Goal: Task Accomplishment & Management: Manage account settings

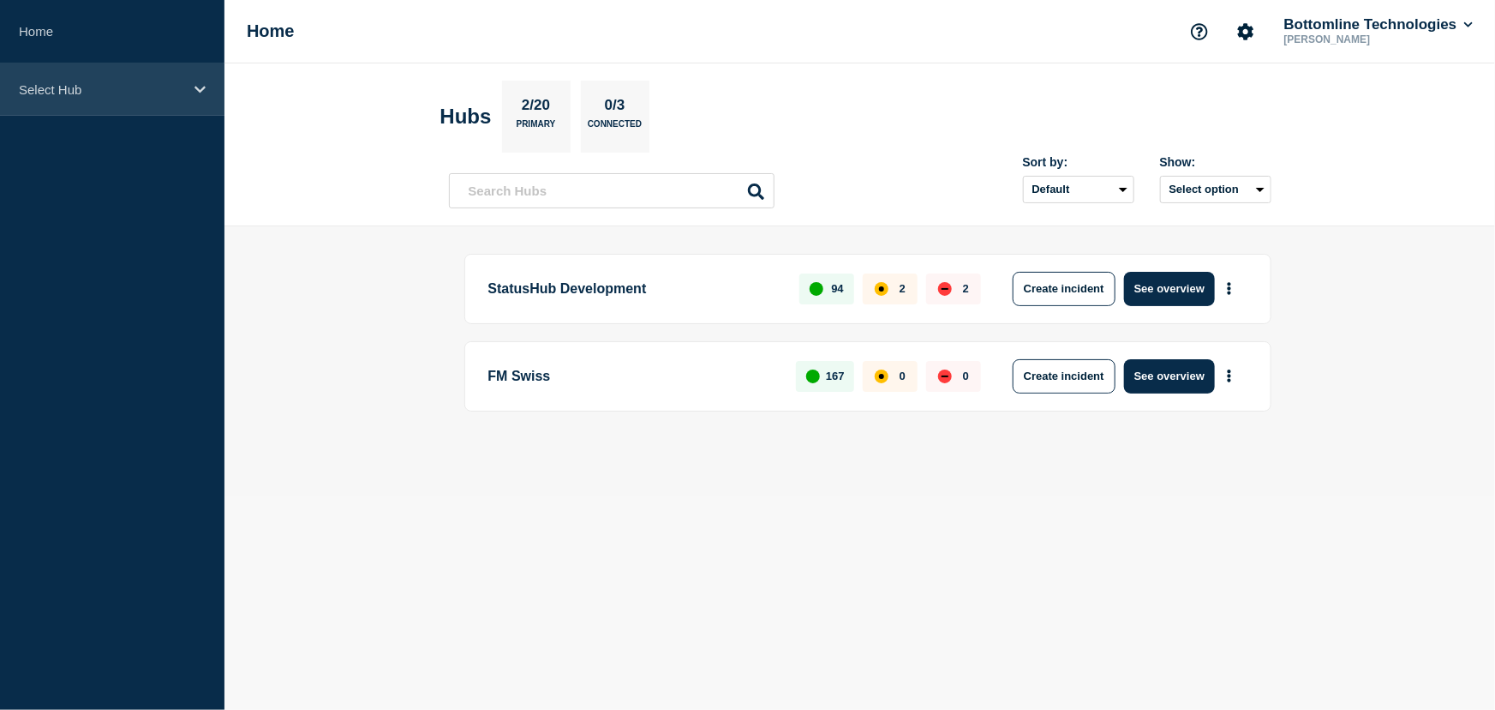
click at [47, 82] on p "Select Hub" at bounding box center [101, 89] width 165 height 15
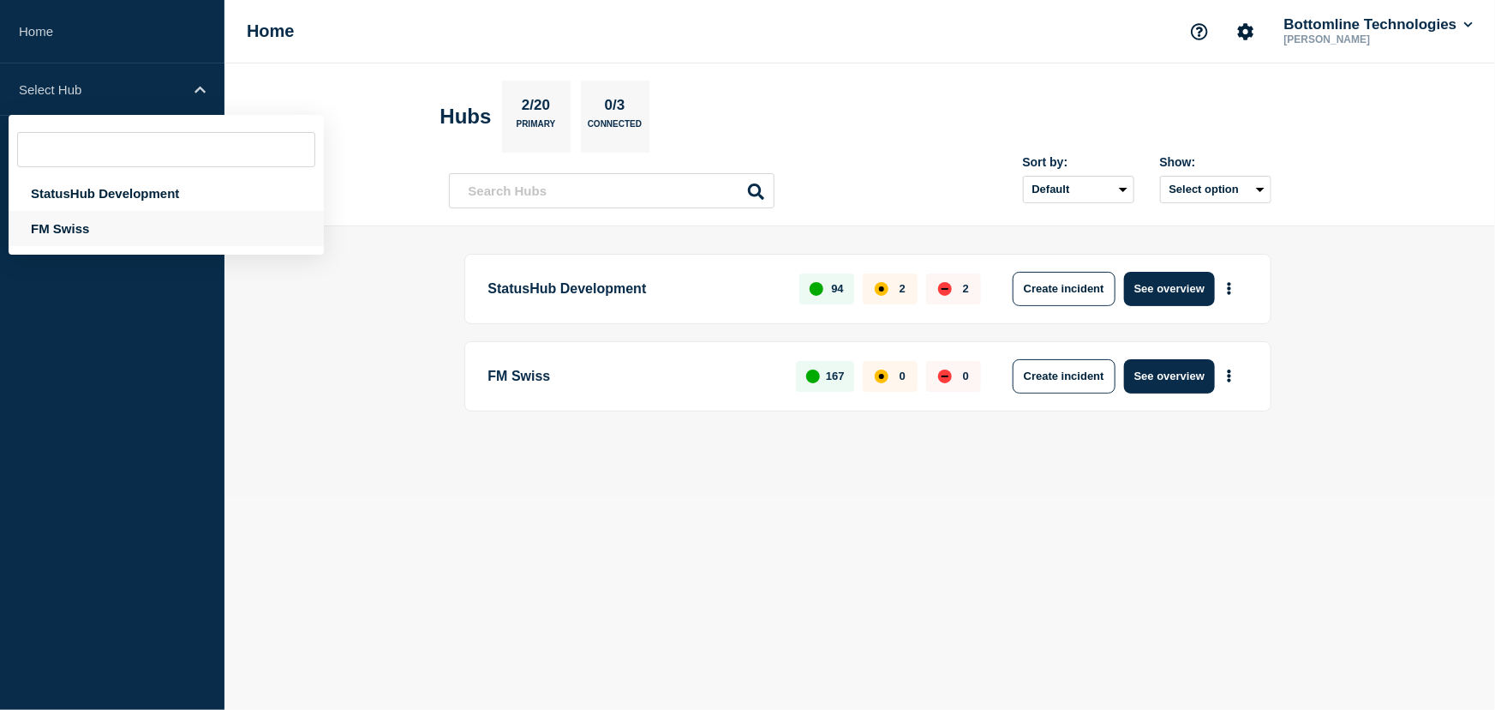
click at [48, 220] on div "FM Swiss" at bounding box center [166, 228] width 315 height 35
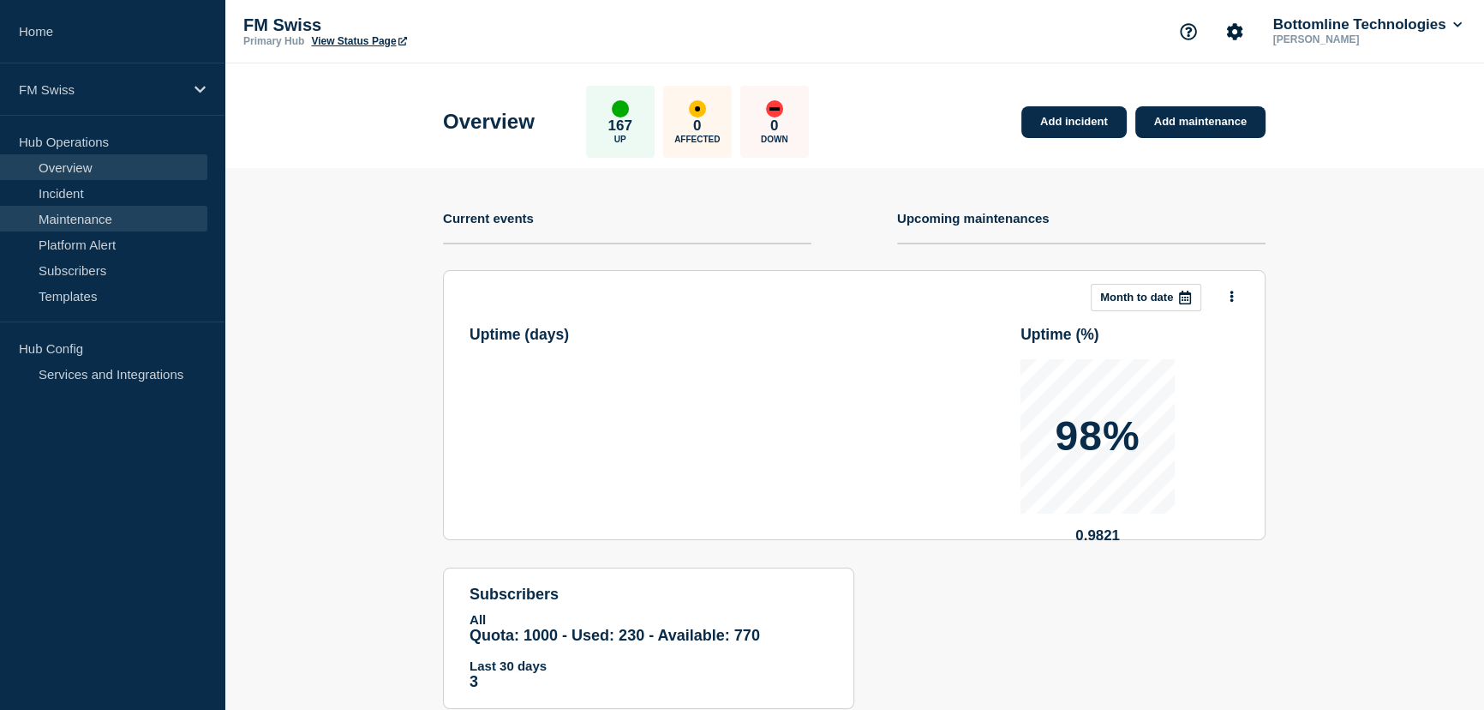
click at [69, 218] on link "Maintenance" at bounding box center [103, 219] width 207 height 26
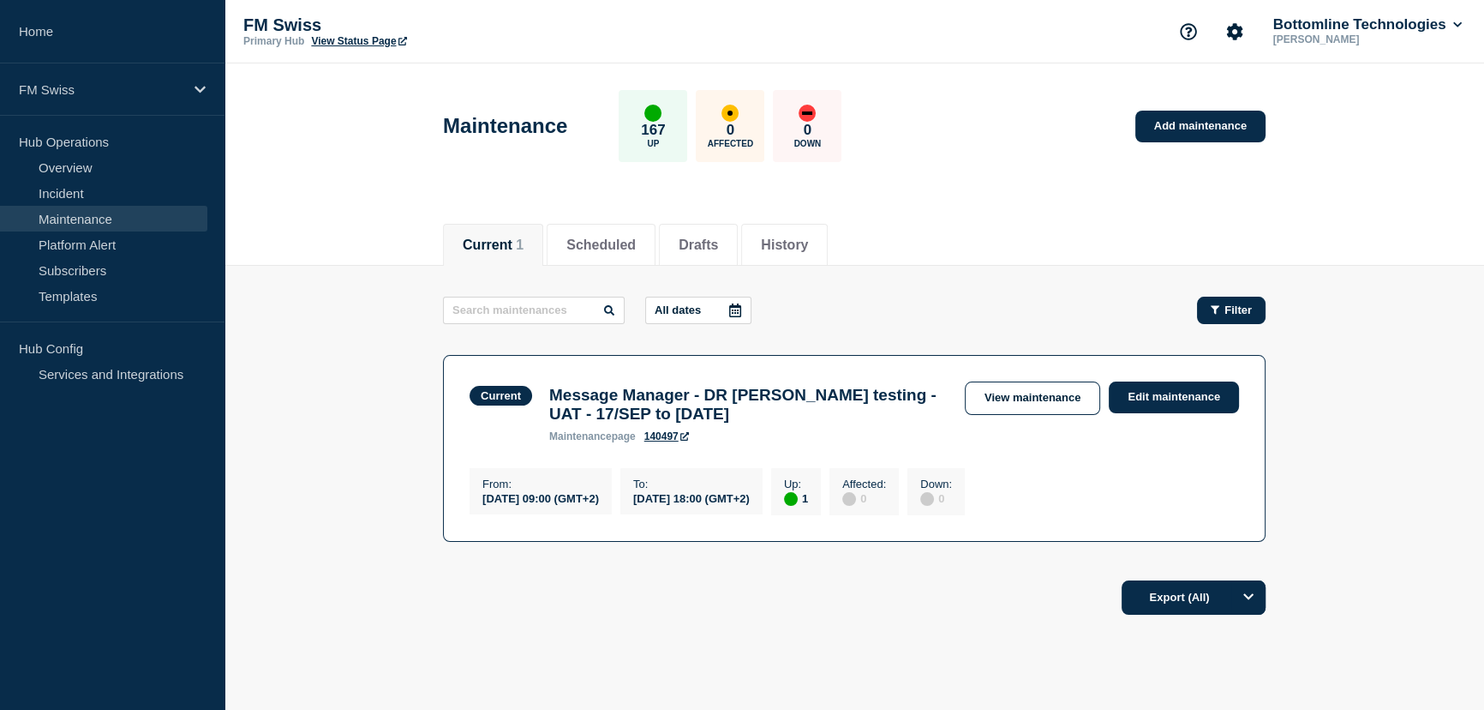
click at [1236, 306] on span "Filter" at bounding box center [1238, 309] width 27 height 13
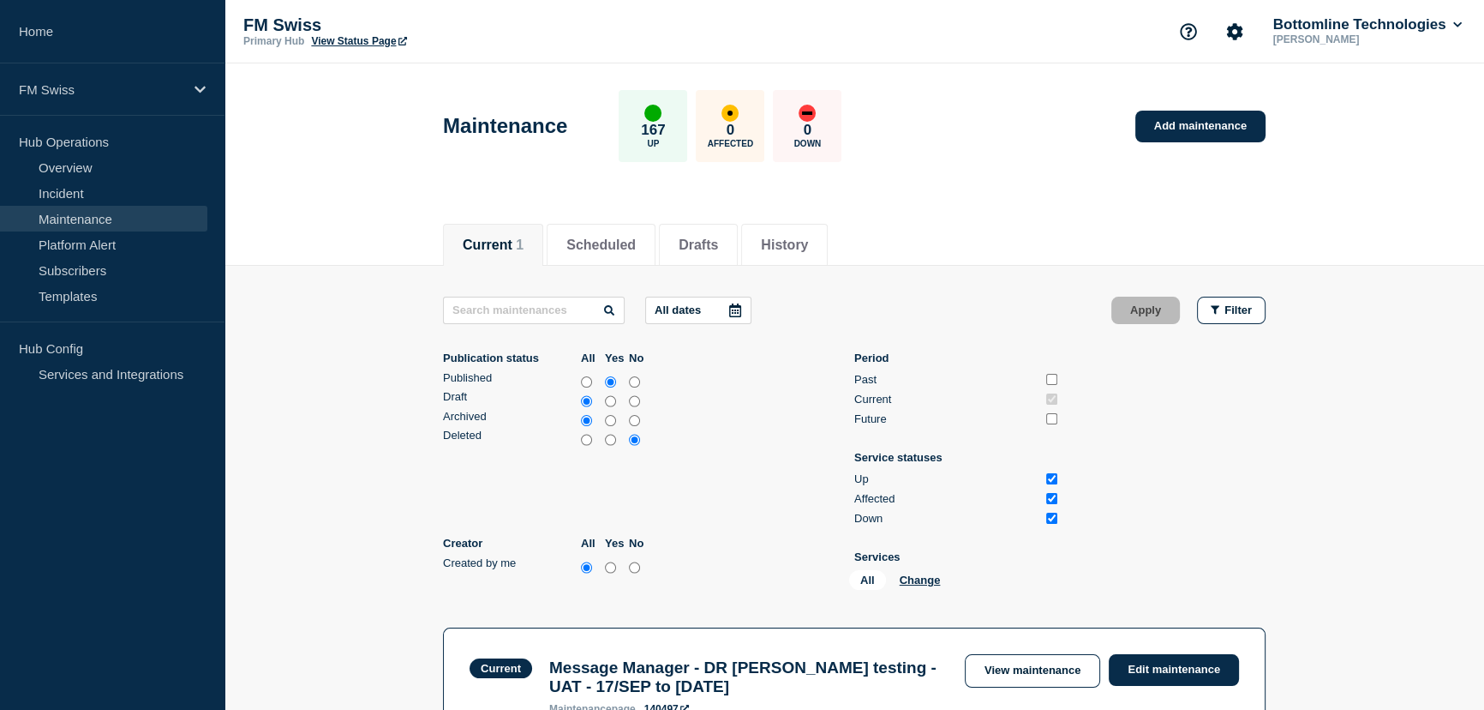
click at [1050, 374] on input "Past" at bounding box center [1051, 379] width 11 height 11
checkbox input "true"
click at [1053, 419] on input "Future" at bounding box center [1051, 418] width 11 height 11
checkbox input "true"
click at [587, 381] on input "all" at bounding box center [586, 382] width 11 height 17
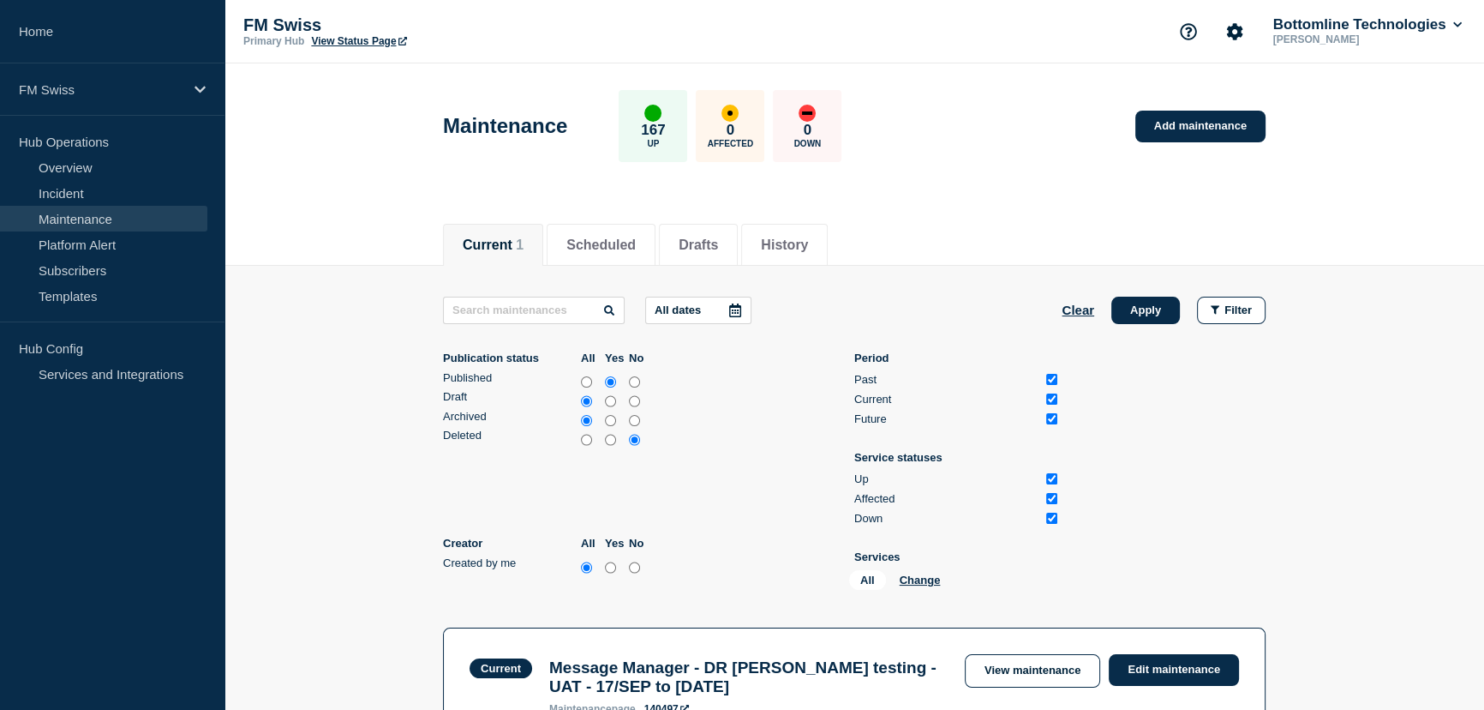
radio input "true"
click at [583, 440] on input "all" at bounding box center [586, 439] width 11 height 17
radio input "true"
click at [482, 314] on input "text" at bounding box center [534, 310] width 182 height 27
paste input "GTMatch 2025"
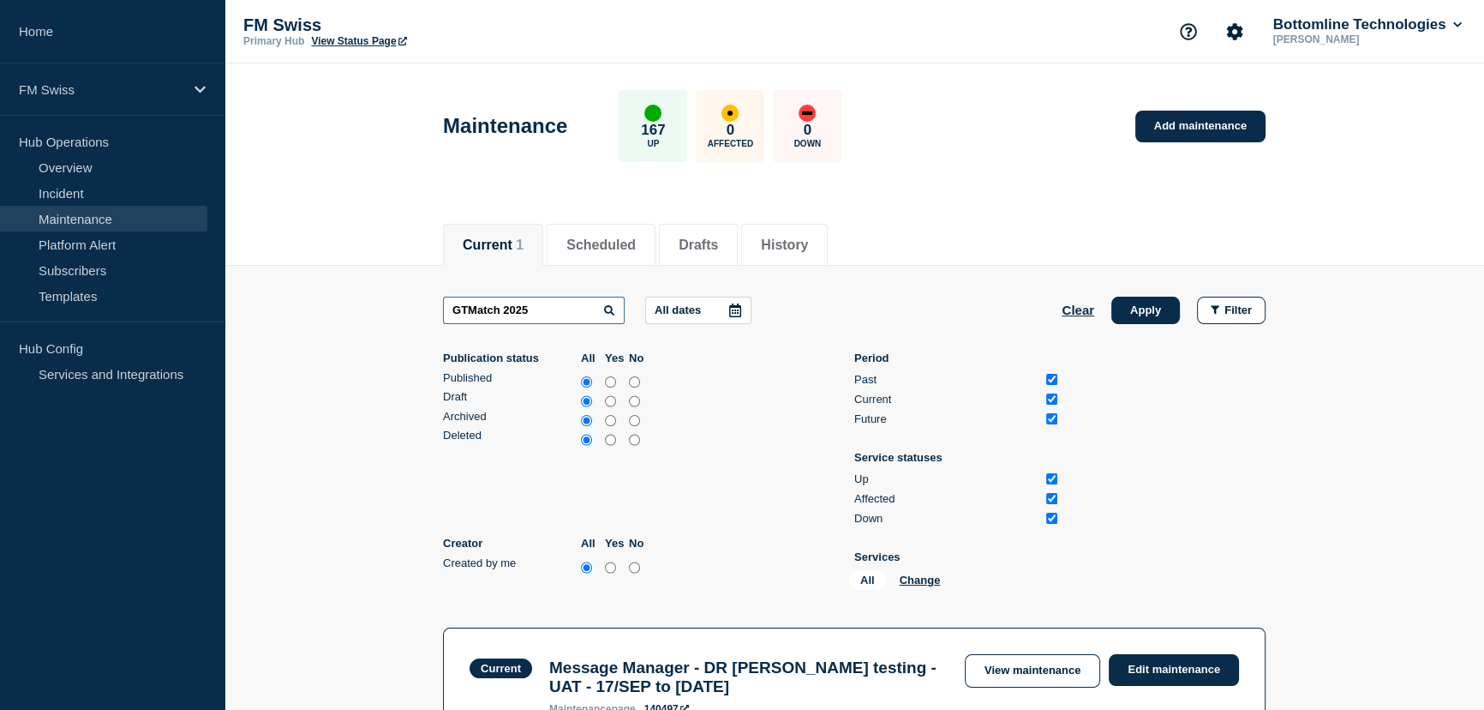
type input "GTMatch 2025"
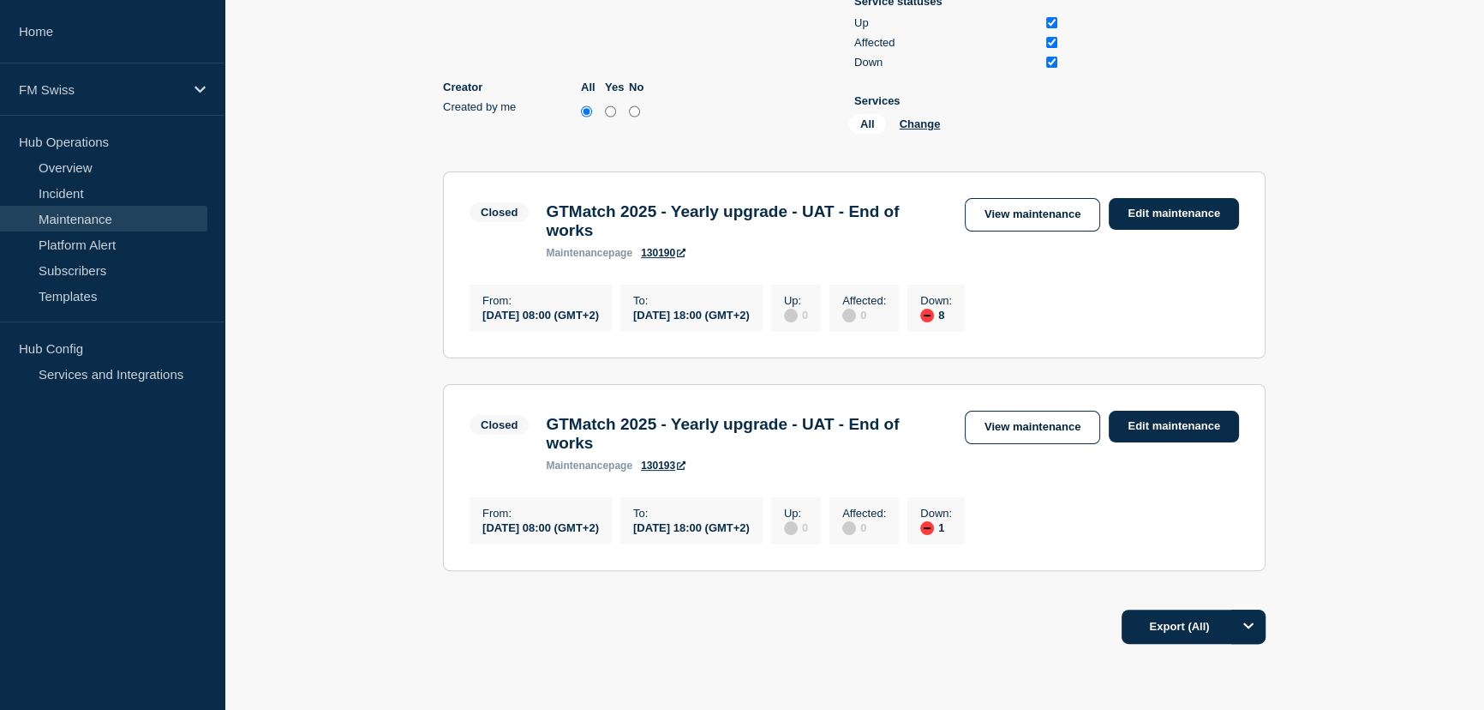
scroll to position [467, 0]
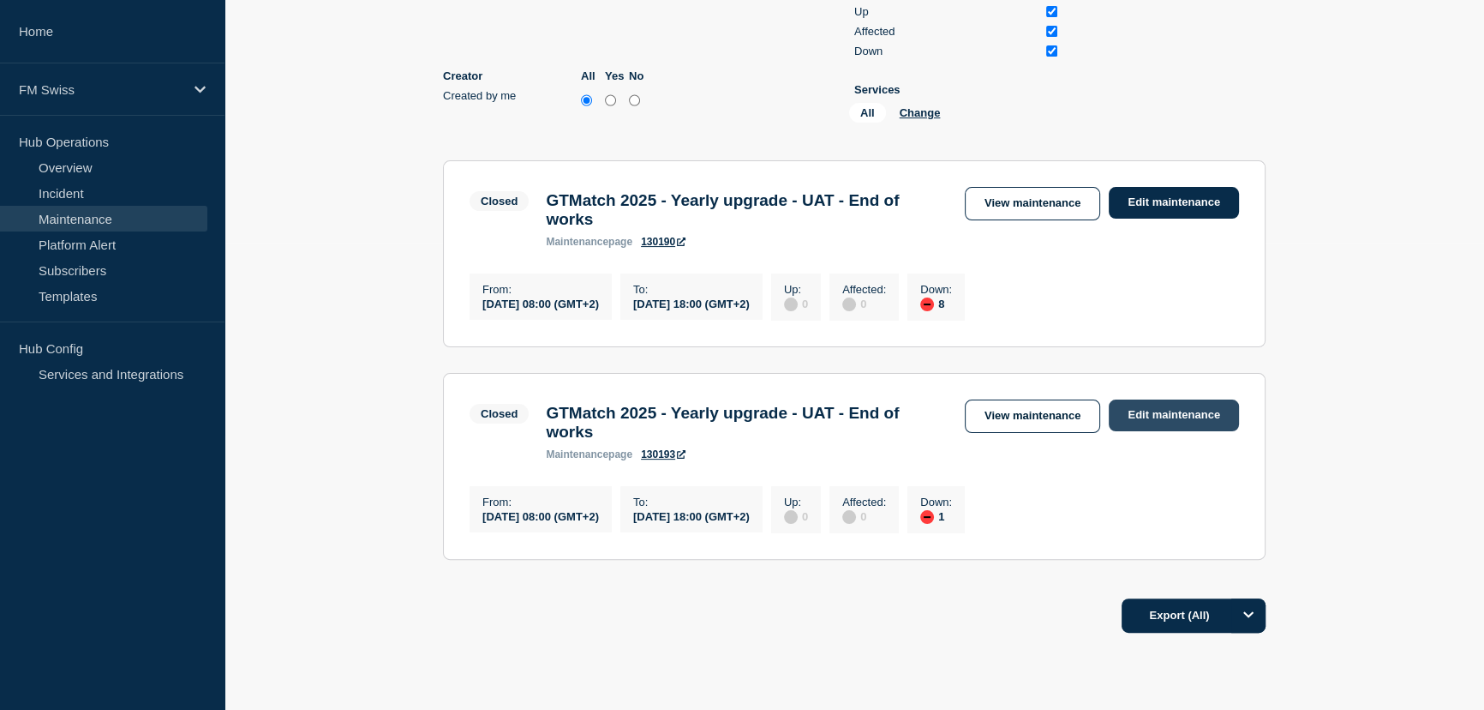
click at [1165, 428] on link "Edit maintenance" at bounding box center [1174, 415] width 130 height 32
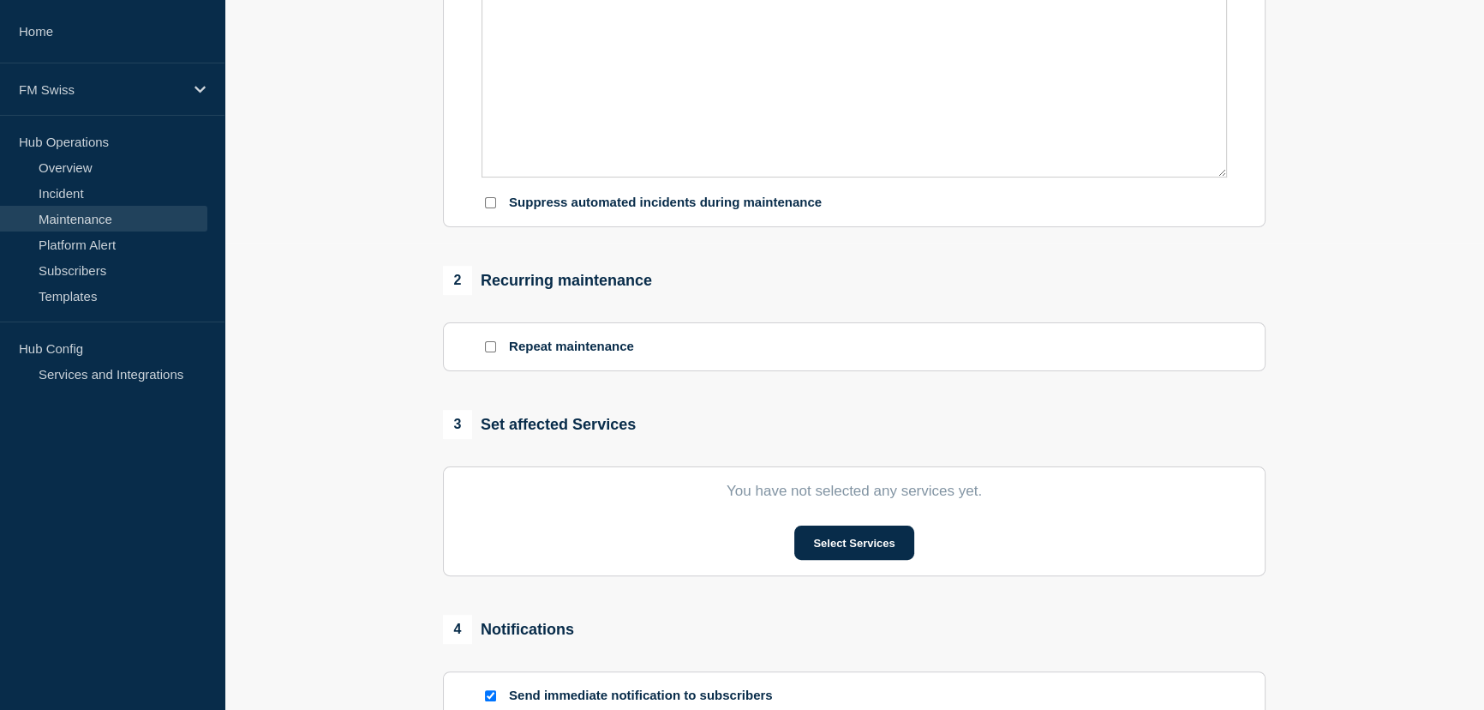
type input "GTMatch 2025 - Yearly upgrade - UAT - End of works"
type input "[DATE]"
type input "08:00"
type input "[DATE]"
type input "18:00"
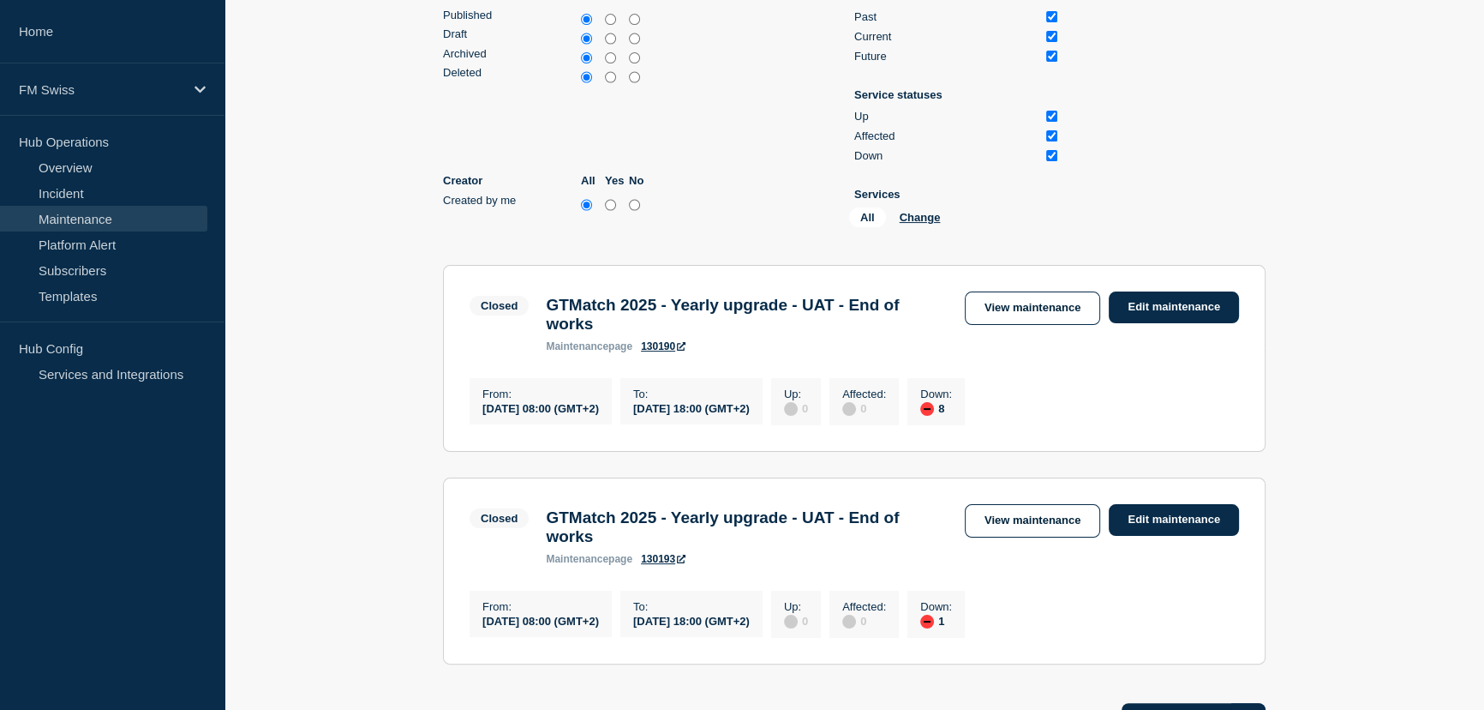
scroll to position [467, 0]
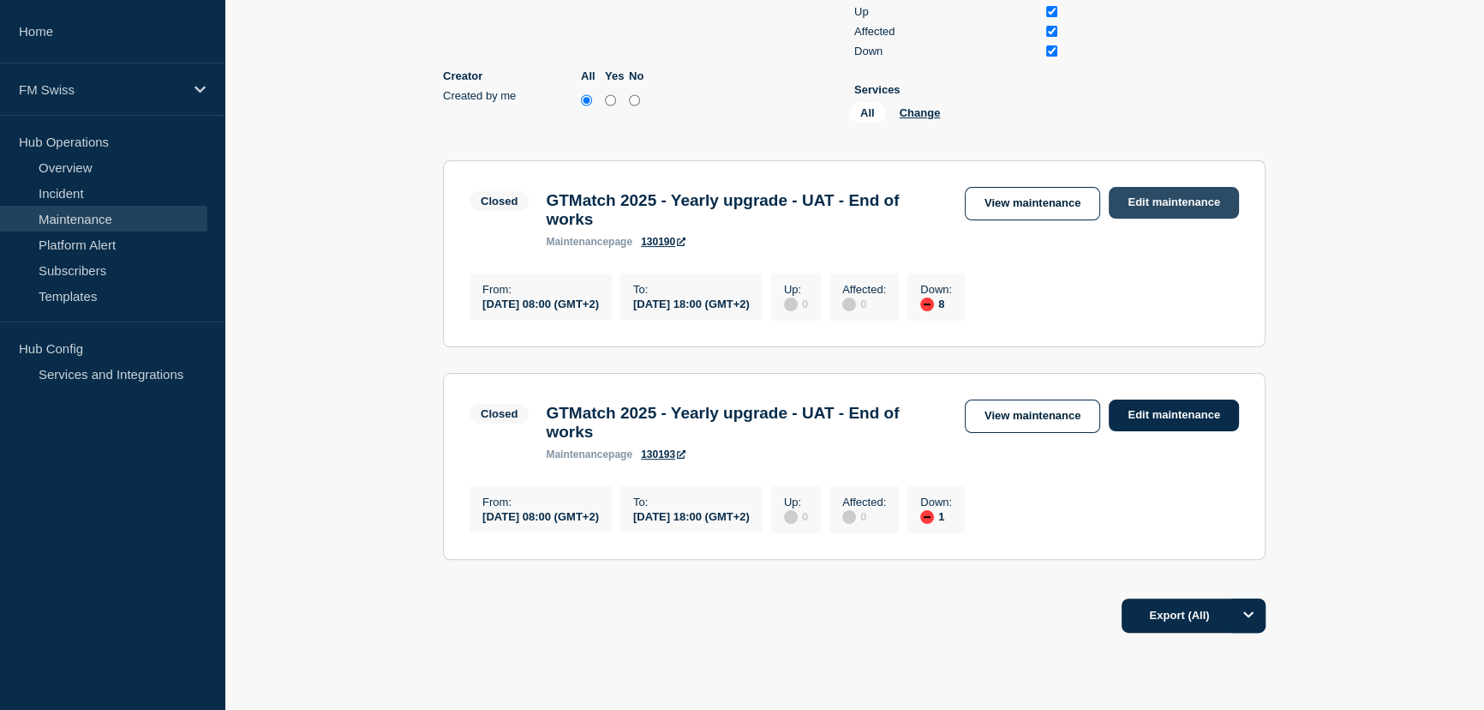
click at [1192, 211] on link "Edit maintenance" at bounding box center [1174, 203] width 130 height 32
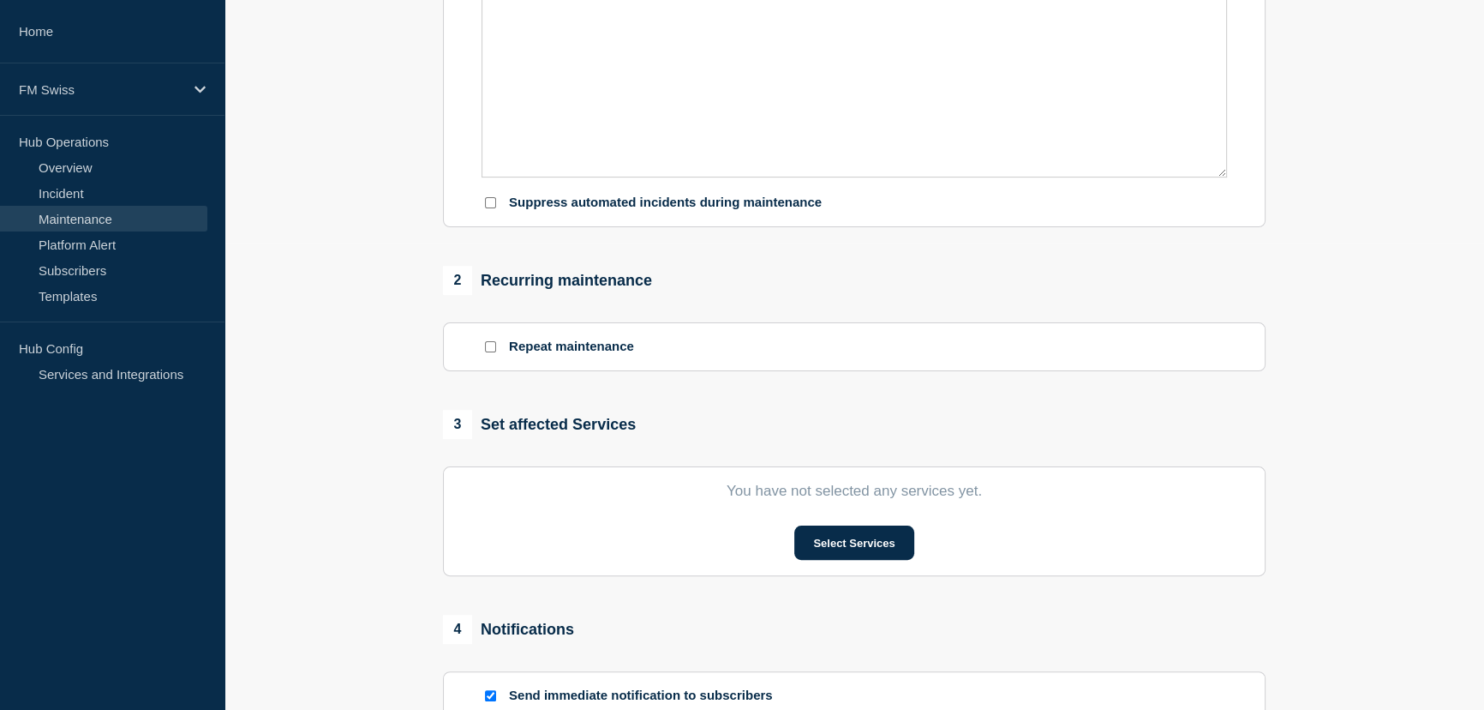
type input "GTMatch 2025 - Yearly upgrade - UAT - End of works"
type input "[DATE]"
type input "08:00"
type input "[DATE]"
type input "18:00"
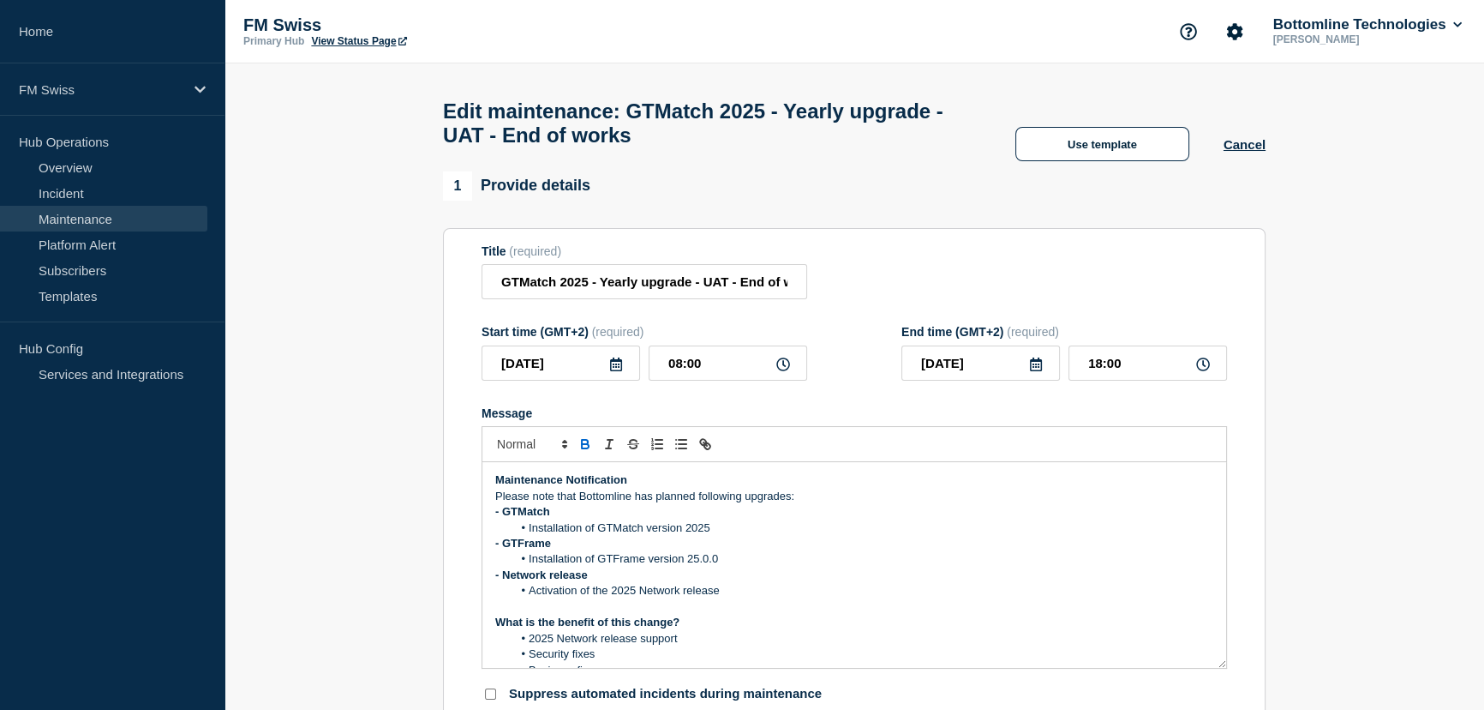
click at [83, 207] on link "Maintenance" at bounding box center [103, 219] width 207 height 26
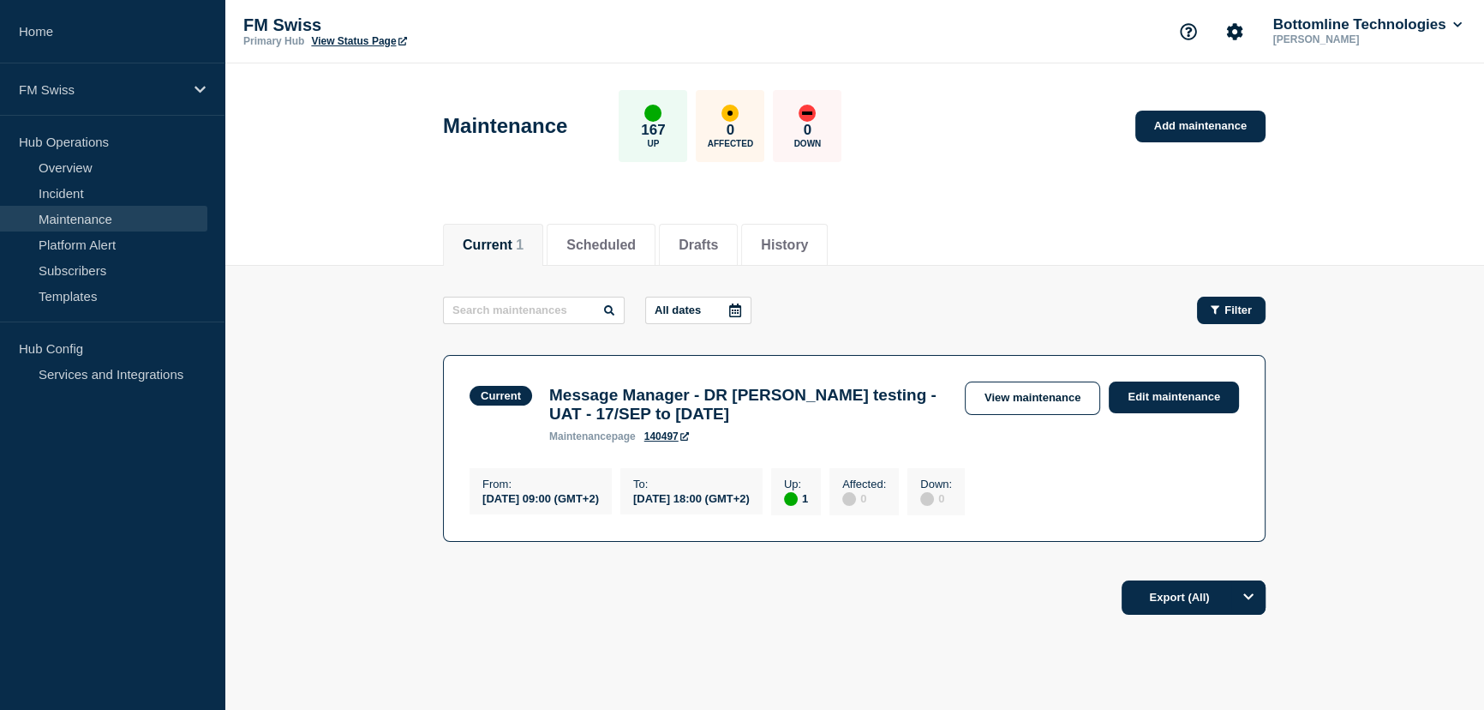
click at [1219, 300] on button "Filter" at bounding box center [1231, 310] width 69 height 27
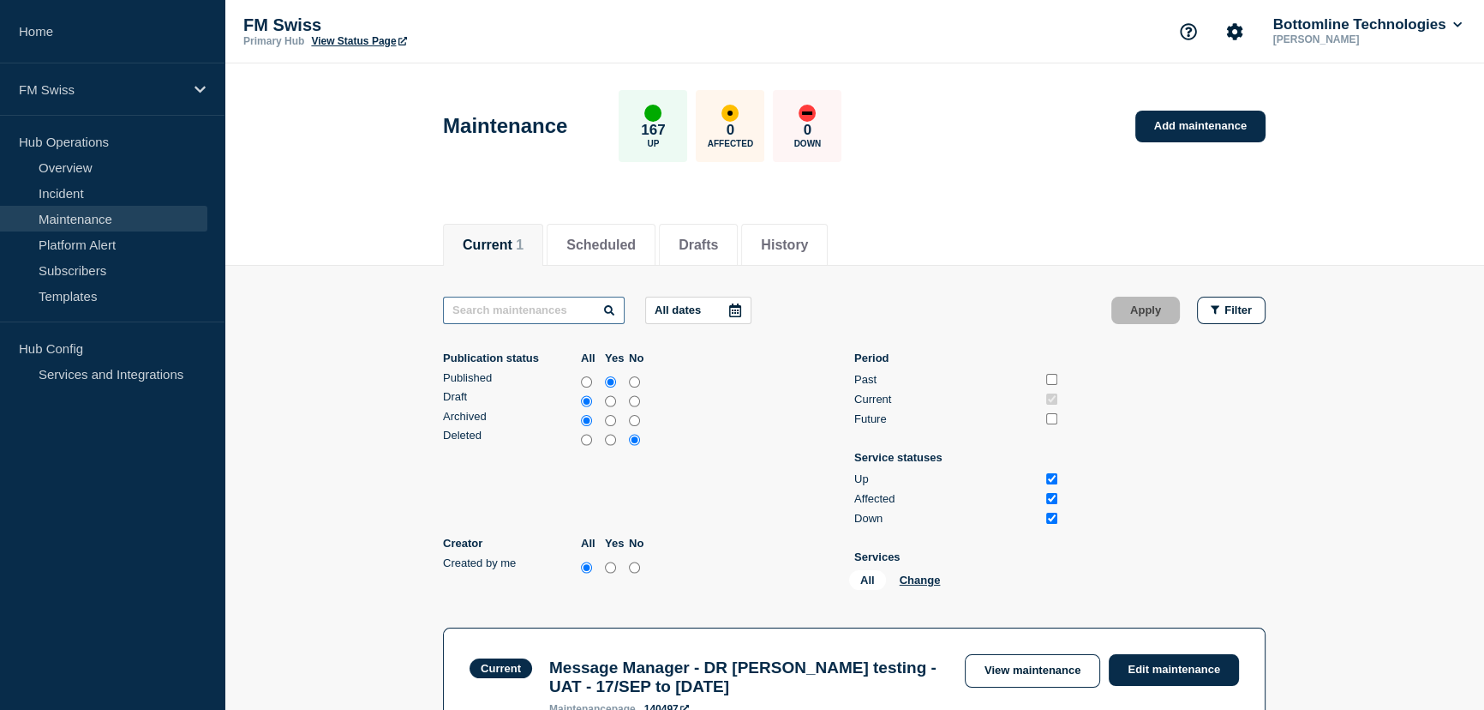
click at [522, 312] on input "text" at bounding box center [534, 310] width 182 height 27
paste input "GTExchange 24.0.3"
type input "GTExchange 24.0.3"
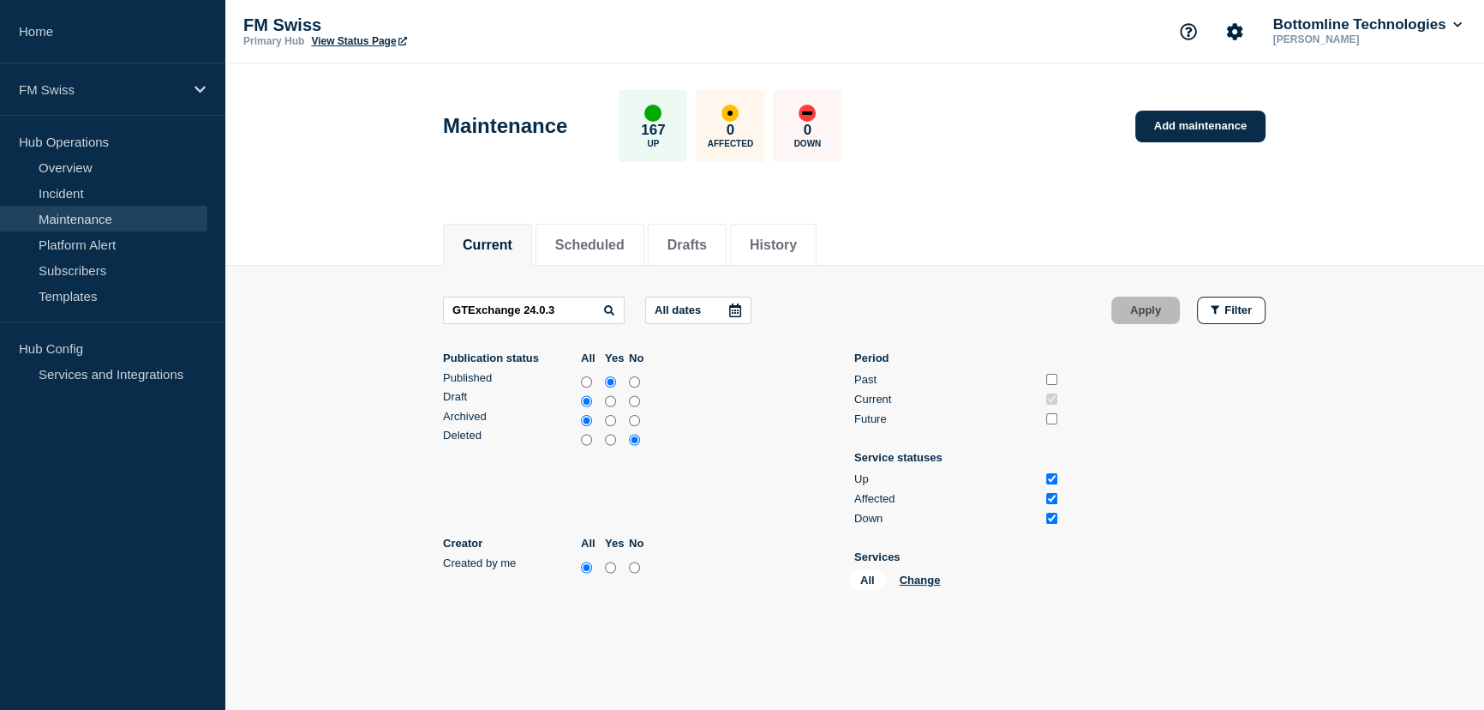
click at [583, 376] on input "all" at bounding box center [586, 382] width 11 height 17
radio input "true"
click at [585, 431] on input "all" at bounding box center [586, 439] width 11 height 17
radio input "true"
click at [1053, 376] on input "Past" at bounding box center [1051, 379] width 11 height 11
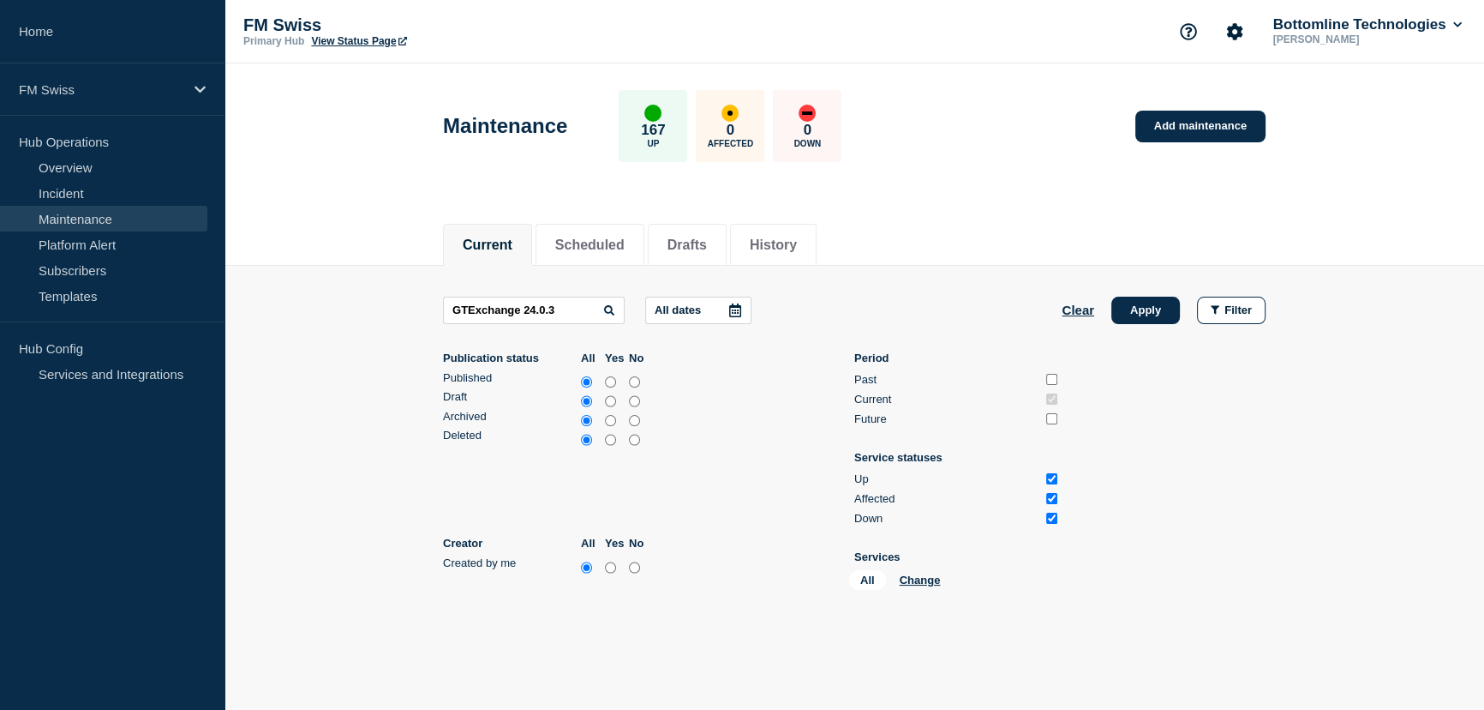
checkbox input "true"
click at [1048, 416] on input "Future" at bounding box center [1051, 418] width 11 height 11
checkbox input "true"
click at [553, 301] on input "GTExchange 24.0.3" at bounding box center [534, 310] width 182 height 27
click at [1156, 313] on button "Apply" at bounding box center [1145, 310] width 69 height 27
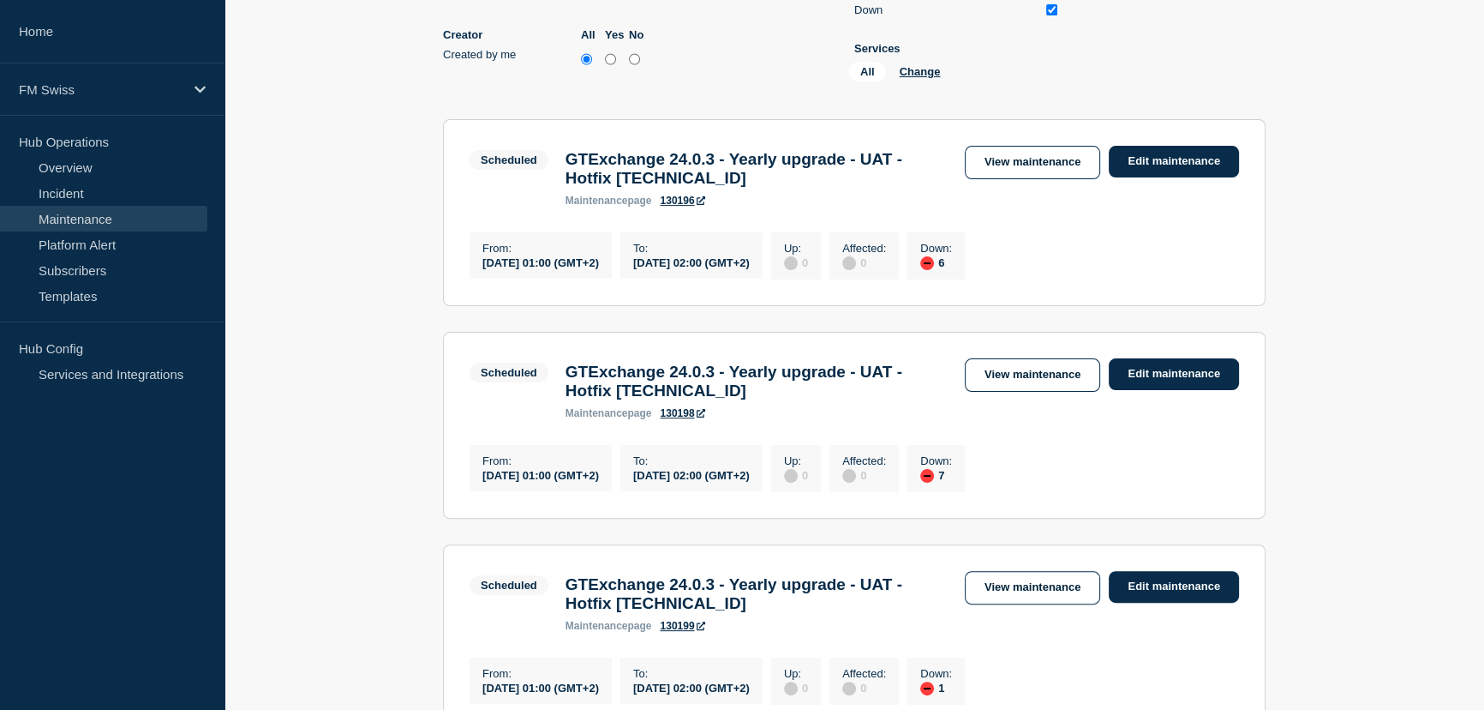
scroll to position [545, 0]
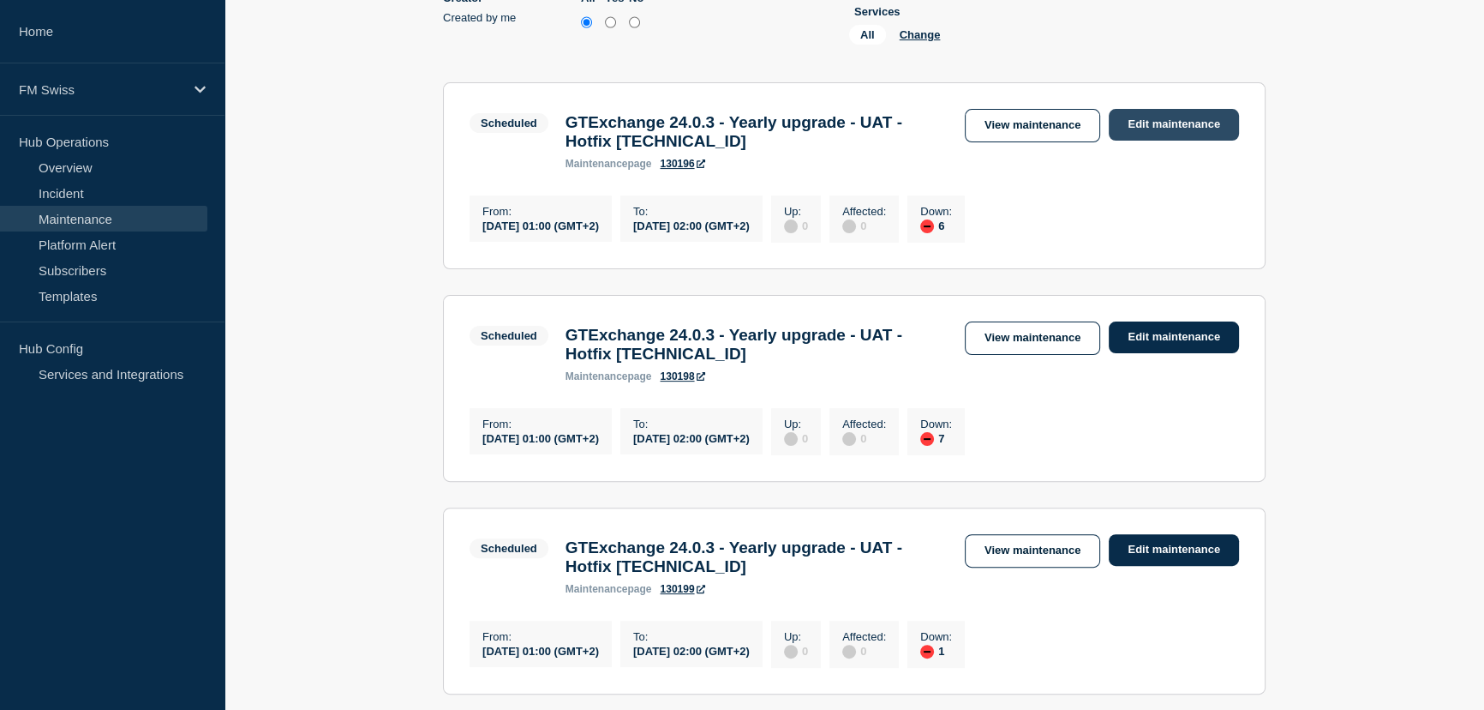
click at [1187, 123] on link "Edit maintenance" at bounding box center [1174, 125] width 130 height 32
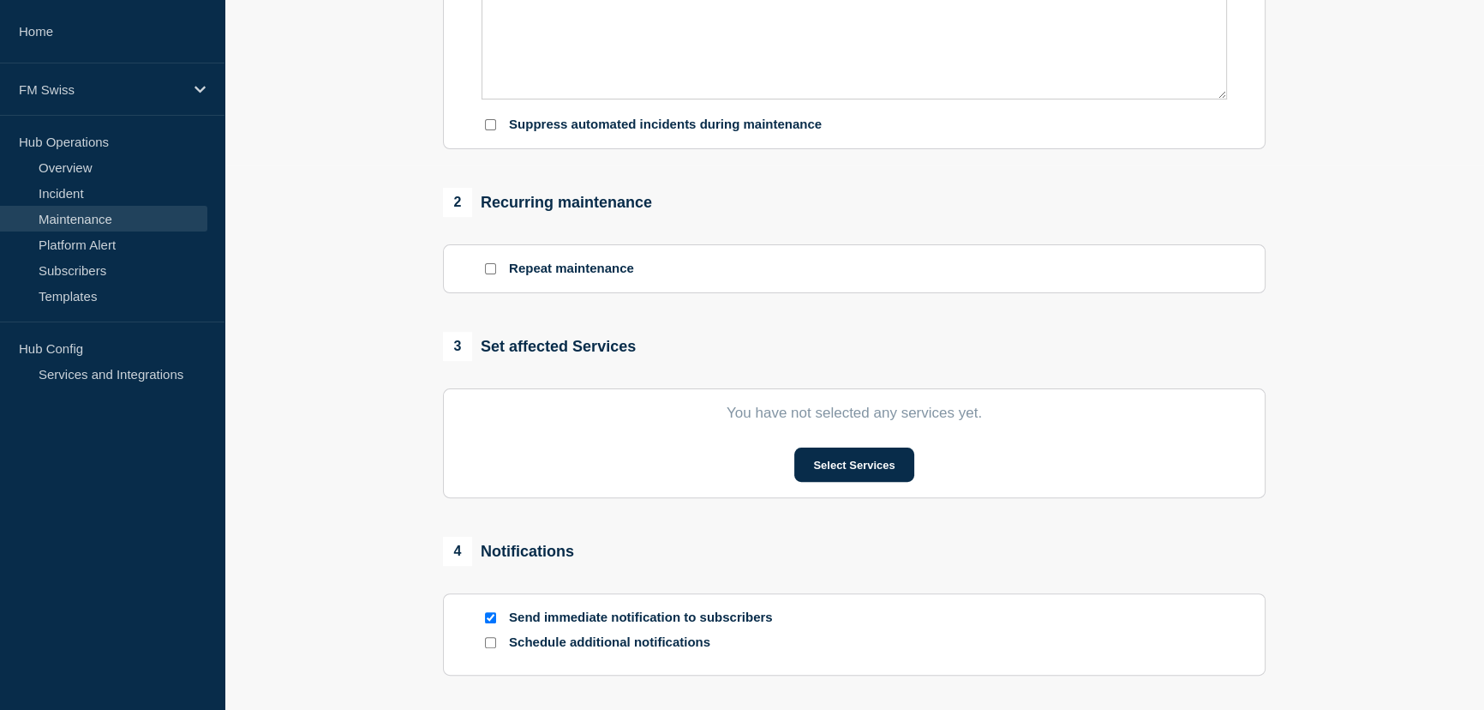
type input "GTExchange 24.0.3 - Yearly upgrade - UAT - Hotfix [TECHNICAL_ID]"
type input "[DATE]"
type input "01:00"
type input "[DATE]"
type input "02:00"
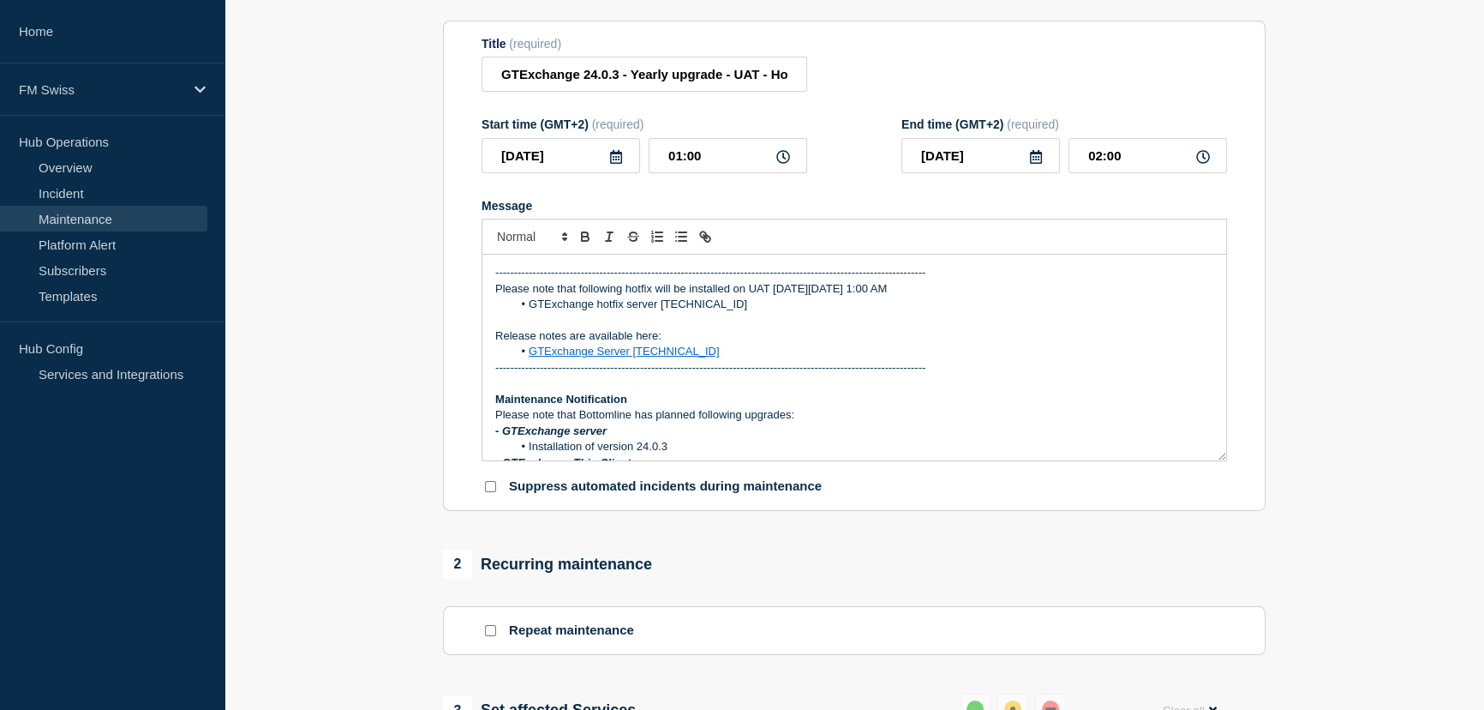
scroll to position [233, 0]
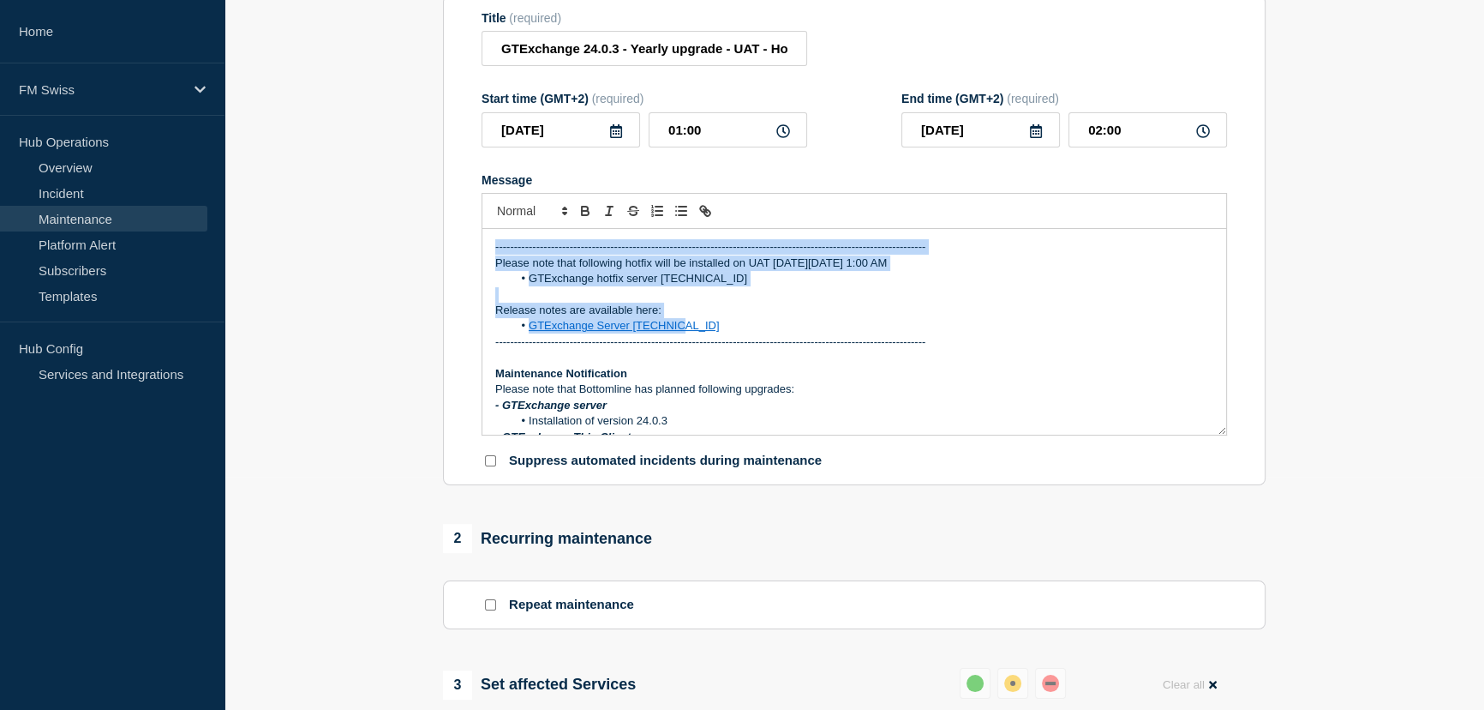
drag, startPoint x: 492, startPoint y: 260, endPoint x: 702, endPoint y: 334, distance: 222.8
click at [702, 334] on div "-------------------------------------------------------------------------------…" at bounding box center [854, 332] width 744 height 206
copy div "-------------------------------------------------------------------------------…"
click at [511, 246] on div "-------------------------------------------------------------------------------…" at bounding box center [854, 332] width 744 height 206
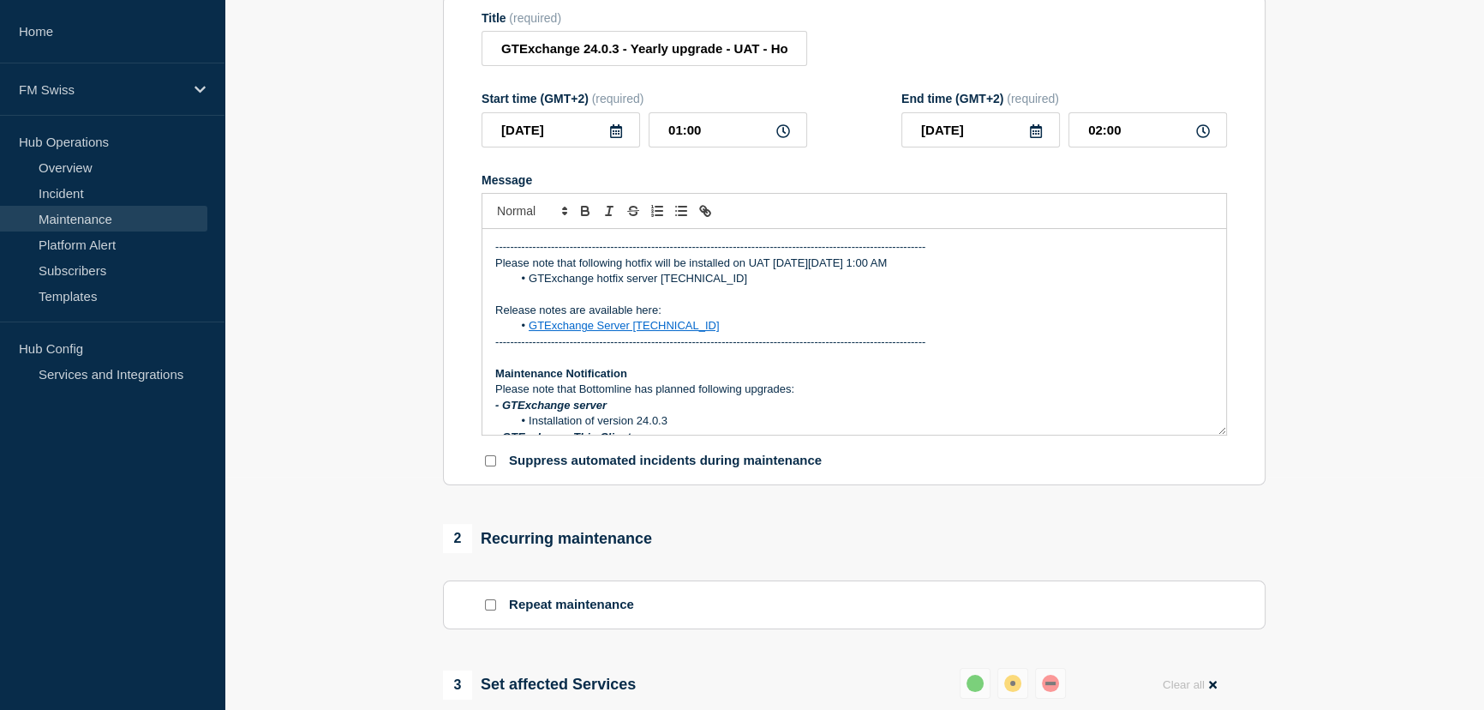
click at [494, 255] on div "-------------------------------------------------------------------------------…" at bounding box center [854, 332] width 744 height 206
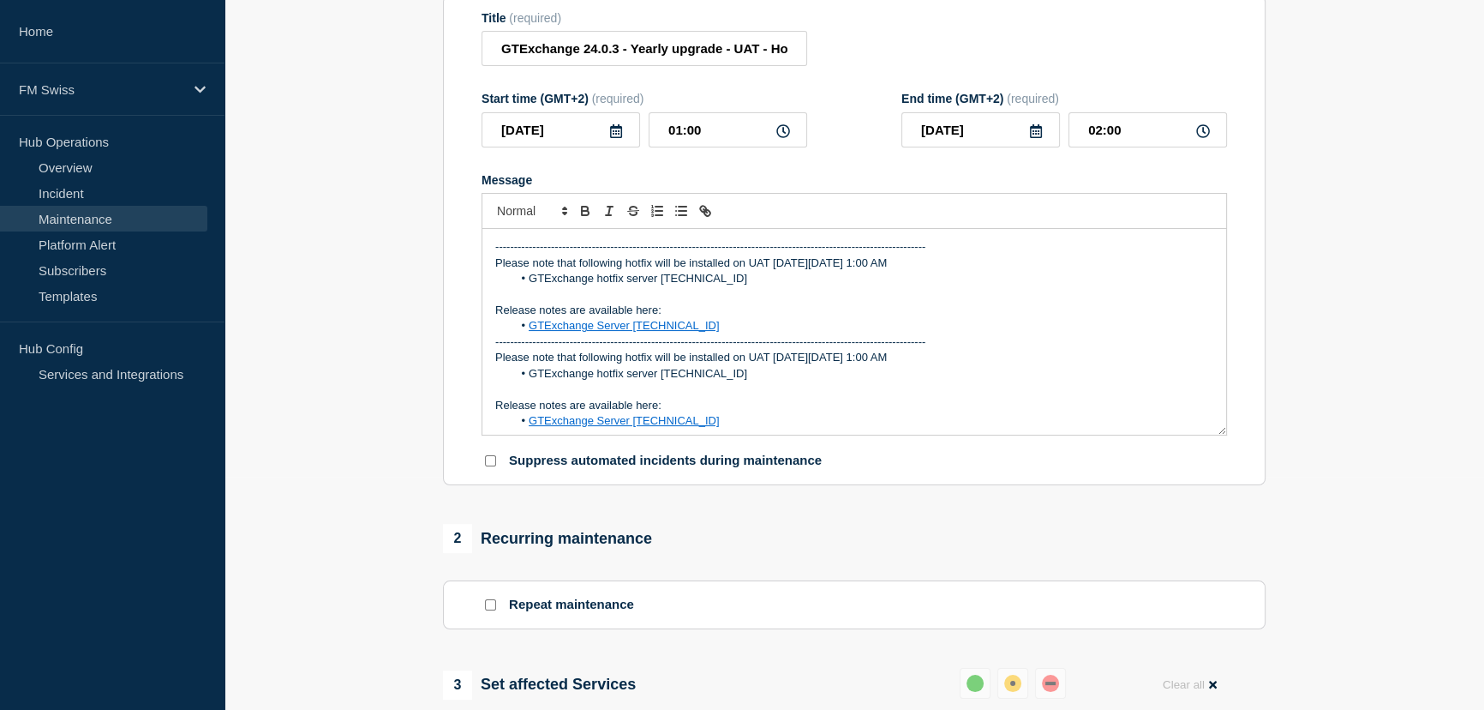
click at [563, 286] on li "GTExchange hotfix server [TECHNICAL_ID]" at bounding box center [863, 278] width 702 height 15
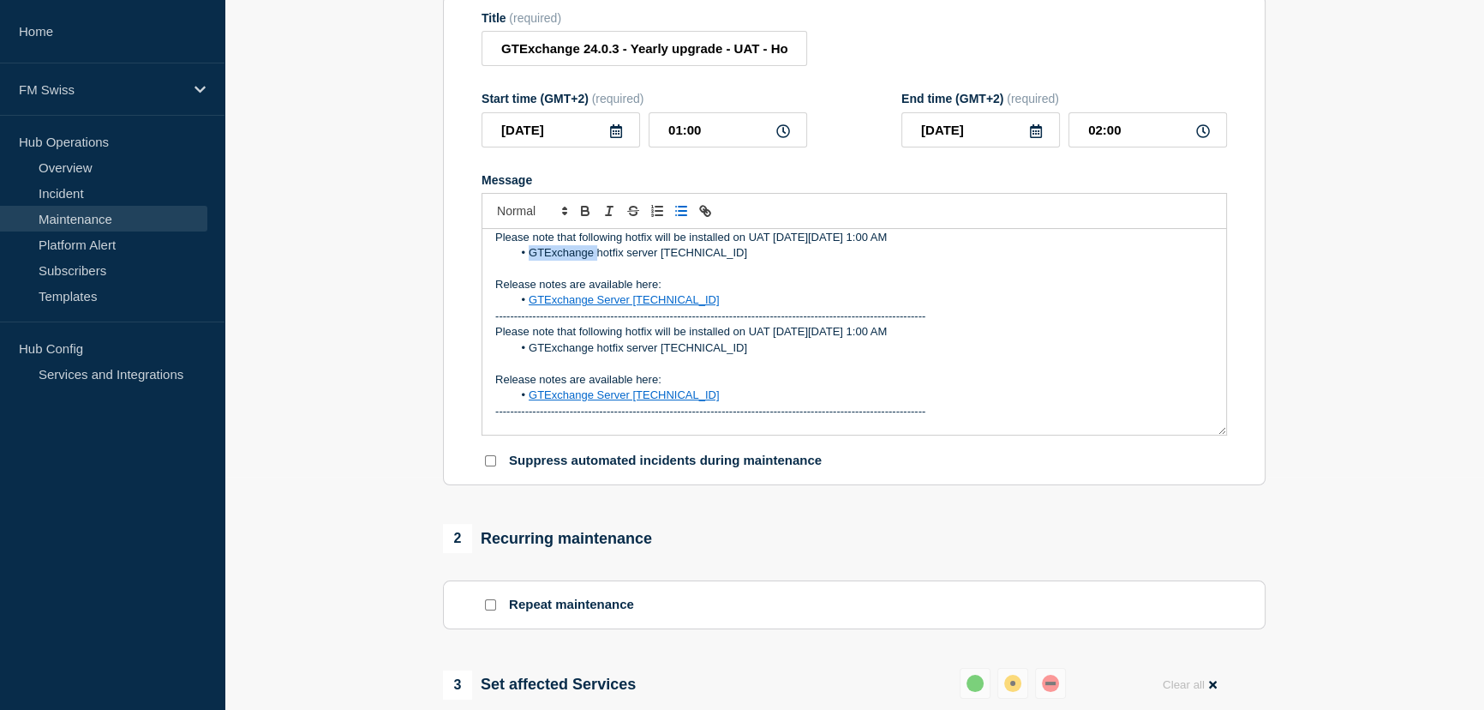
scroll to position [0, 0]
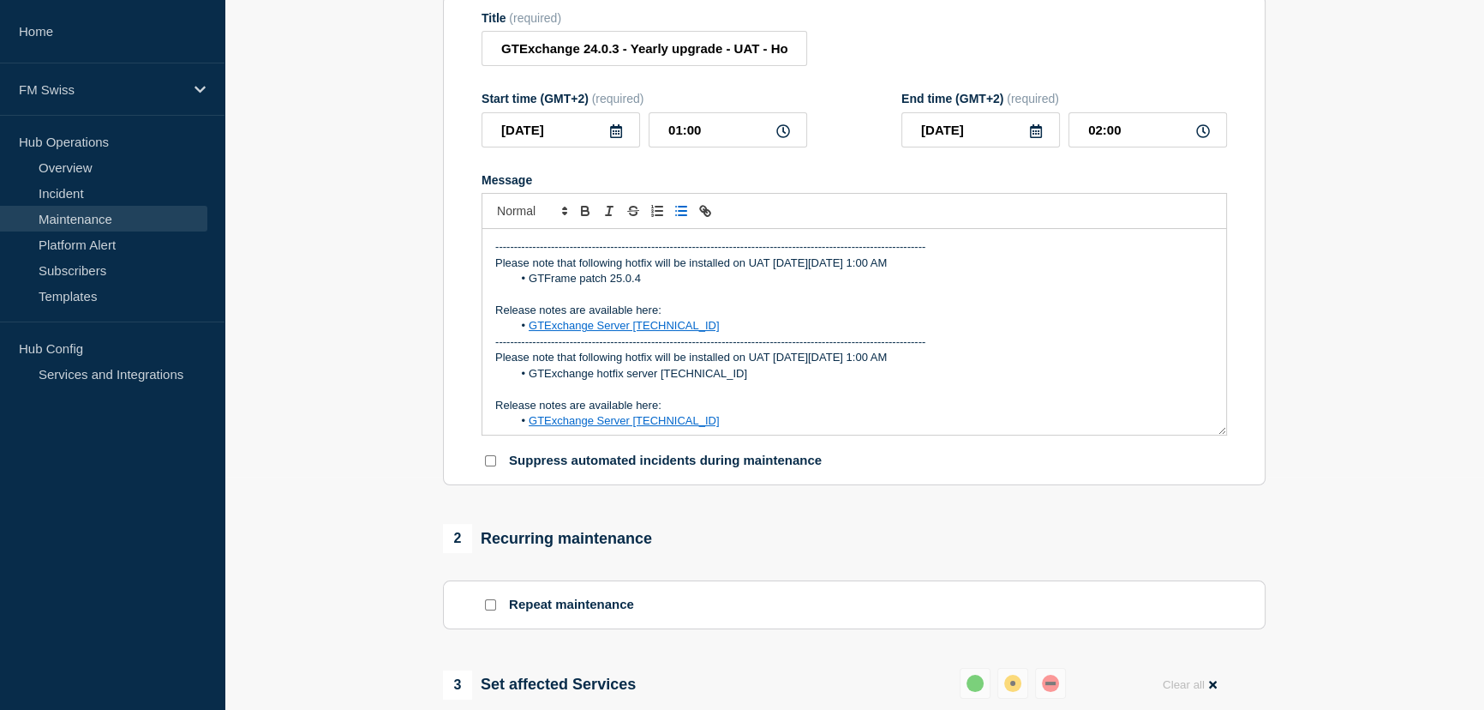
click at [764, 303] on p "Message" at bounding box center [854, 294] width 718 height 15
drag, startPoint x: 644, startPoint y: 286, endPoint x: 528, endPoint y: 283, distance: 116.6
click at [528, 283] on li "GTFrame patch 25.0.4" at bounding box center [863, 278] width 702 height 15
copy li "GTFrame patch 25.0.4"
drag, startPoint x: 672, startPoint y: 338, endPoint x: 528, endPoint y: 335, distance: 144.0
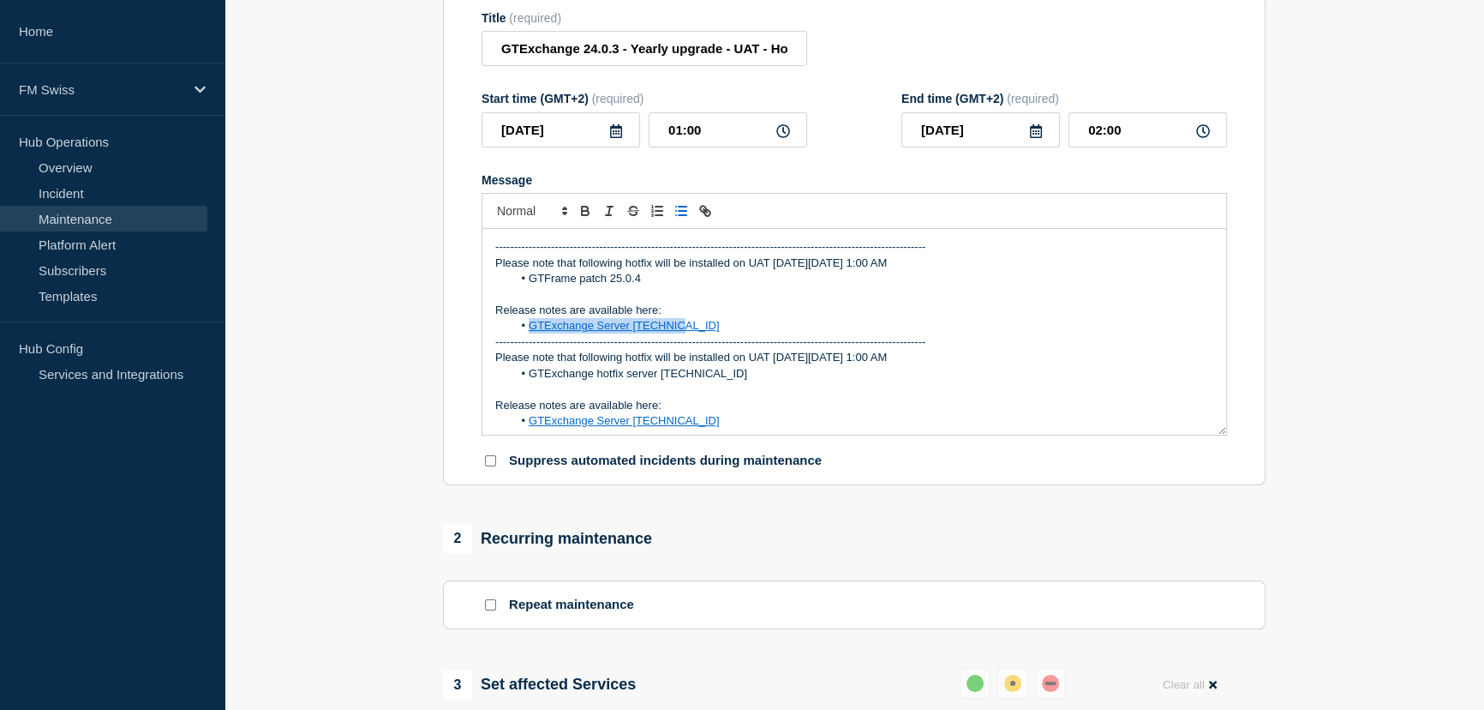
click at [529, 332] on link "GTExchange Server [TECHNICAL_ID]" at bounding box center [624, 325] width 191 height 13
click at [704, 213] on line "Toggle link" at bounding box center [705, 210] width 3 height 3
click at [722, 333] on li "GTFrame patch 25.0.4" at bounding box center [863, 325] width 702 height 15
click at [691, 58] on input "GTExchange 24.0.3 - Yearly upgrade - UAT - Hotfix [TECHNICAL_ID]" at bounding box center [645, 48] width 326 height 35
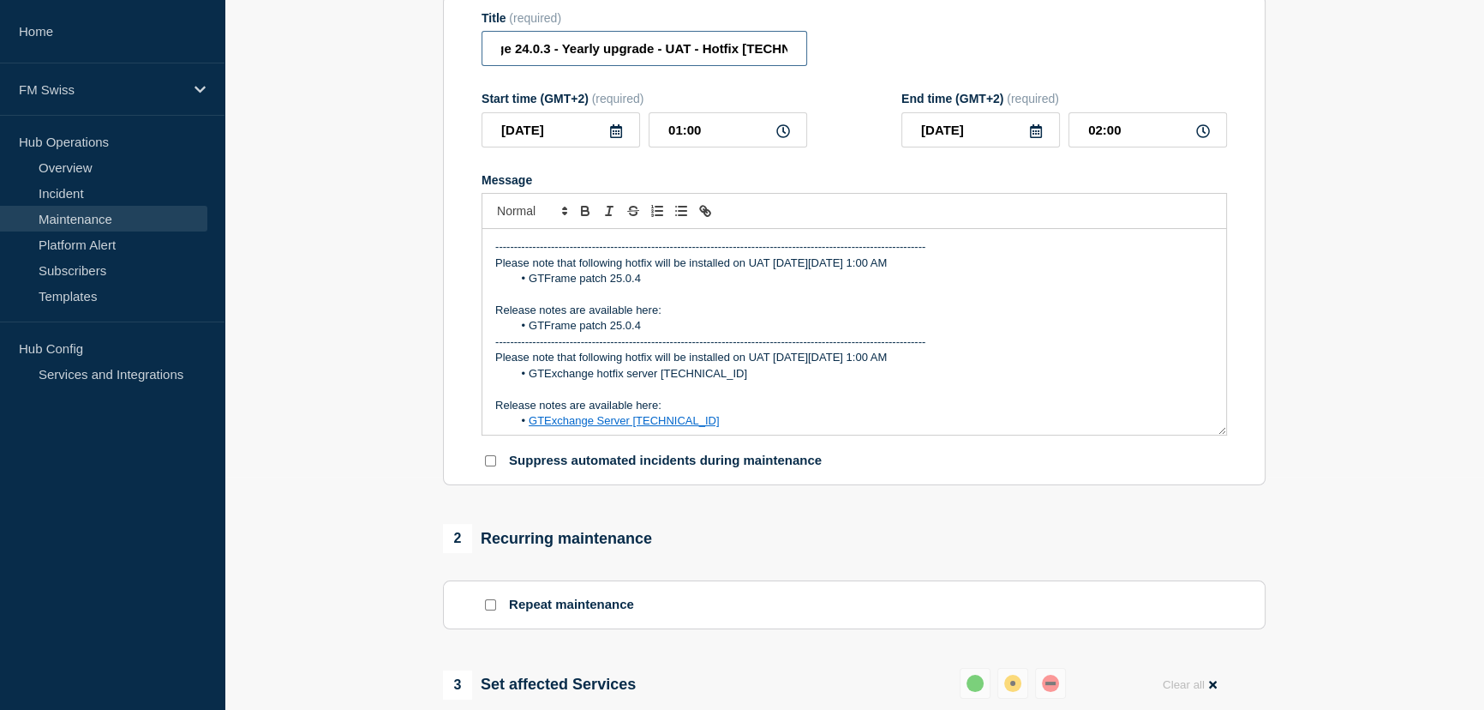
click at [702, 57] on input "GTExchange 24.0.3 - Yearly upgrade - UAT - Hotfix [TECHNICAL_ID]" at bounding box center [645, 48] width 326 height 35
type input "GTExchange 24.0.3 - Yearly upgrade - UAT - GTFrame patch 25.0.4"
click at [856, 45] on div "Title (required) GTExchange 24.0.3 - Yearly upgrade - UAT - GTFrame patch 25.0.4" at bounding box center [855, 39] width 746 height 56
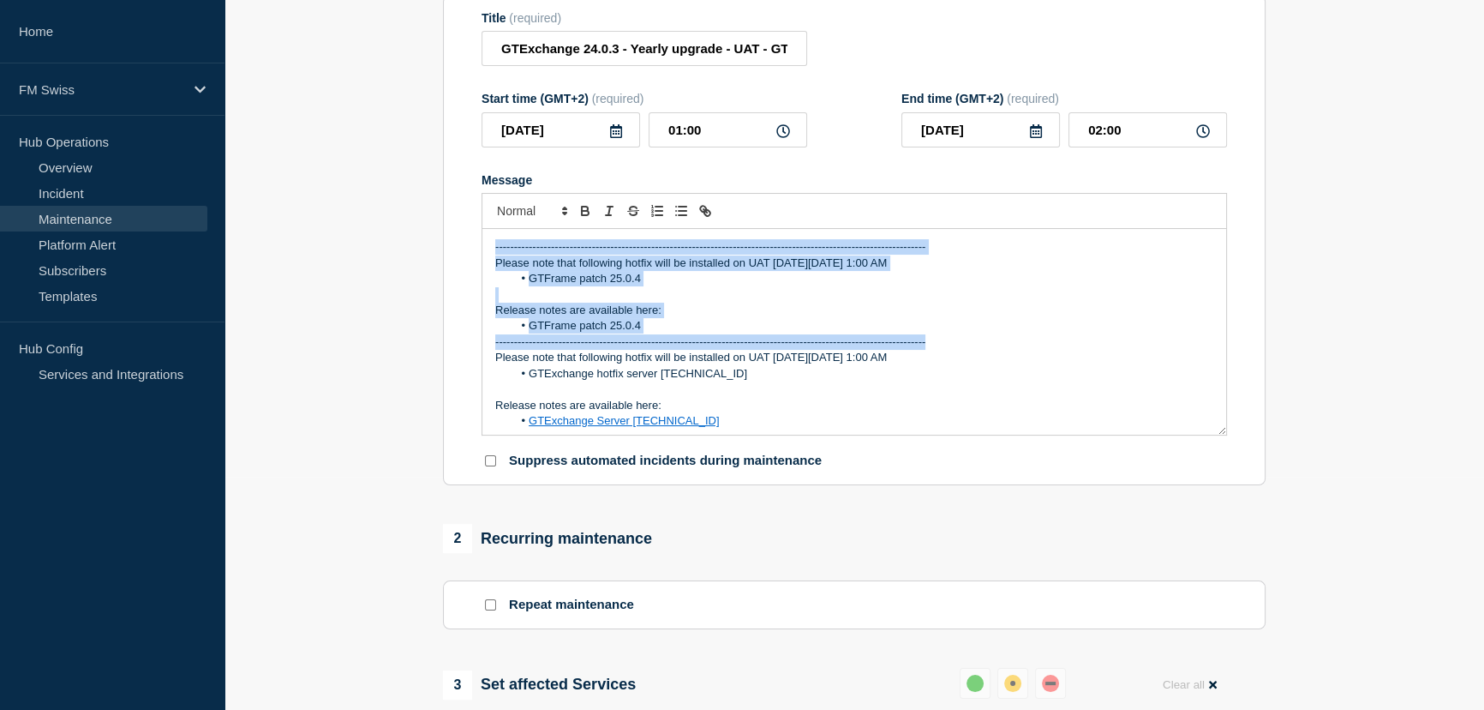
drag, startPoint x: 949, startPoint y: 354, endPoint x: 470, endPoint y: 258, distance: 488.6
click at [470, 258] on section "Title (required) GTExchange 24.0.3 - Yearly upgrade - UAT - GTFrame patch 25.0.…" at bounding box center [854, 240] width 823 height 491
copy div "-------------------------------------------------------------------------------…"
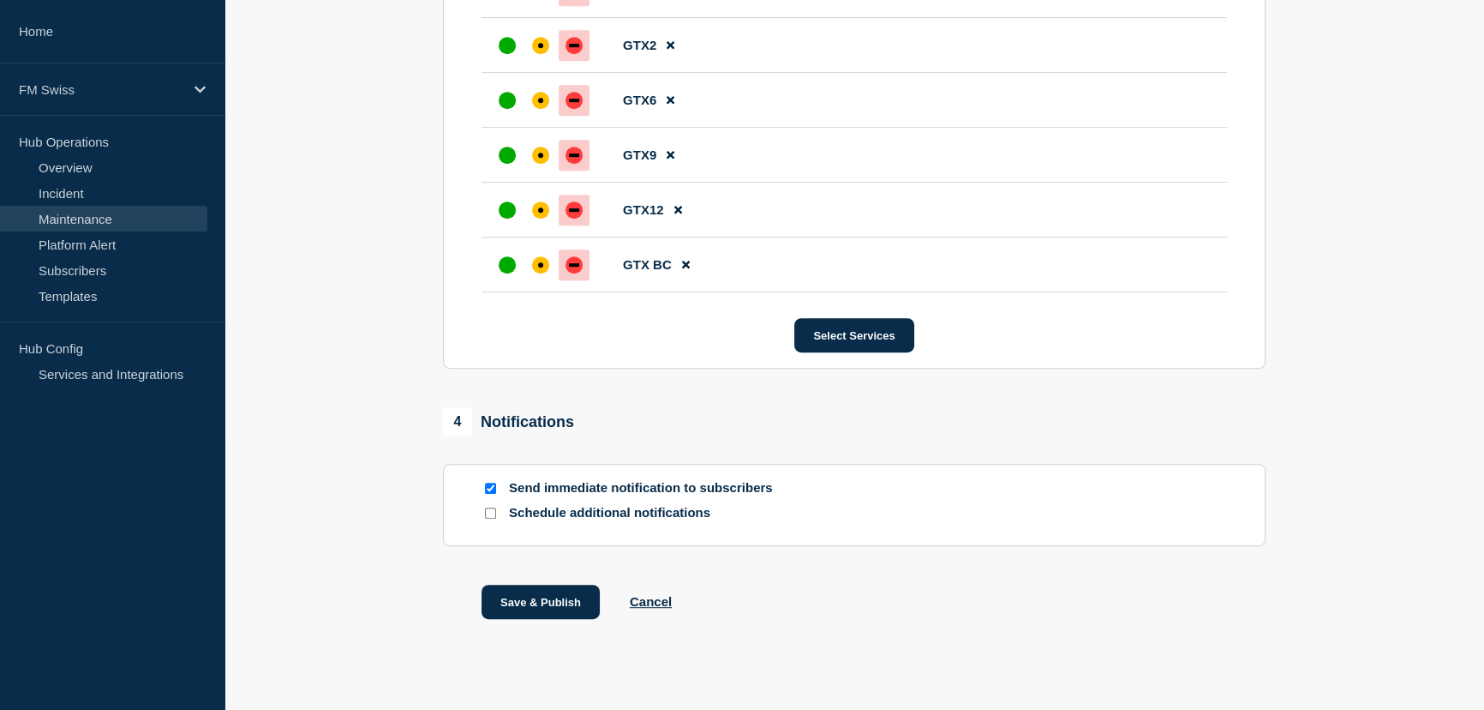
scroll to position [1089, 0]
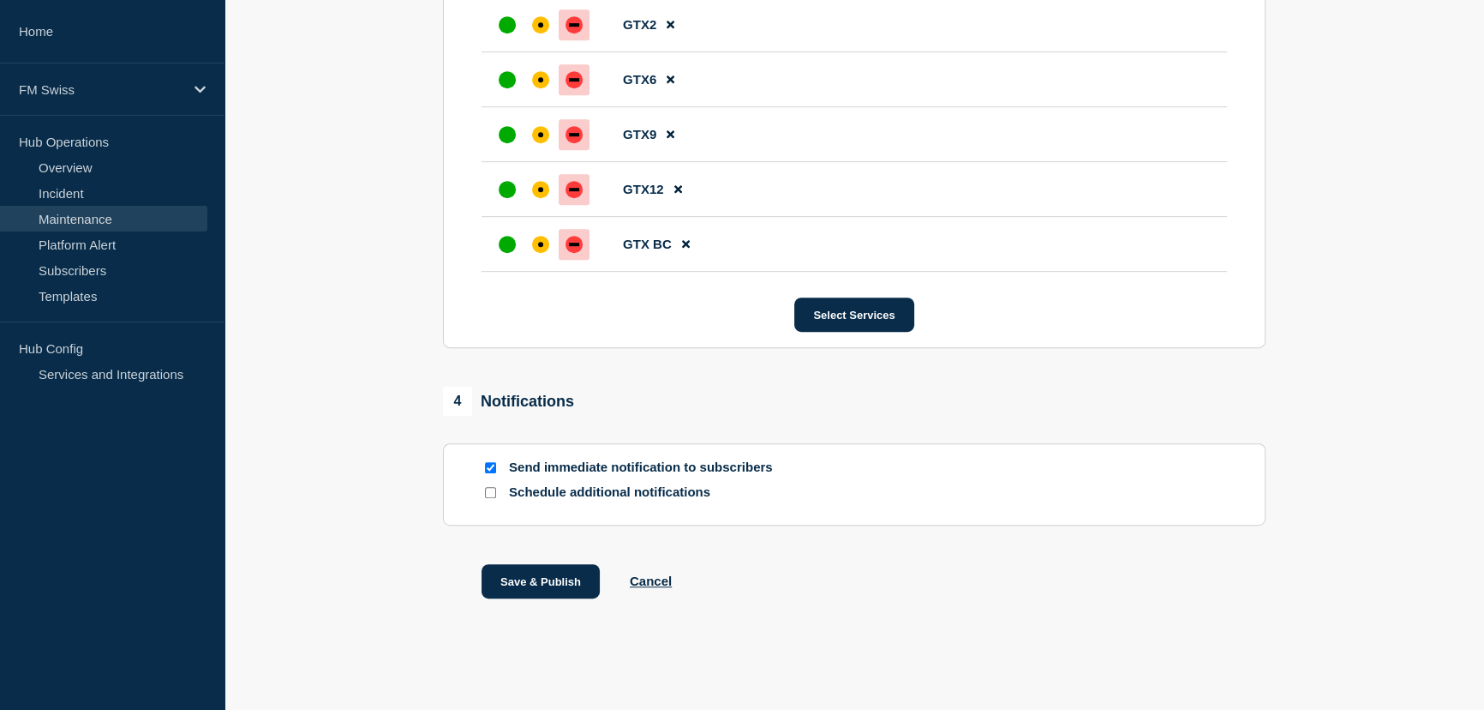
click at [487, 465] on input "Send immediate notification to subscribers" at bounding box center [490, 467] width 11 height 11
checkbox input "false"
click at [542, 580] on button "Save & Publish" at bounding box center [541, 581] width 118 height 34
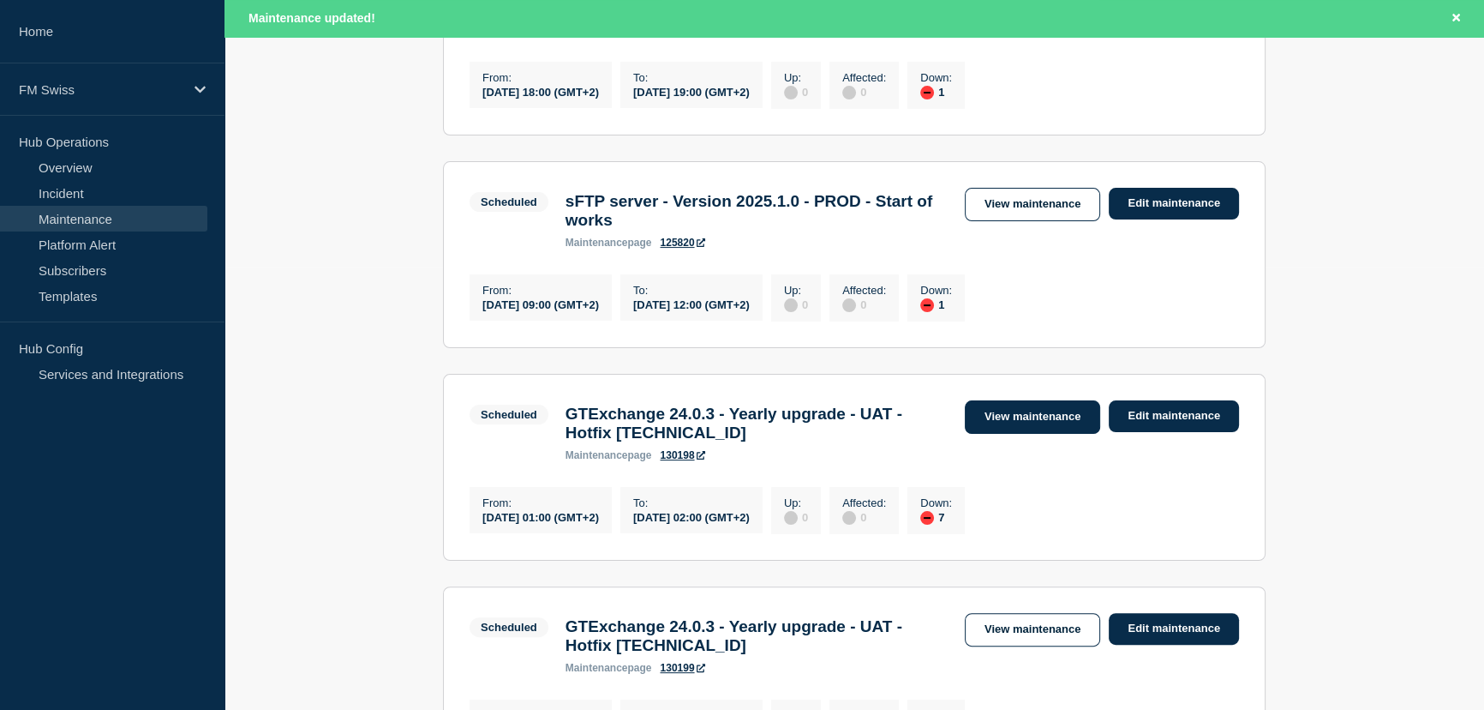
scroll to position [545, 0]
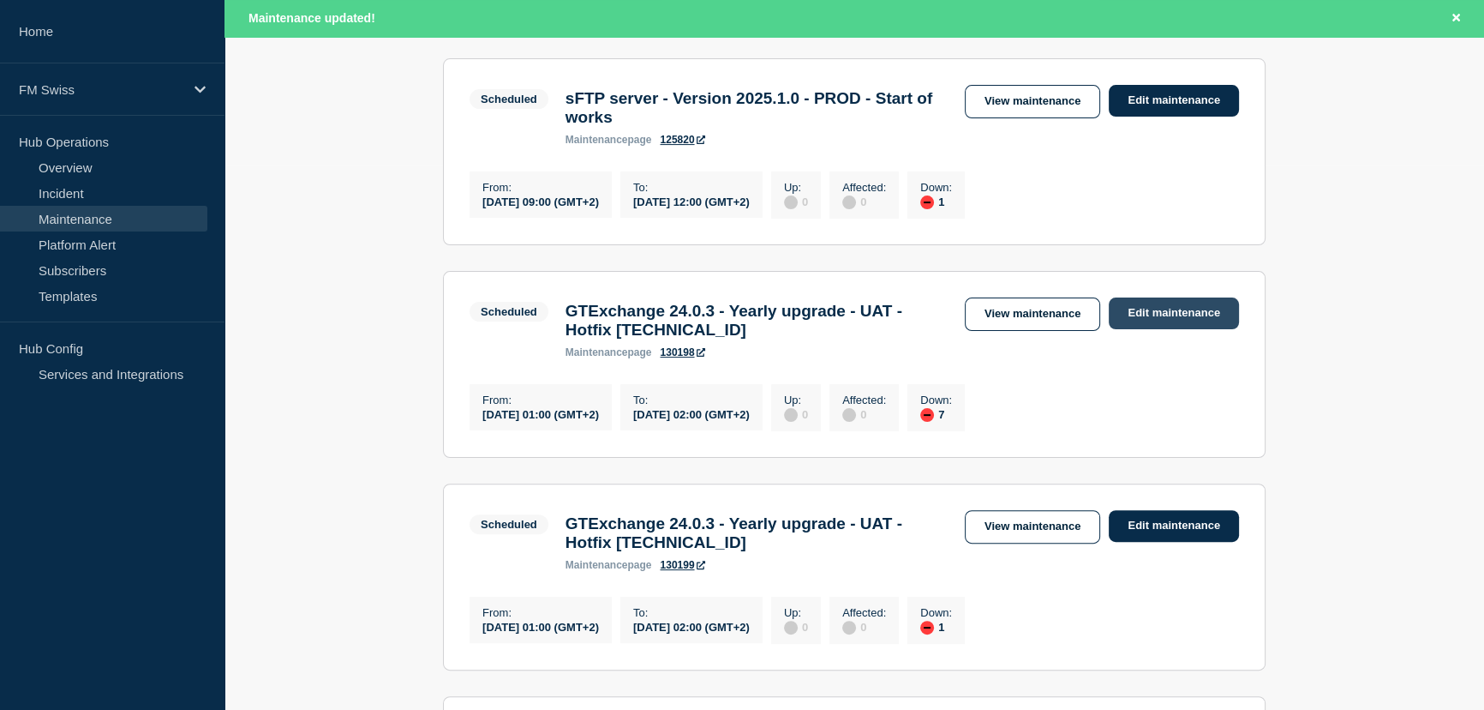
click at [1183, 329] on link "Edit maintenance" at bounding box center [1174, 313] width 130 height 32
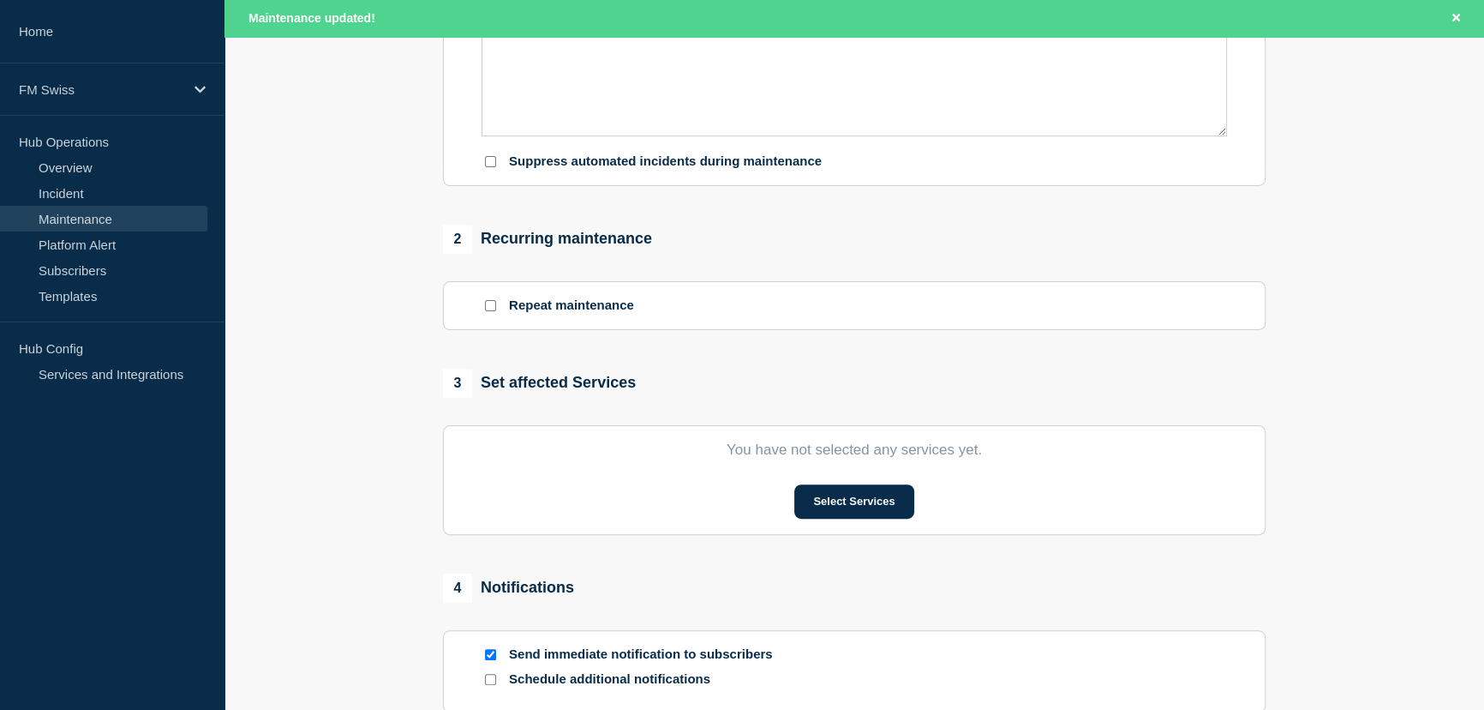
type input "GTExchange 24.0.3 - Yearly upgrade - UAT - Hotfix [TECHNICAL_ID]"
type input "[DATE]"
type input "01:00"
type input "[DATE]"
type input "02:00"
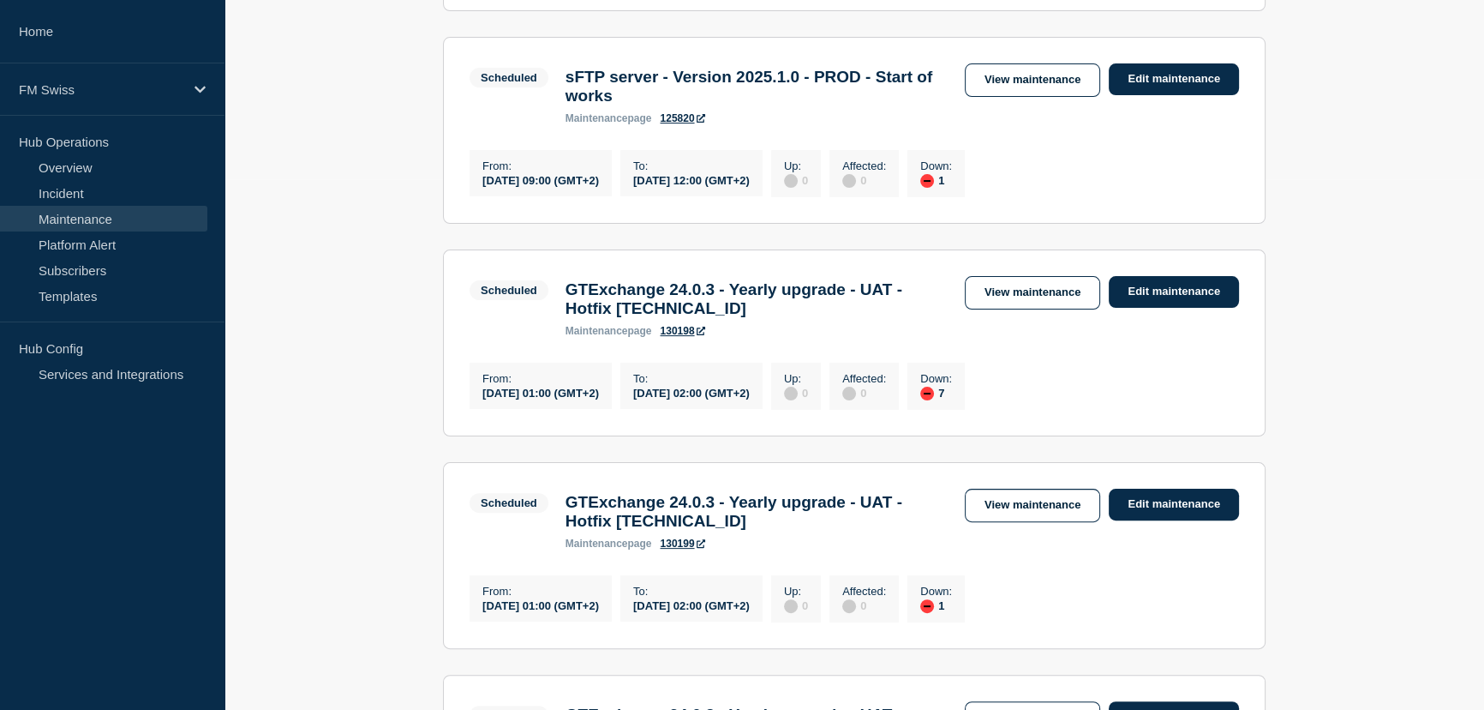
scroll to position [623, 0]
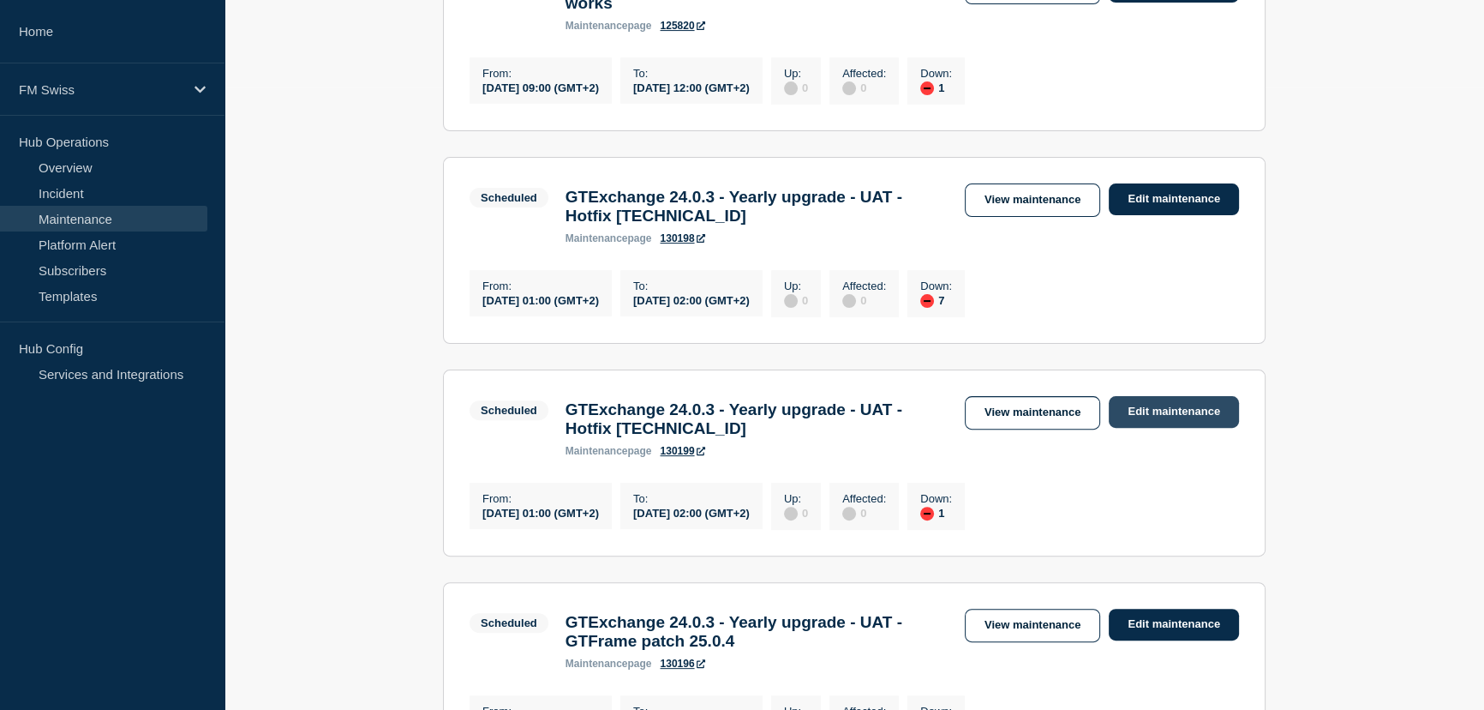
click at [1187, 428] on link "Edit maintenance" at bounding box center [1174, 412] width 130 height 32
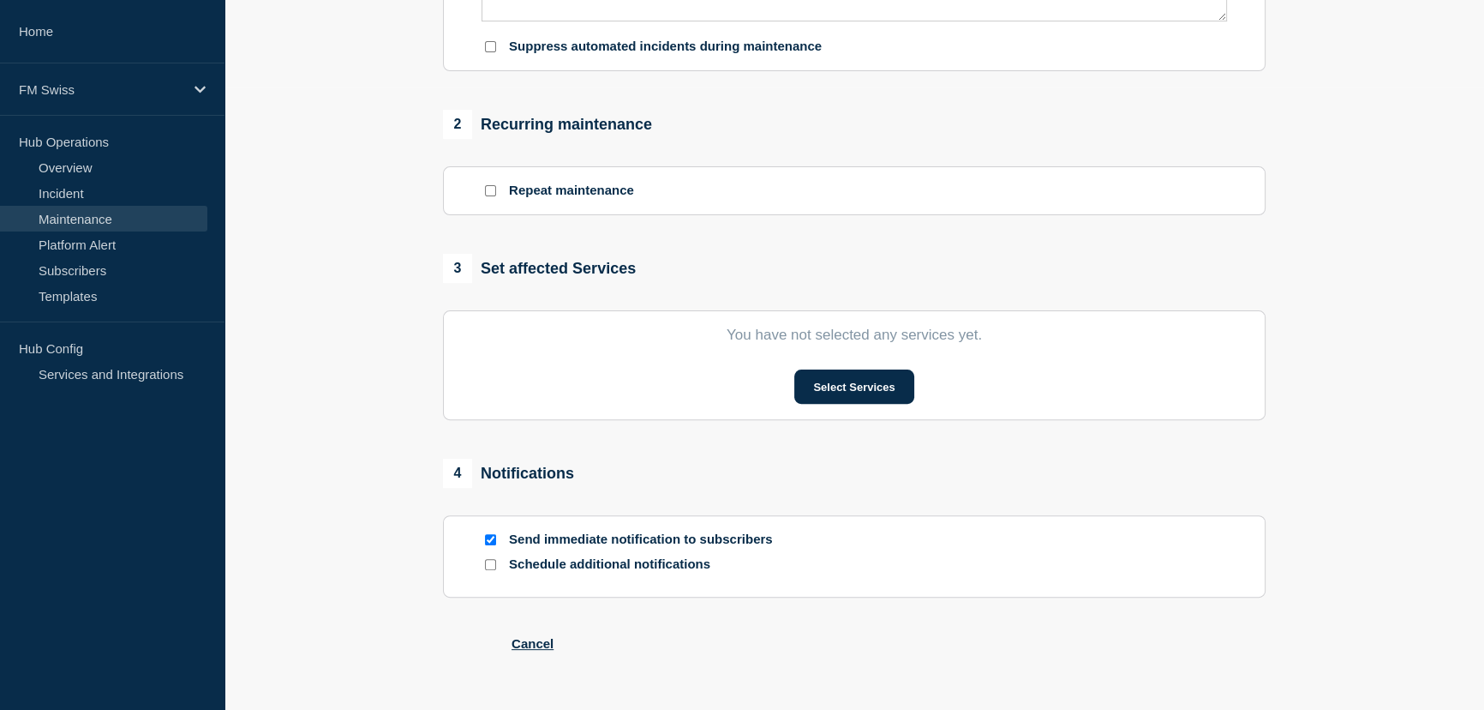
type input "GTExchange 24.0.3 - Yearly upgrade - UAT - Hotfix [TECHNICAL_ID]"
type input "[DATE]"
type input "01:00"
type input "[DATE]"
type input "02:00"
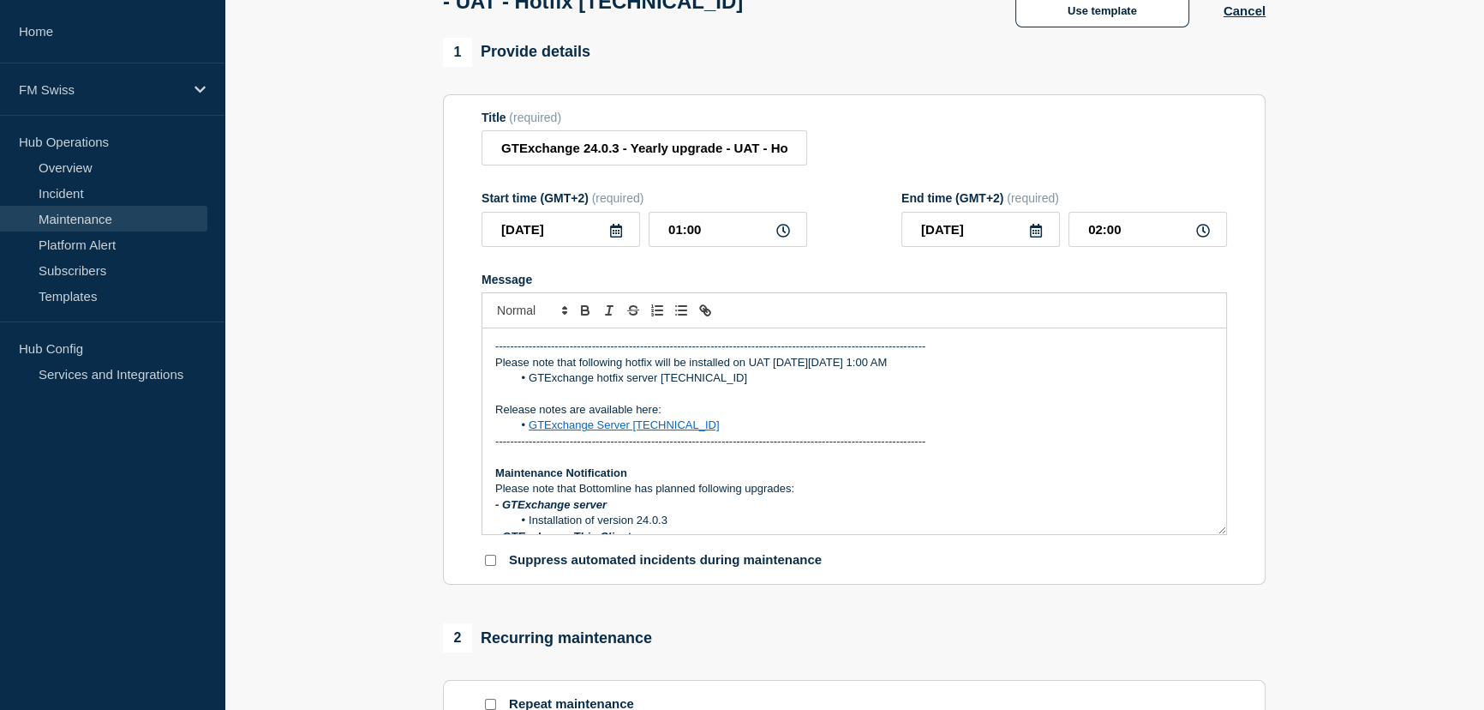
scroll to position [155, 0]
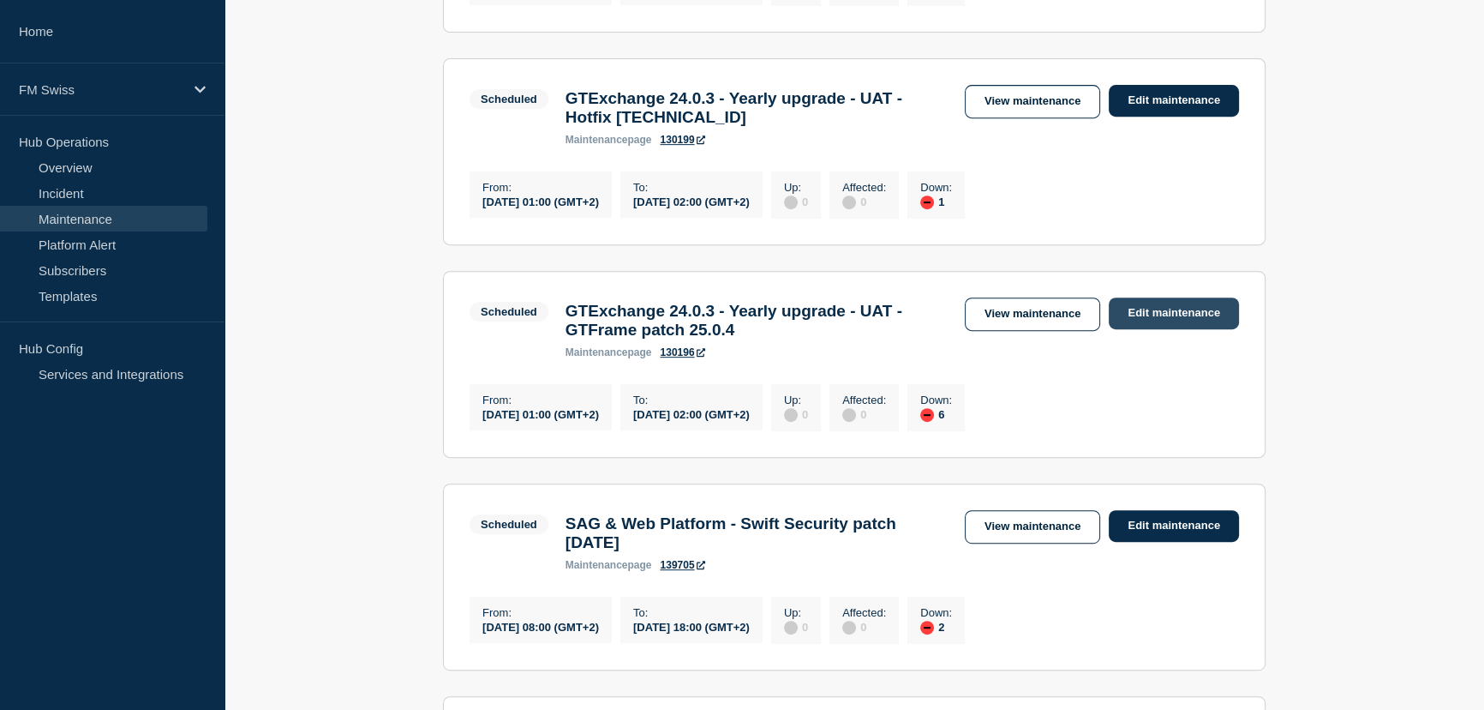
click at [1174, 329] on link "Edit maintenance" at bounding box center [1174, 313] width 130 height 32
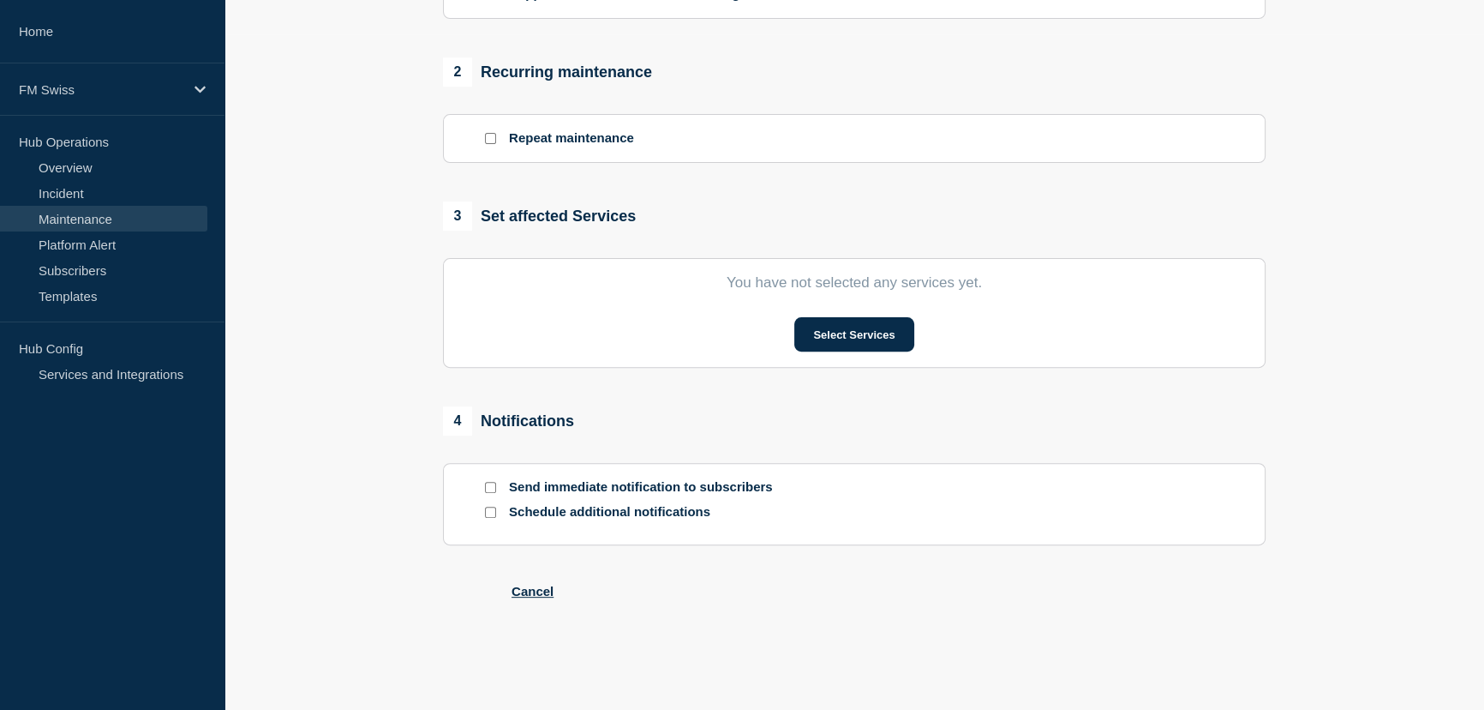
type input "GTExchange 24.0.3 - Yearly upgrade - UAT - GTFrame patch 25.0.4"
type input "[DATE]"
type input "01:00"
type input "[DATE]"
type input "02:00"
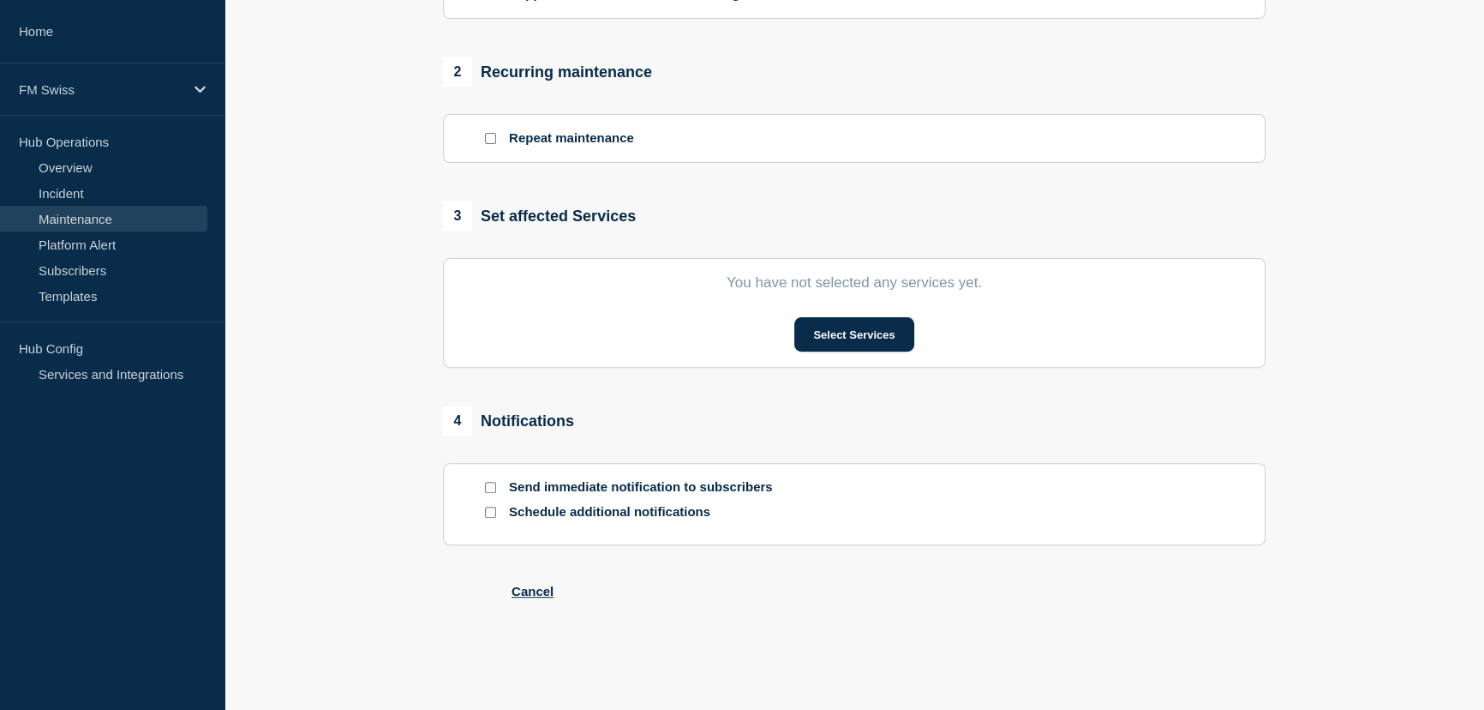
checkbox input "false"
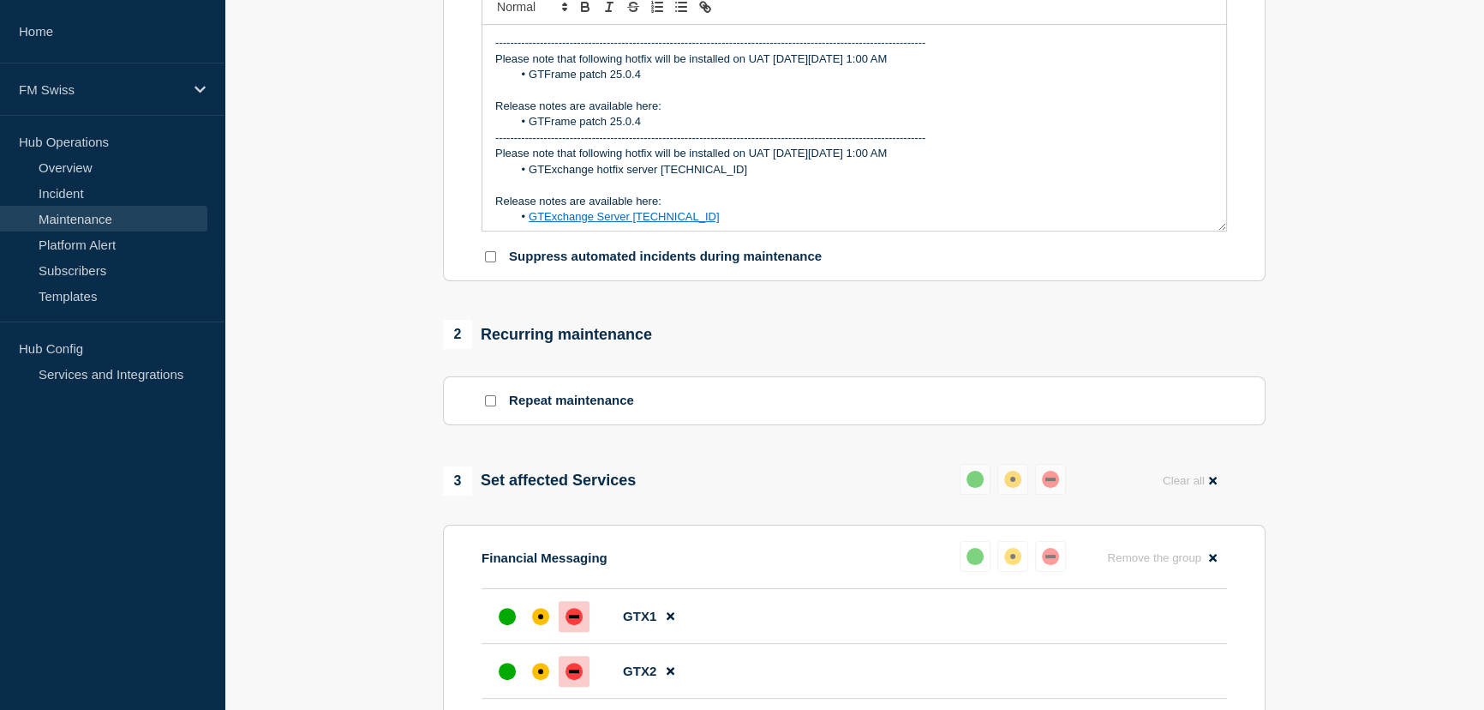
scroll to position [184, 0]
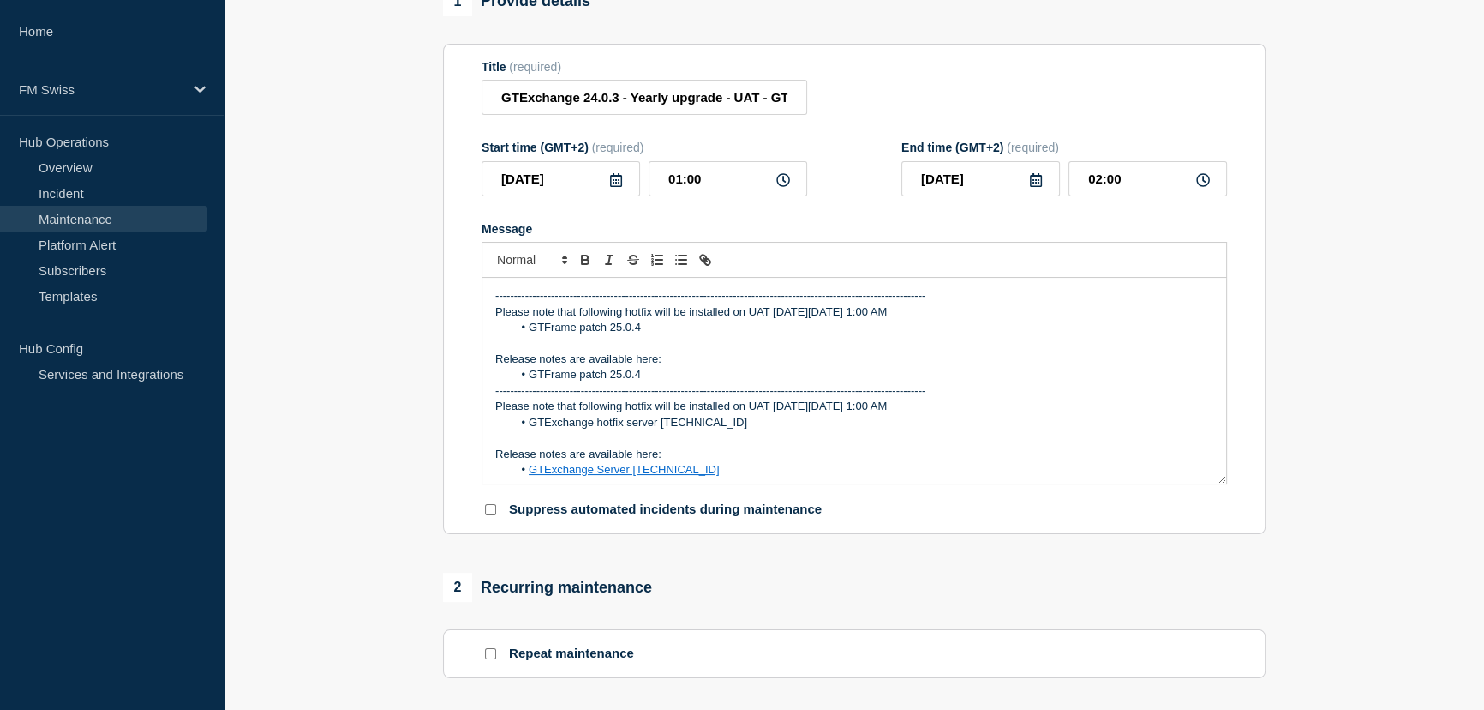
click at [524, 297] on div "-------------------------------------------------------------------------------…" at bounding box center [854, 381] width 744 height 206
drag, startPoint x: 639, startPoint y: 383, endPoint x: 530, endPoint y: 377, distance: 109.9
click at [530, 377] on li "GTFrame patch 25.0.4" at bounding box center [863, 374] width 702 height 15
click at [698, 267] on icon "Toggle link" at bounding box center [705, 259] width 15 height 15
paste input "[URL][DOMAIN_NAME]"
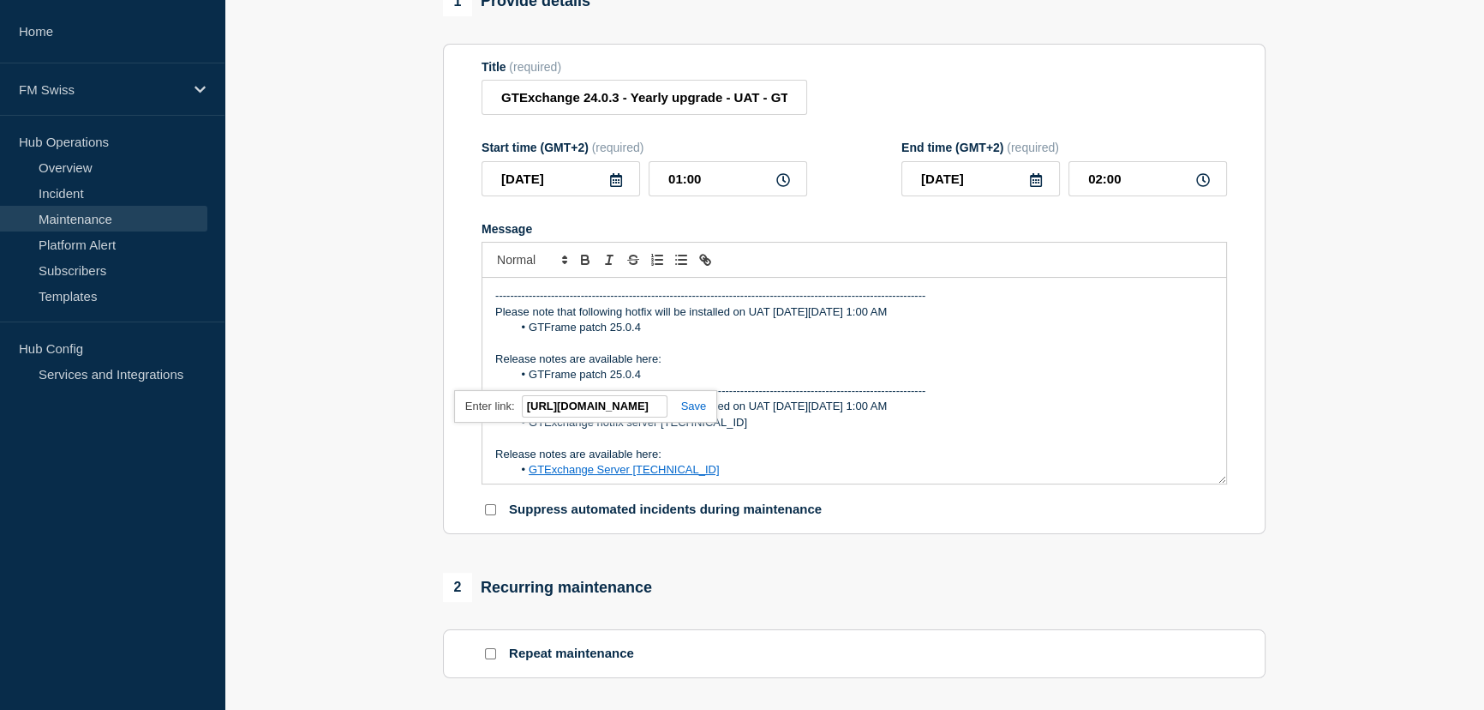
scroll to position [0, 271]
type input "[URL][DOMAIN_NAME]"
click at [692, 412] on link at bounding box center [687, 405] width 39 height 13
click at [890, 382] on li "GTFrame patch 25.0.4" at bounding box center [863, 374] width 702 height 15
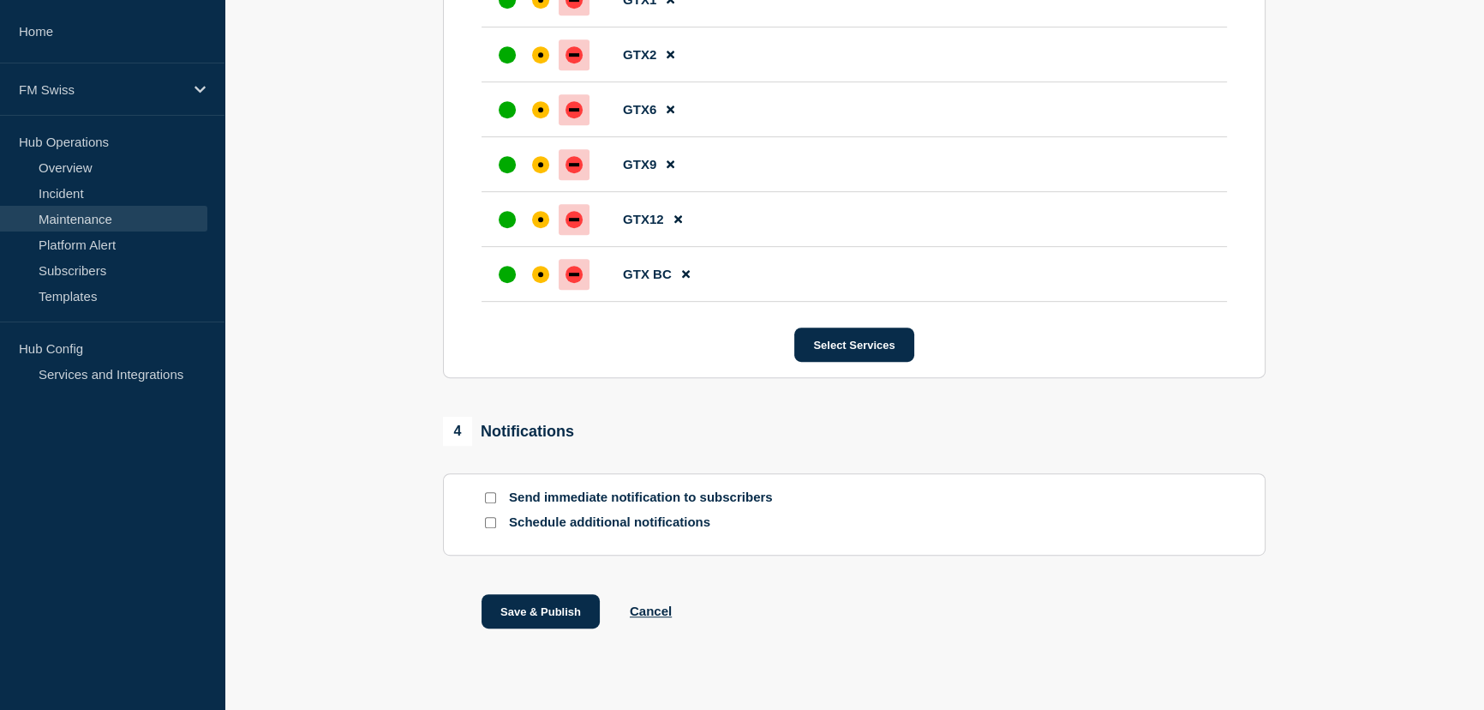
scroll to position [1089, 0]
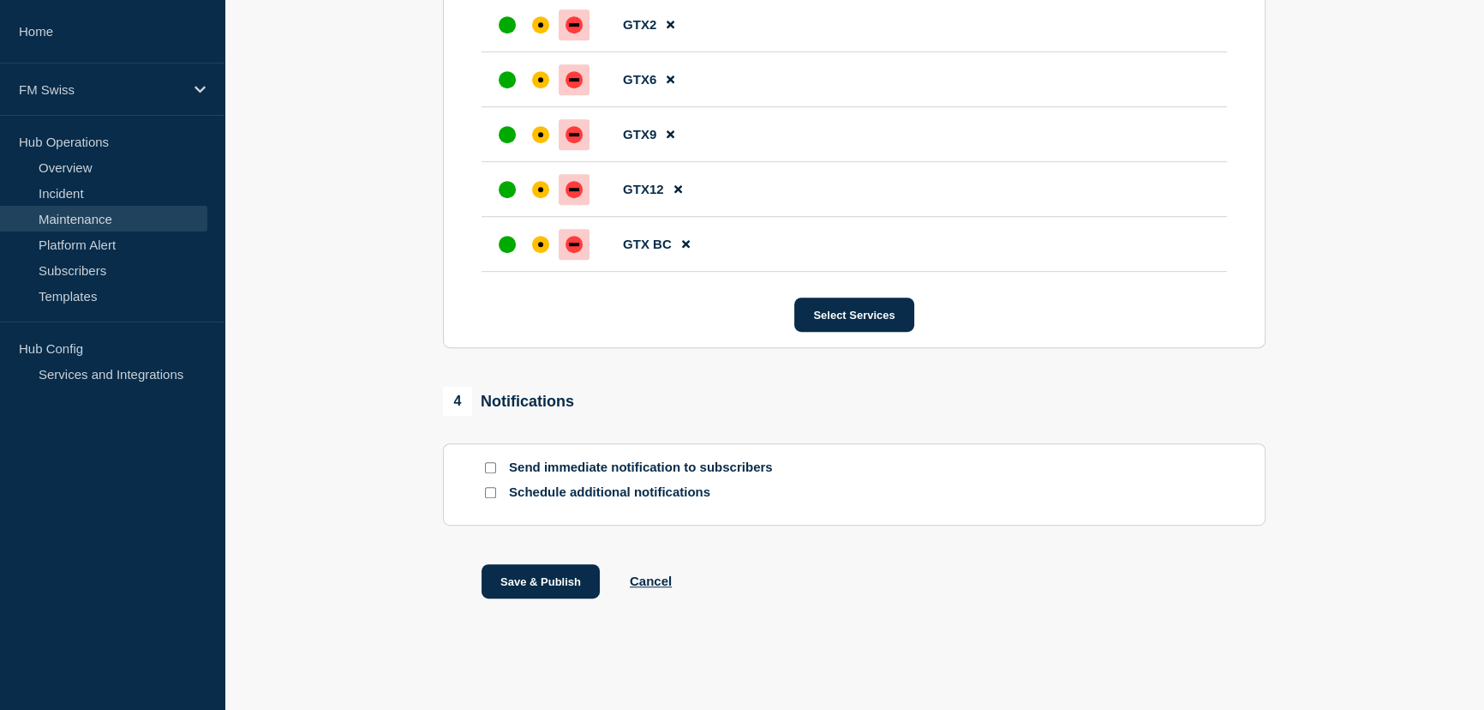
click at [488, 462] on input "Send immediate notification to subscribers" at bounding box center [490, 467] width 11 height 11
checkbox input "true"
click at [534, 576] on button "Save & Publish" at bounding box center [541, 581] width 118 height 34
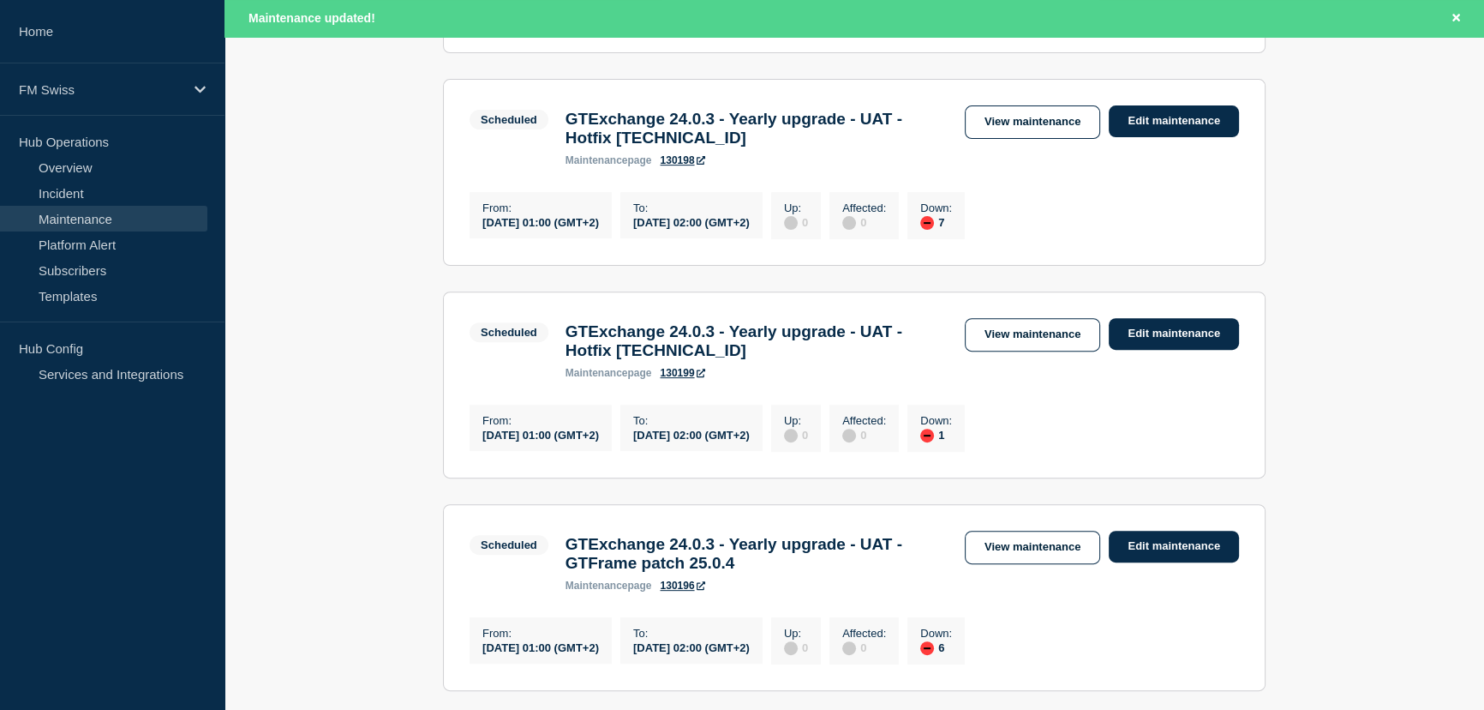
scroll to position [623, 0]
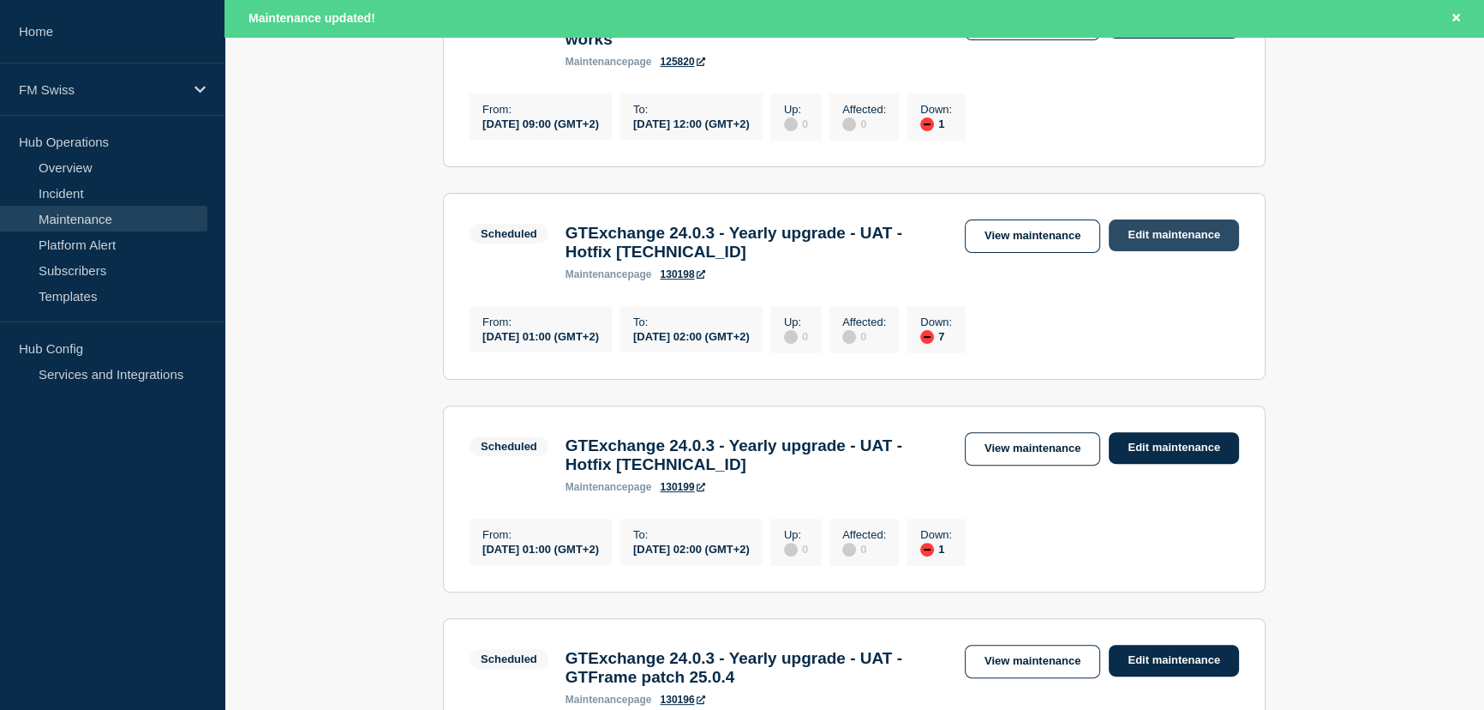
click at [1169, 250] on link "Edit maintenance" at bounding box center [1174, 235] width 130 height 32
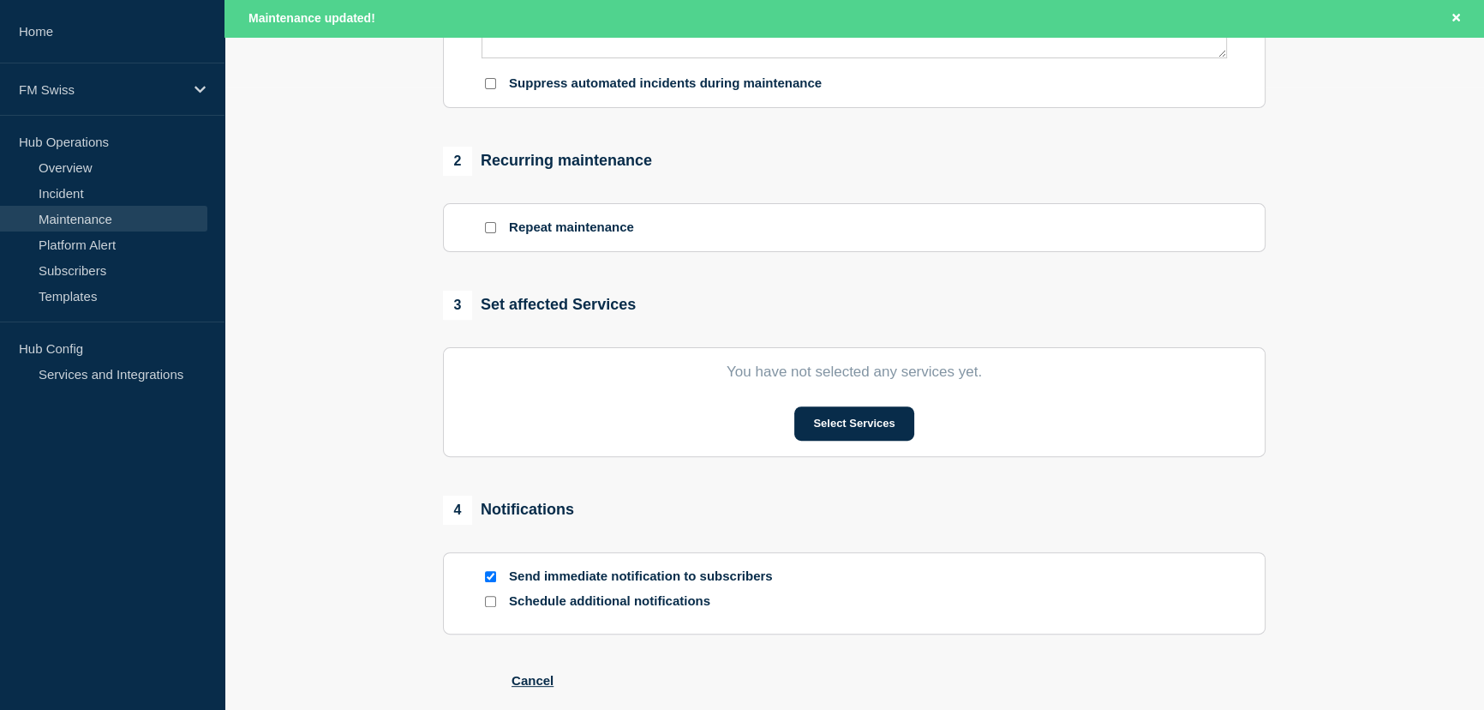
type input "GTExchange 24.0.3 - Yearly upgrade - UAT - Hotfix [TECHNICAL_ID]"
type input "[DATE]"
type input "01:00"
type input "[DATE]"
type input "02:00"
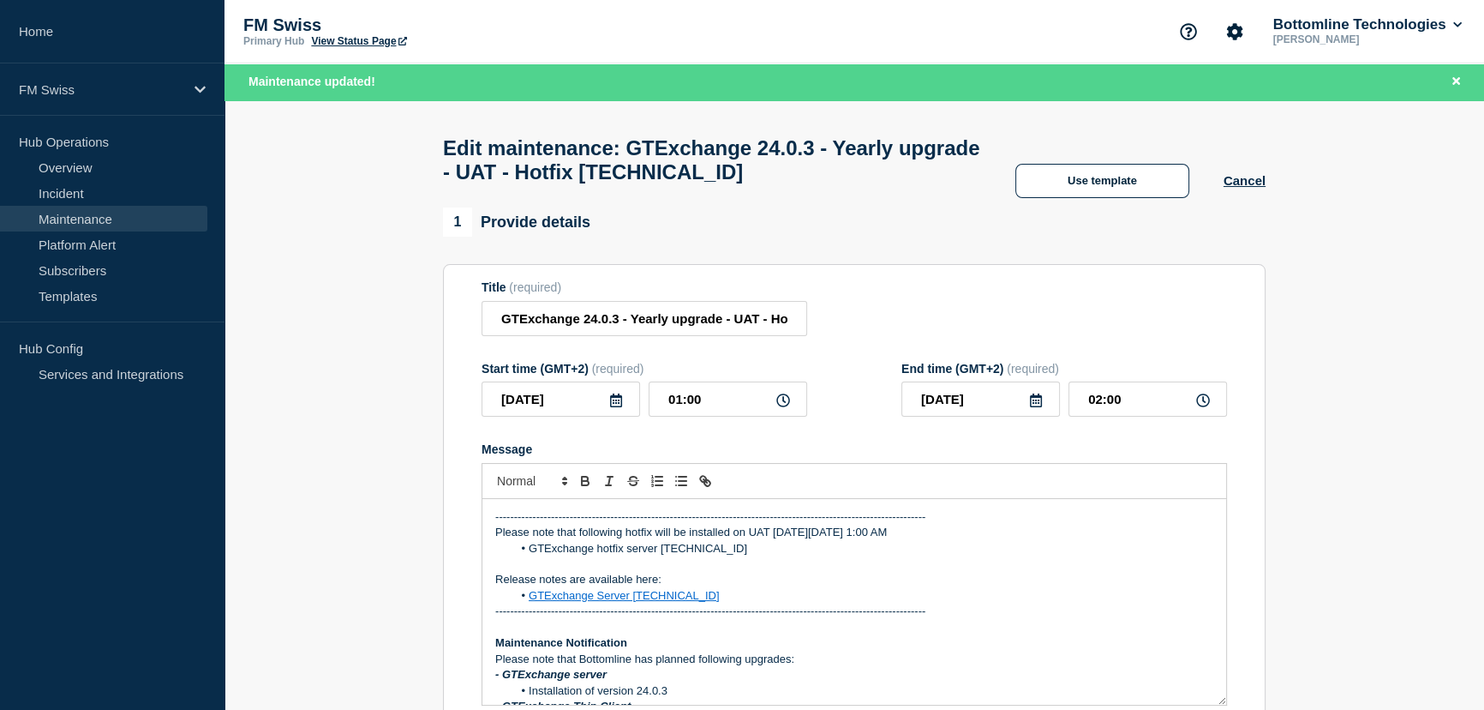
click at [495, 518] on p "-------------------------------------------------------------------------------…" at bounding box center [854, 516] width 718 height 15
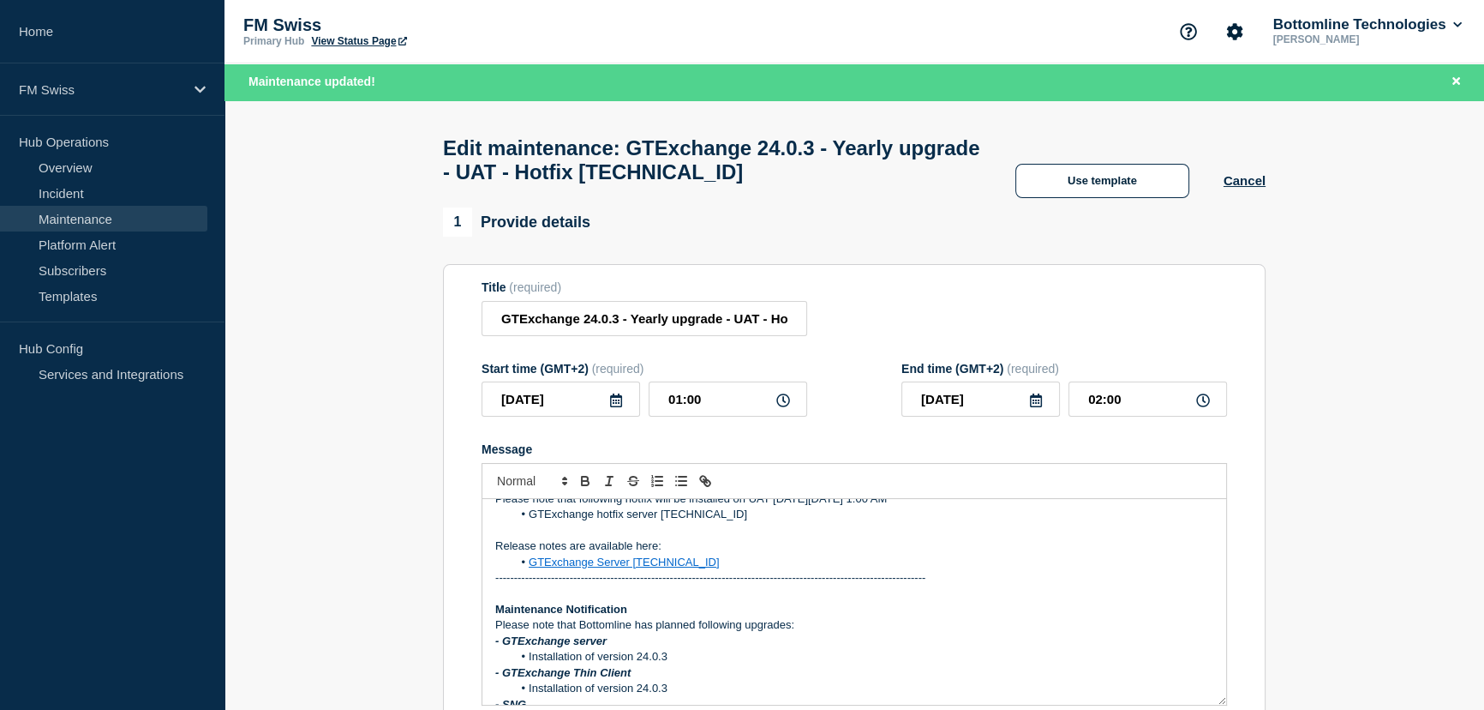
scroll to position [155, 0]
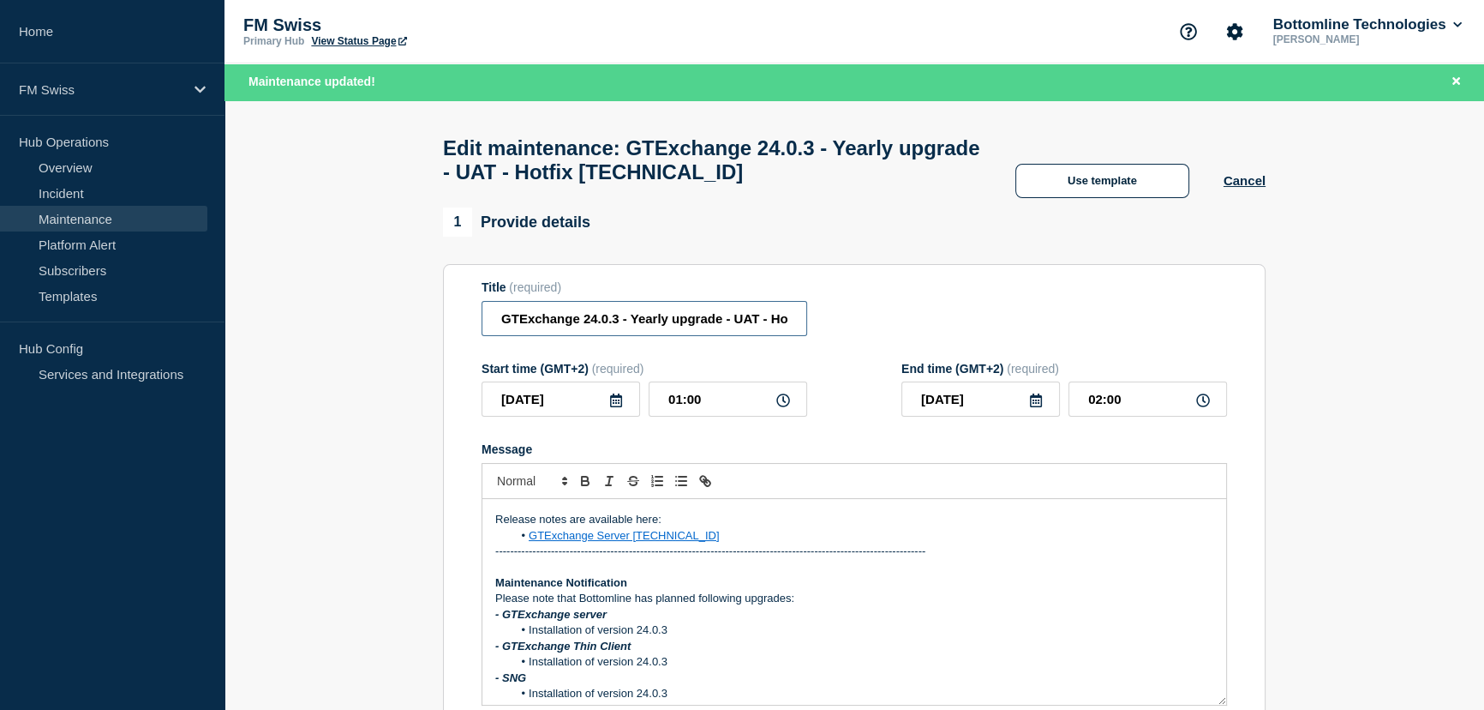
click at [626, 326] on input "GTExchange 24.0.3 - Yearly upgrade - UAT - Hotfix [TECHNICAL_ID]" at bounding box center [645, 318] width 326 height 35
paste input "GTFrame patch 25.0.4"
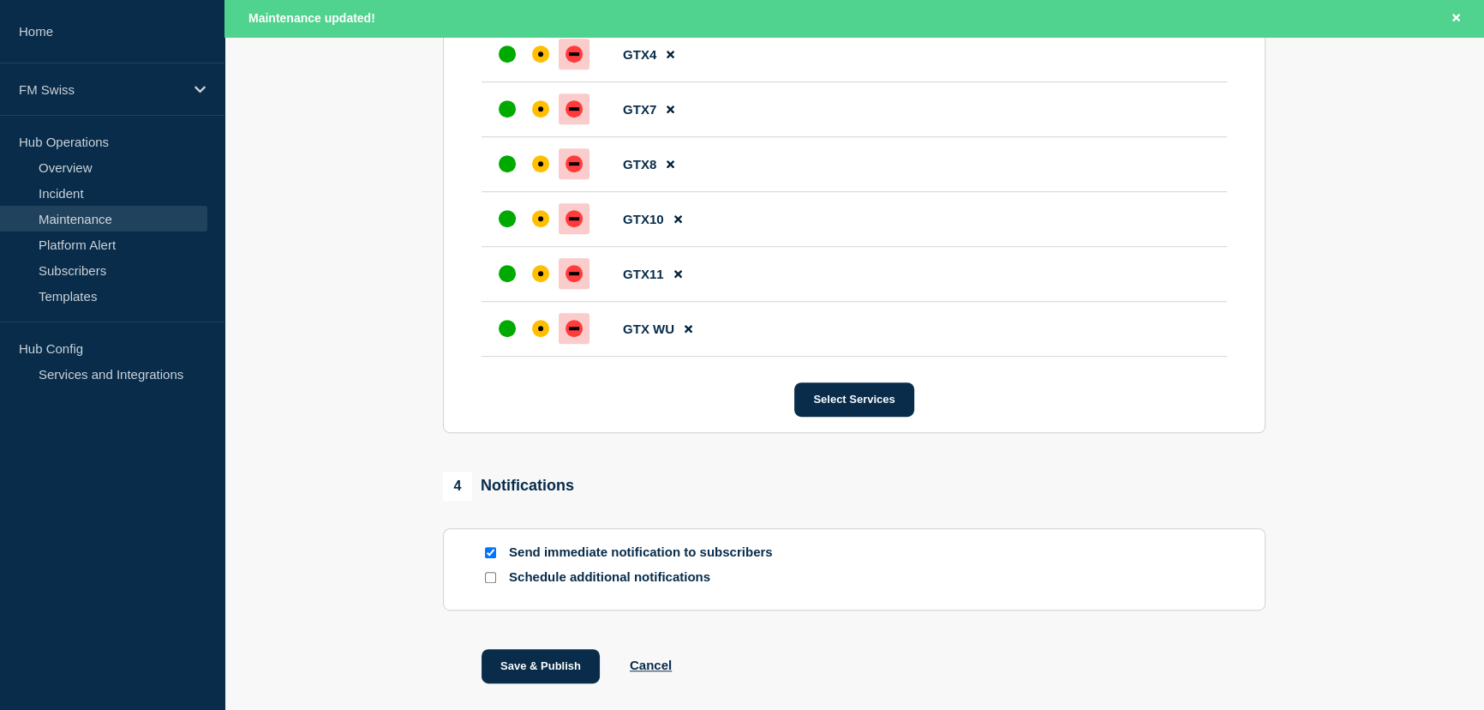
scroll to position [1181, 0]
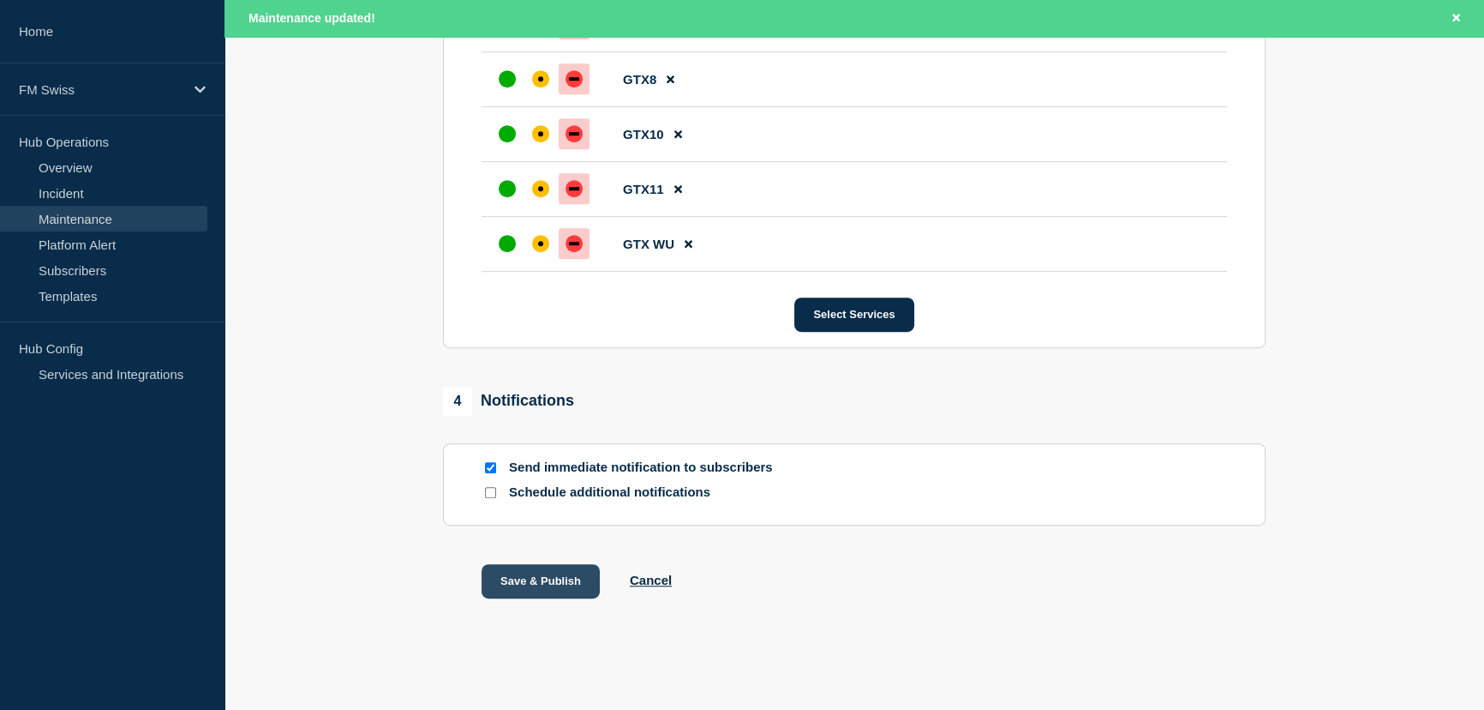
type input "GTExchange 24.0.3 - Yearly upgrade - UAT - GTFrame patch 25.0.4"
click at [551, 586] on button "Save & Publish" at bounding box center [541, 581] width 118 height 34
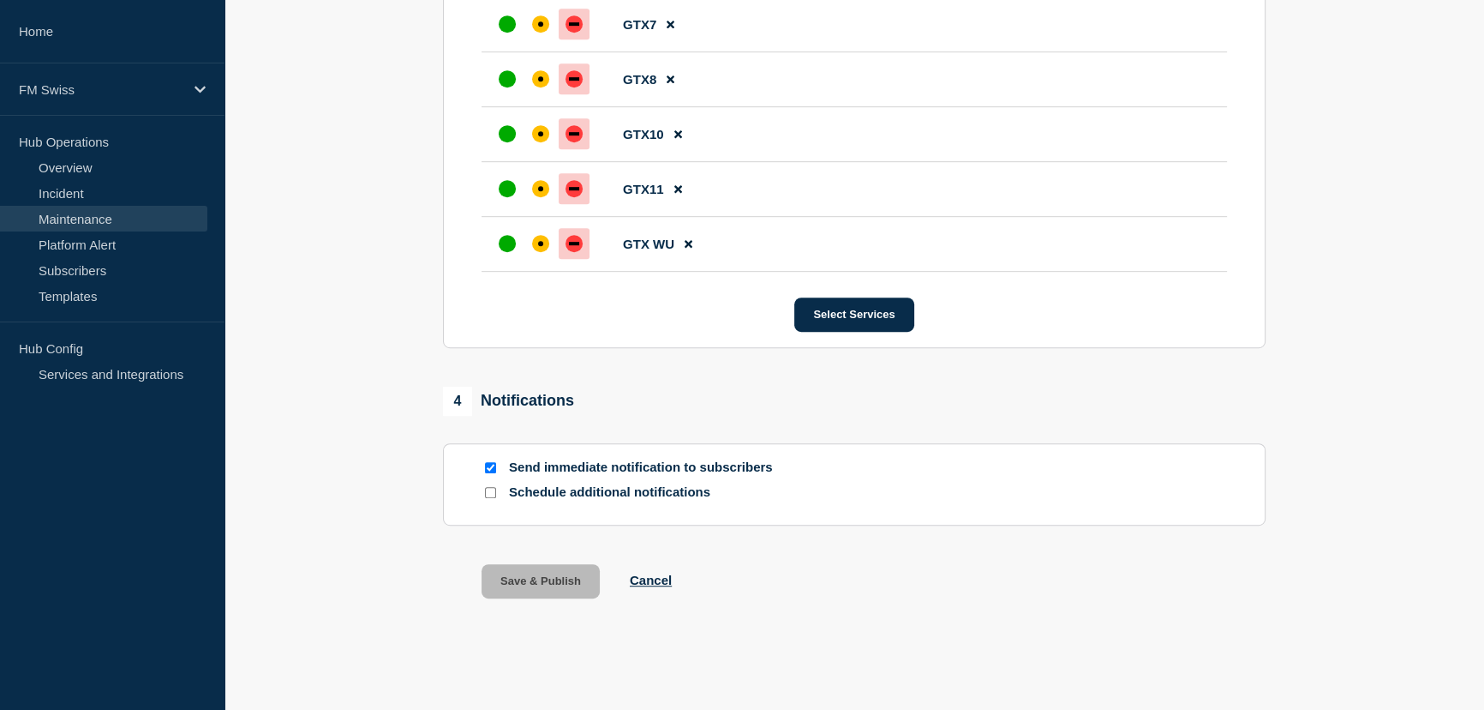
scroll to position [1144, 0]
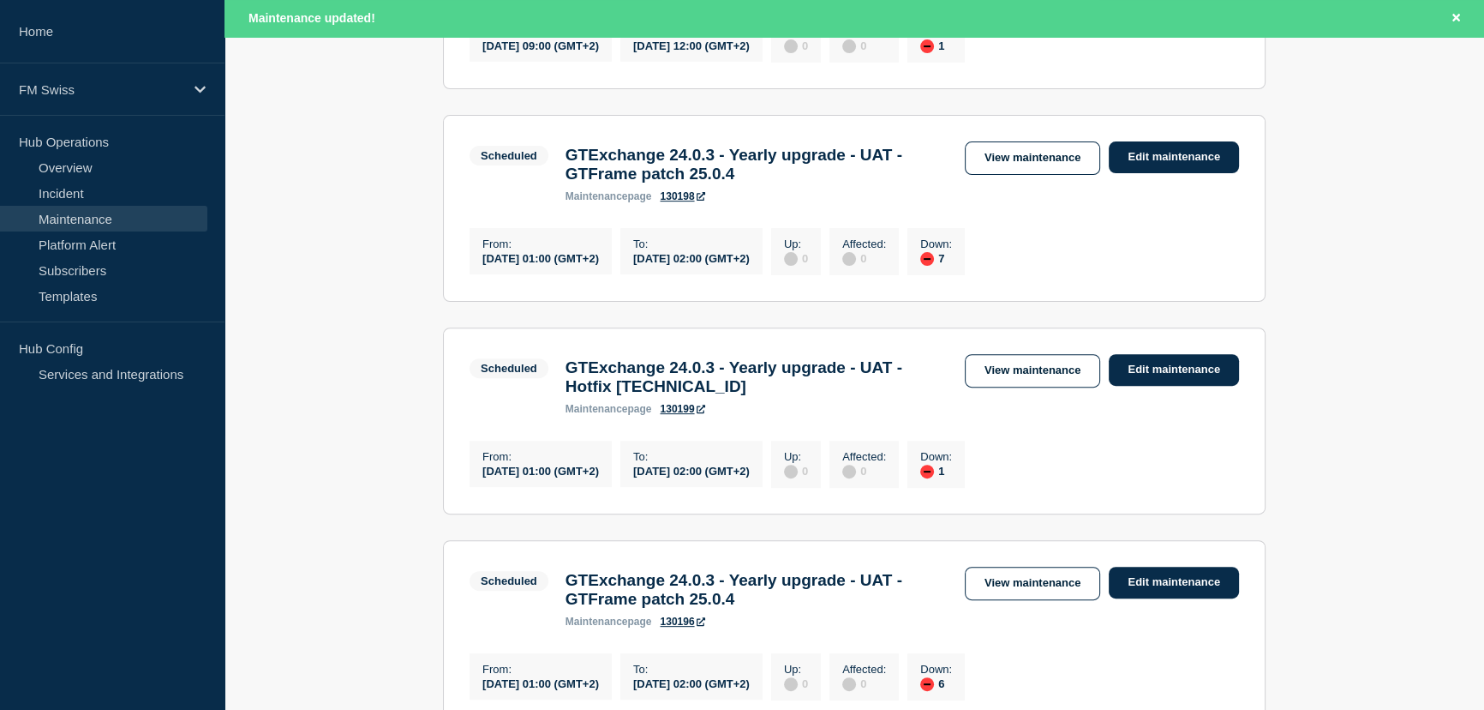
scroll to position [779, 0]
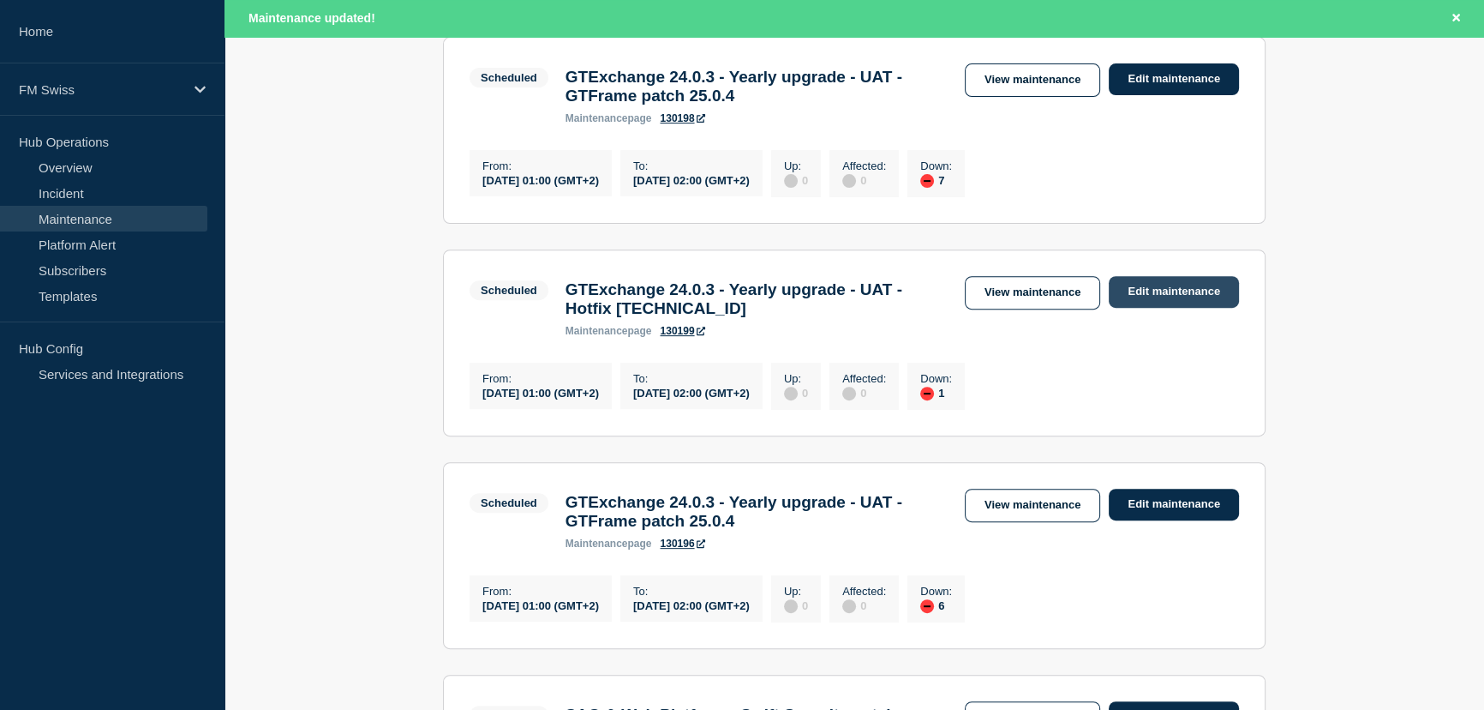
click at [1171, 308] on link "Edit maintenance" at bounding box center [1174, 292] width 130 height 32
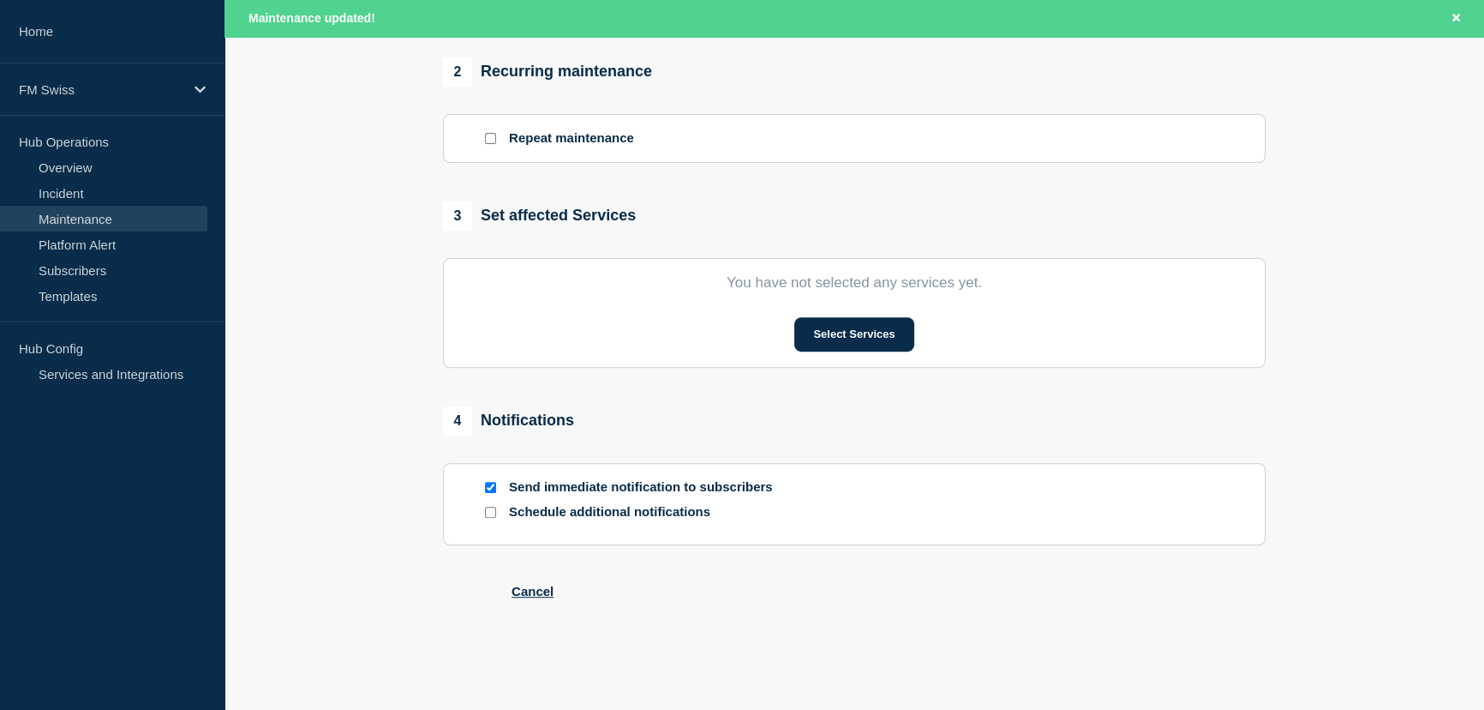
type input "GTExchange 24.0.3 - Yearly upgrade - UAT - Hotfix [TECHNICAL_ID]"
type input "[DATE]"
type input "01:00"
type input "[DATE]"
type input "02:00"
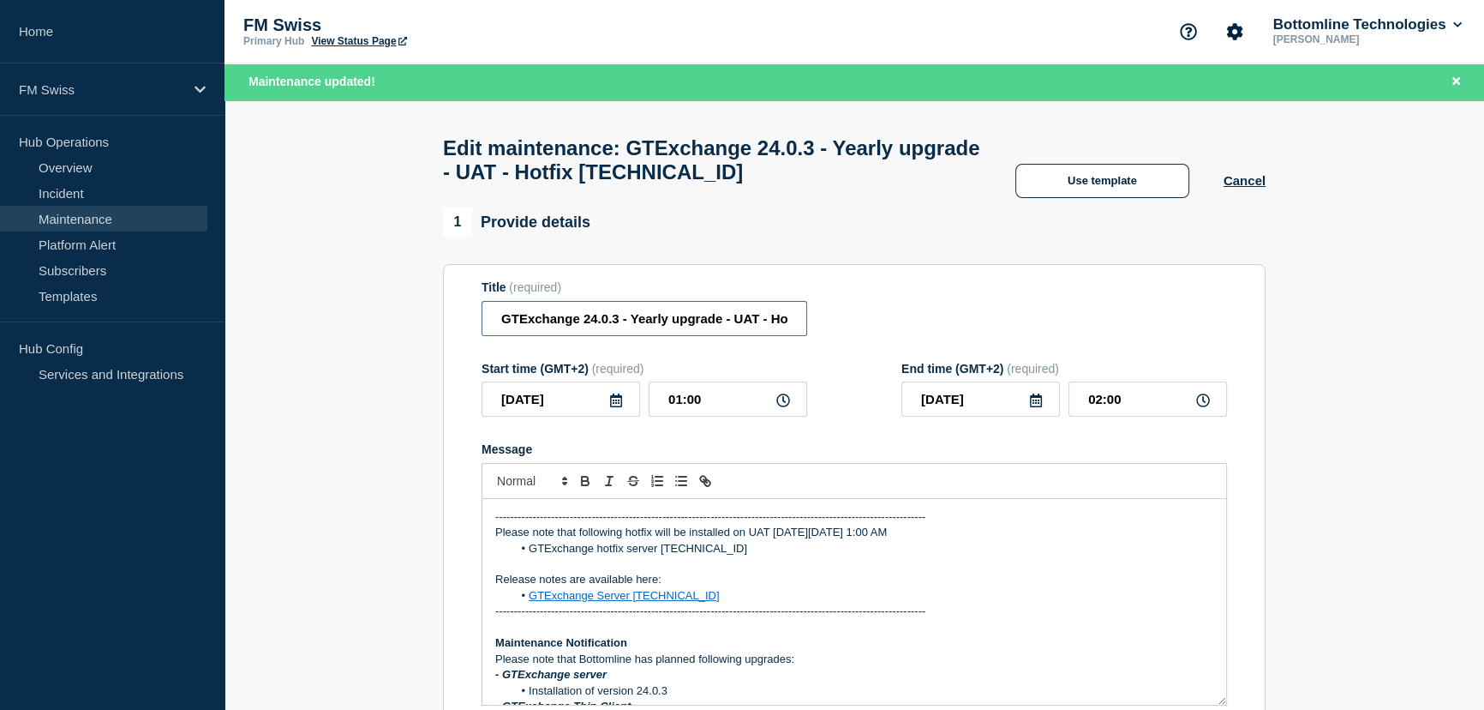
click at [598, 321] on input "GTExchange 24.0.3 - Yearly upgrade - UAT - Hotfix [TECHNICAL_ID]" at bounding box center [645, 318] width 326 height 35
paste input "GTFrame patch 25.0.4"
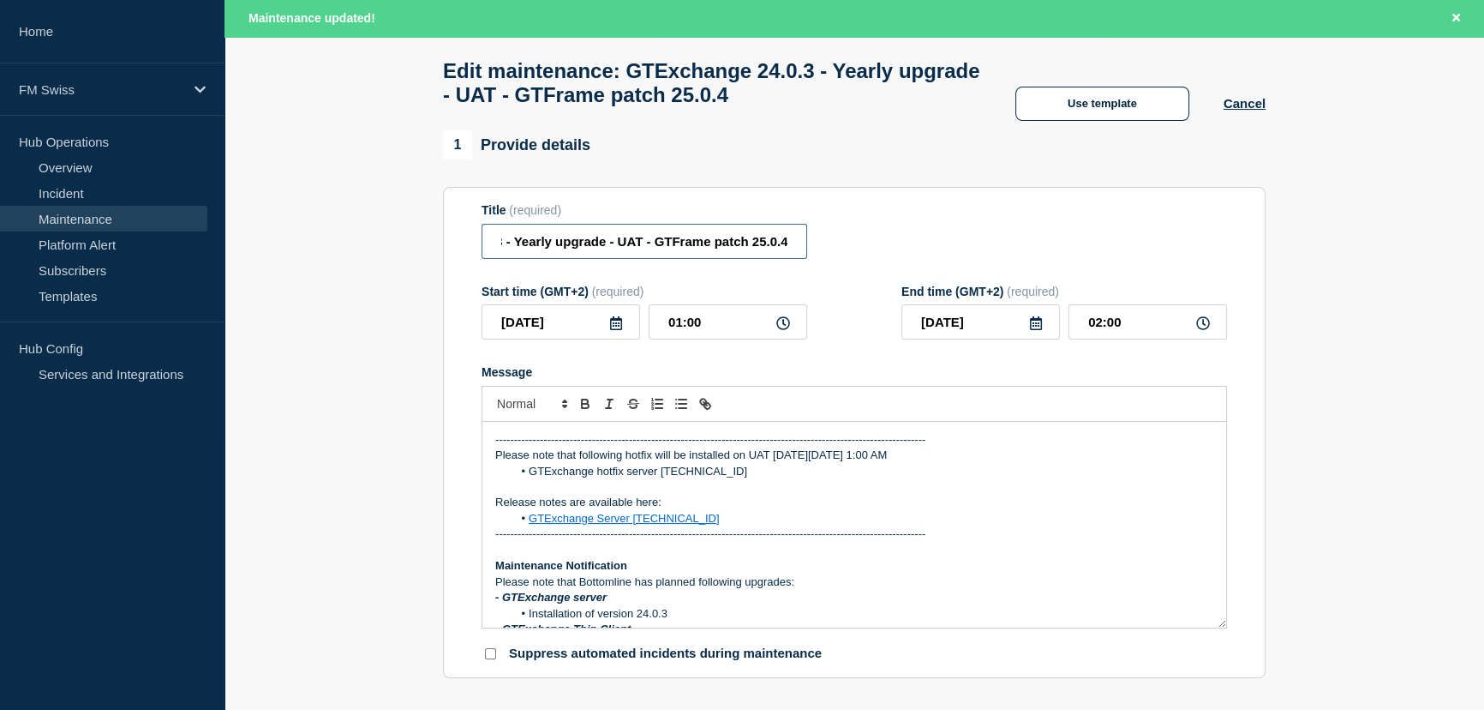
type input "GTExchange 24.0.3 - Yearly upgrade - UAT - GTFrame patch 25.0.4"
click at [488, 448] on div "-------------------------------------------------------------------------------…" at bounding box center [854, 525] width 744 height 206
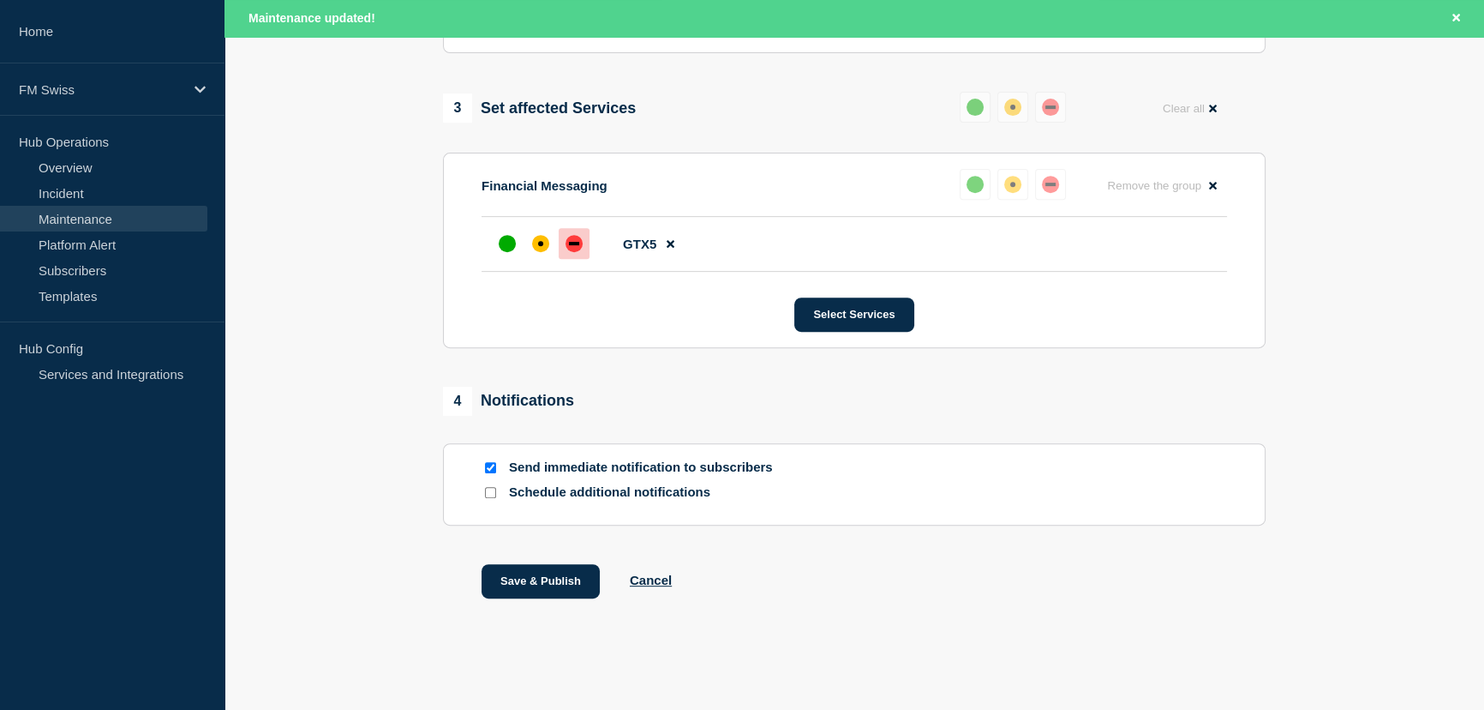
scroll to position [854, 0]
click at [548, 578] on button "Save & Publish" at bounding box center [541, 581] width 118 height 34
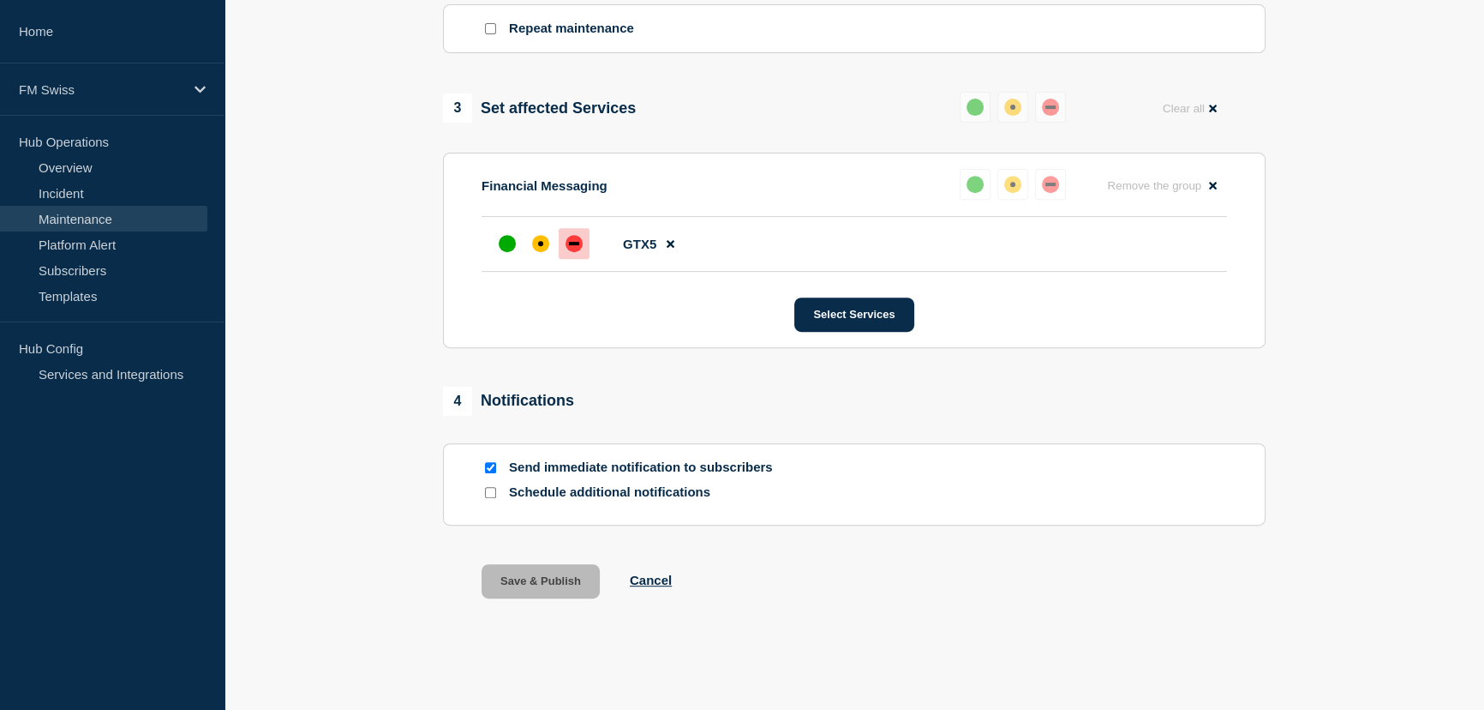
scroll to position [818, 0]
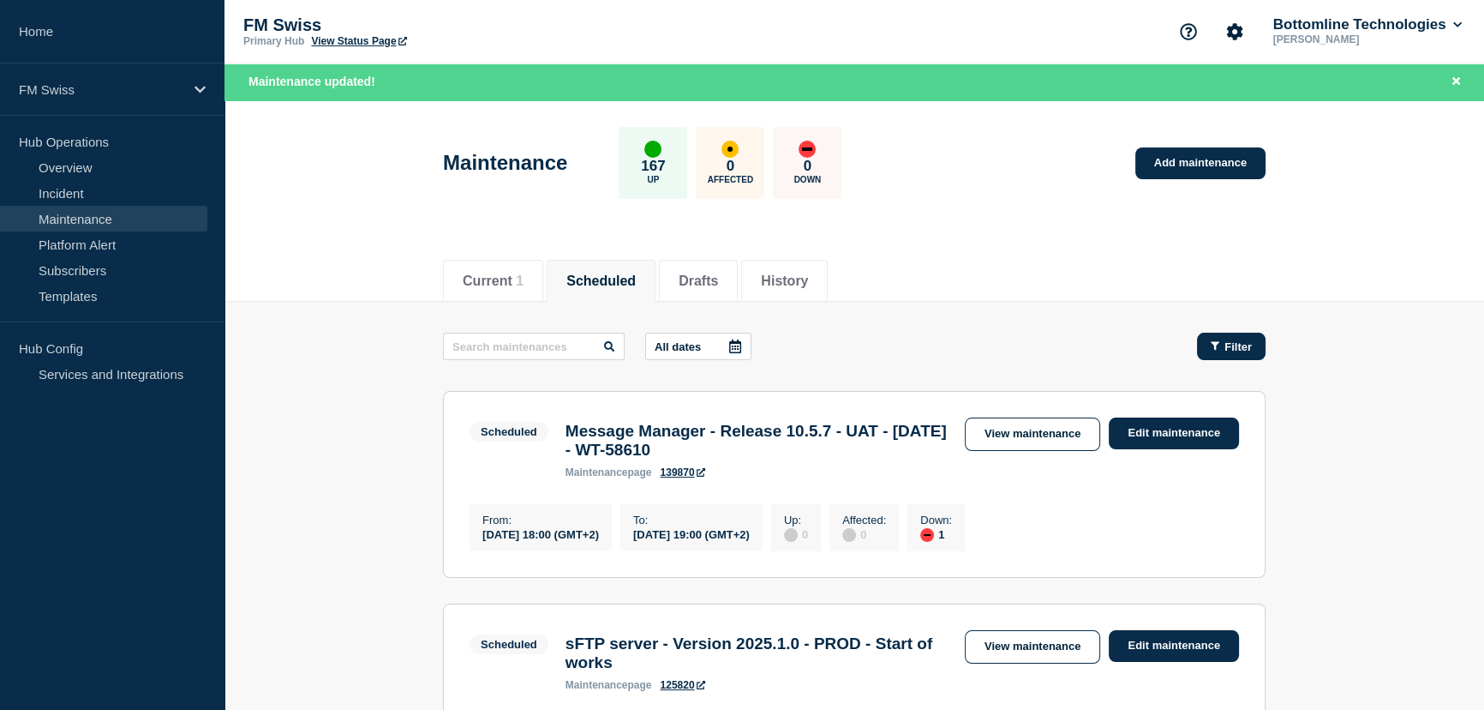
click at [1243, 343] on span "Filter" at bounding box center [1238, 346] width 27 height 13
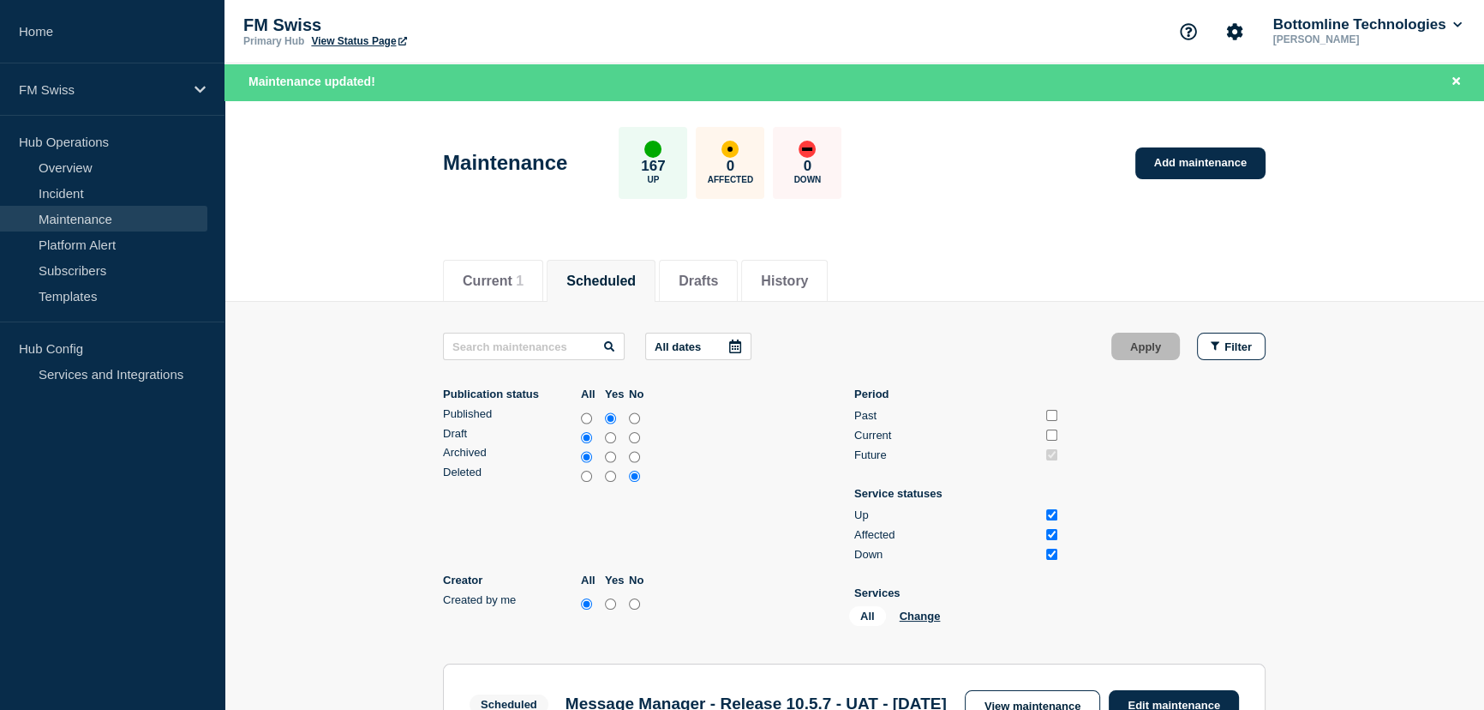
click at [584, 412] on input "all" at bounding box center [586, 418] width 11 height 17
radio input "true"
click at [584, 475] on input "all" at bounding box center [586, 476] width 11 height 17
radio input "true"
click at [1054, 411] on input "Past" at bounding box center [1051, 415] width 11 height 11
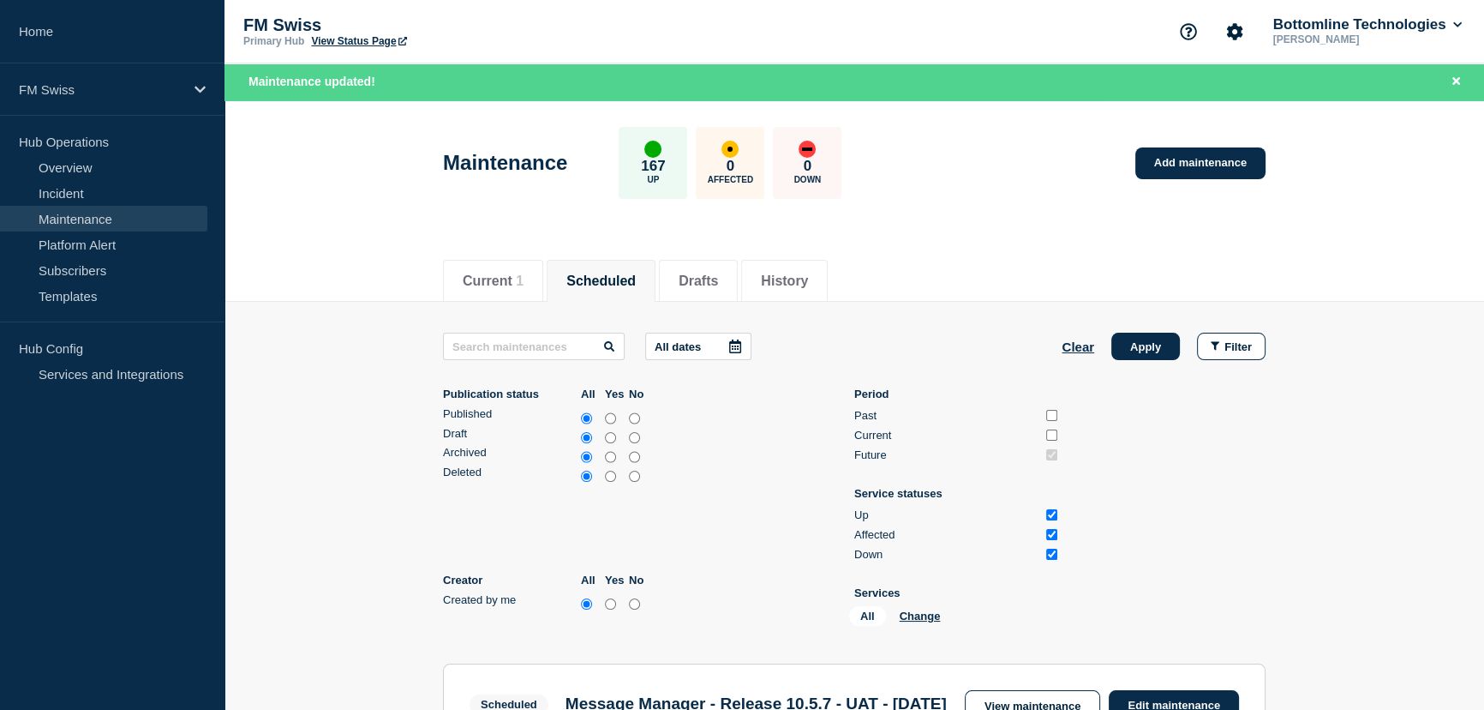
checkbox input "true"
click at [1052, 434] on input "Current" at bounding box center [1051, 434] width 11 height 11
checkbox input "true"
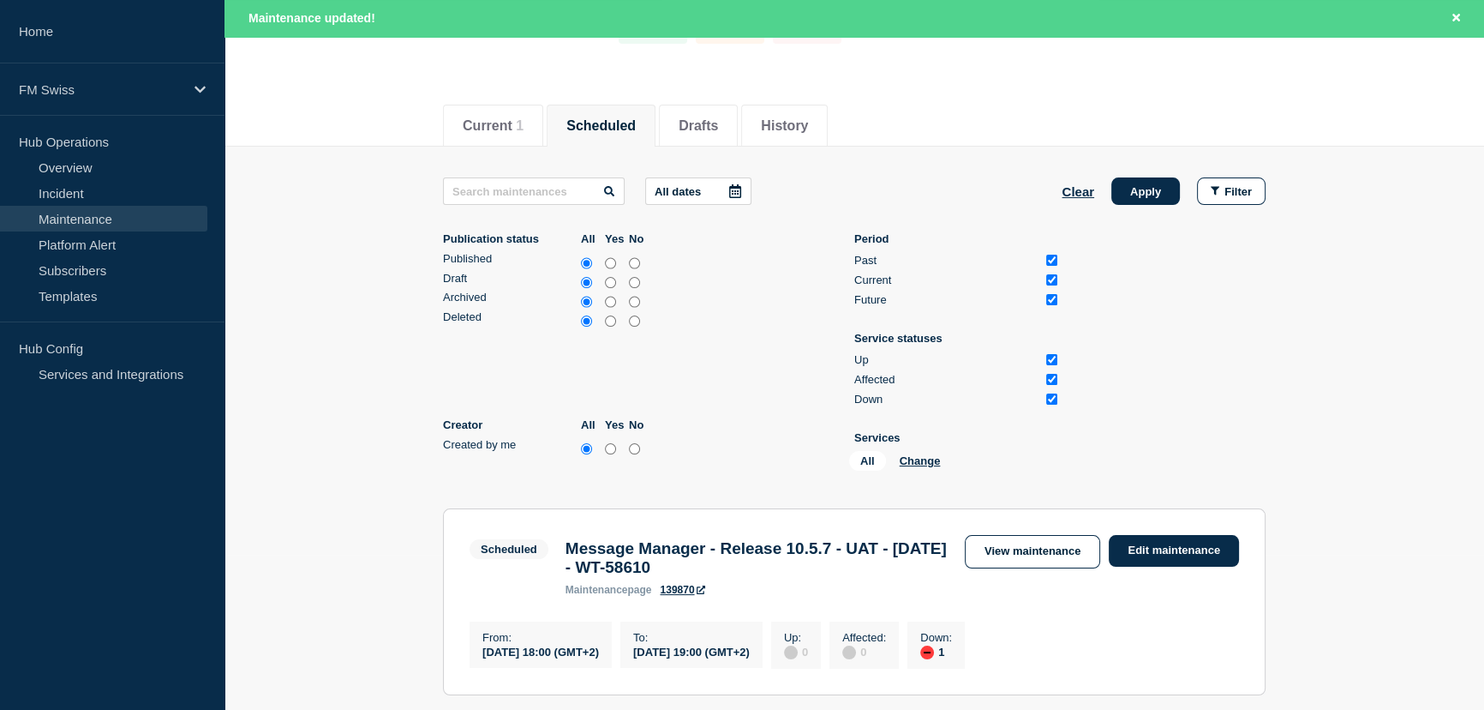
scroll to position [77, 0]
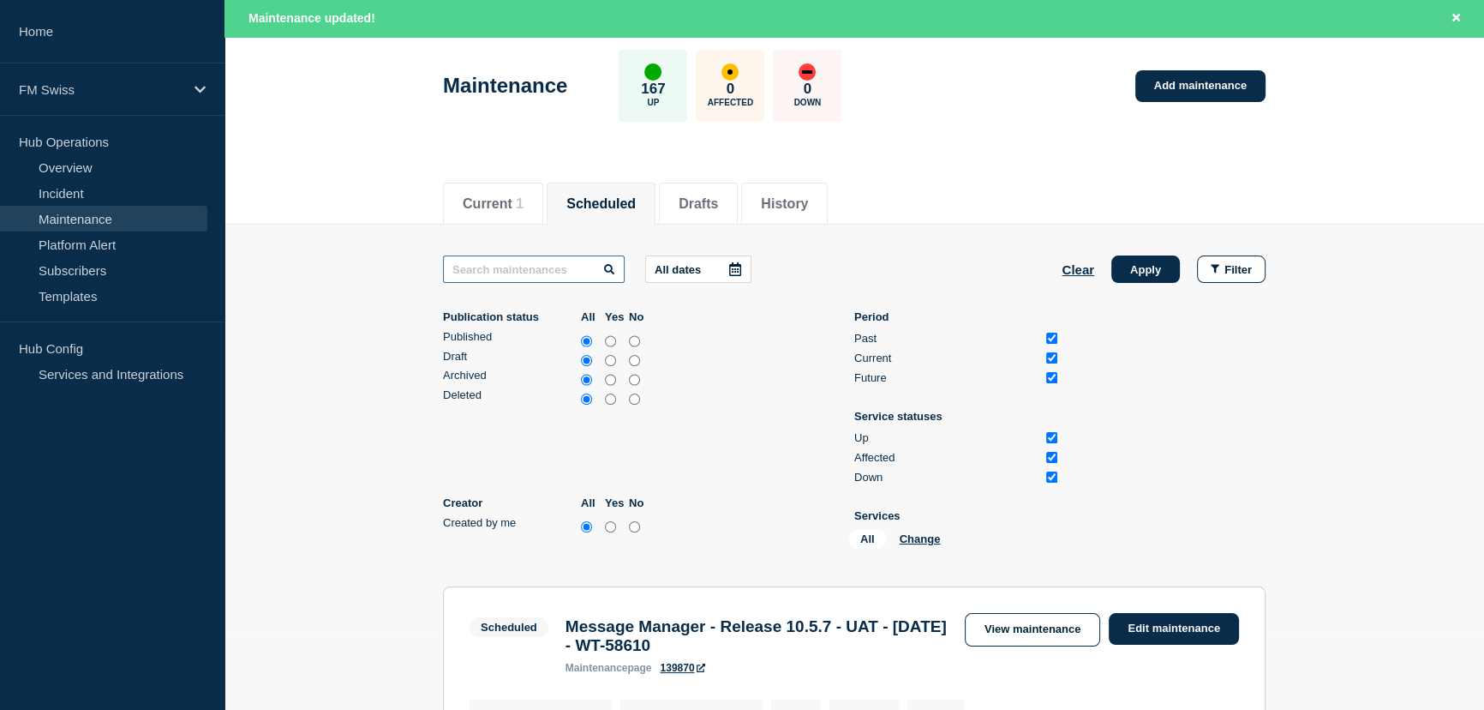
click at [502, 262] on input "text" at bounding box center [534, 268] width 182 height 27
paste input "GTMatch 2025"
type input "GTMatch 2025"
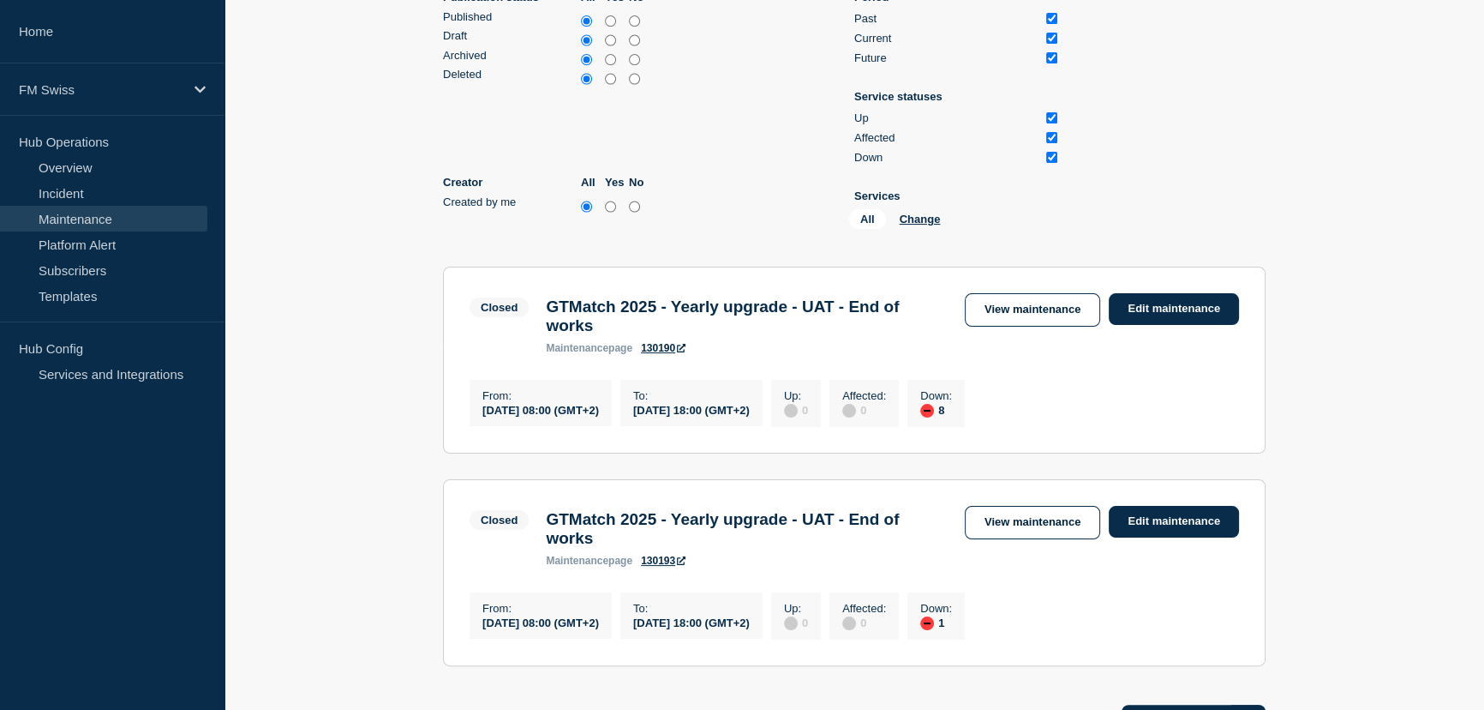
scroll to position [352, 0]
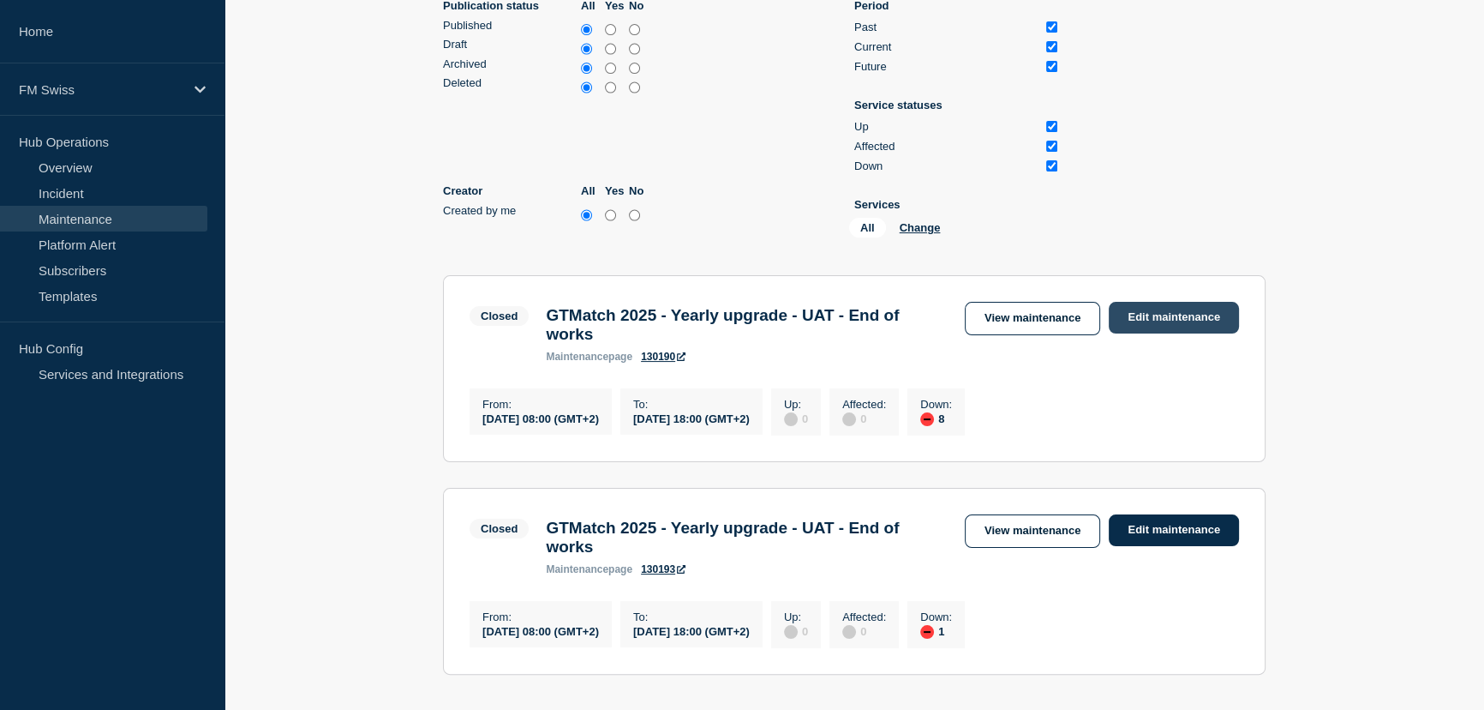
click at [1186, 314] on link "Edit maintenance" at bounding box center [1174, 318] width 130 height 32
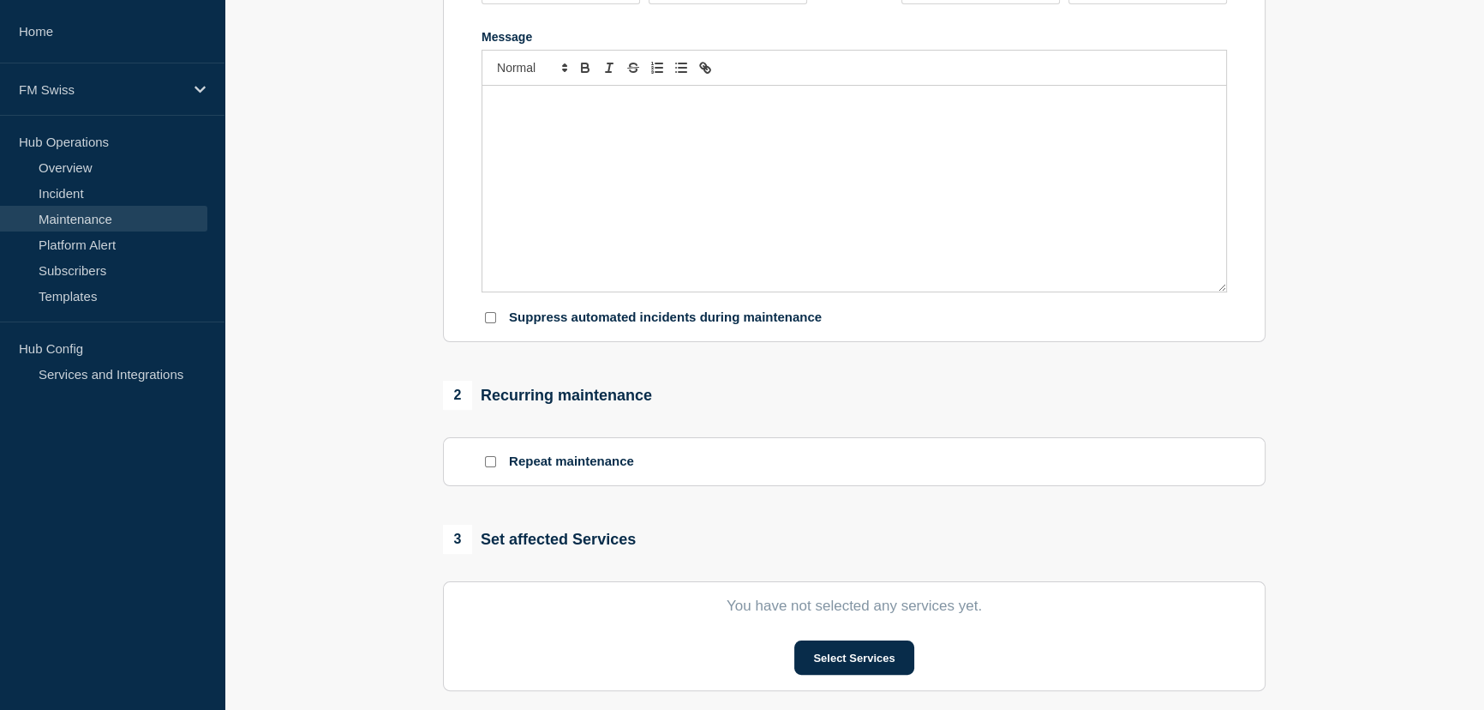
type input "GTMatch 2025 - Yearly upgrade - UAT - End of works"
type input "[DATE]"
type input "08:00"
type input "[DATE]"
type input "18:00"
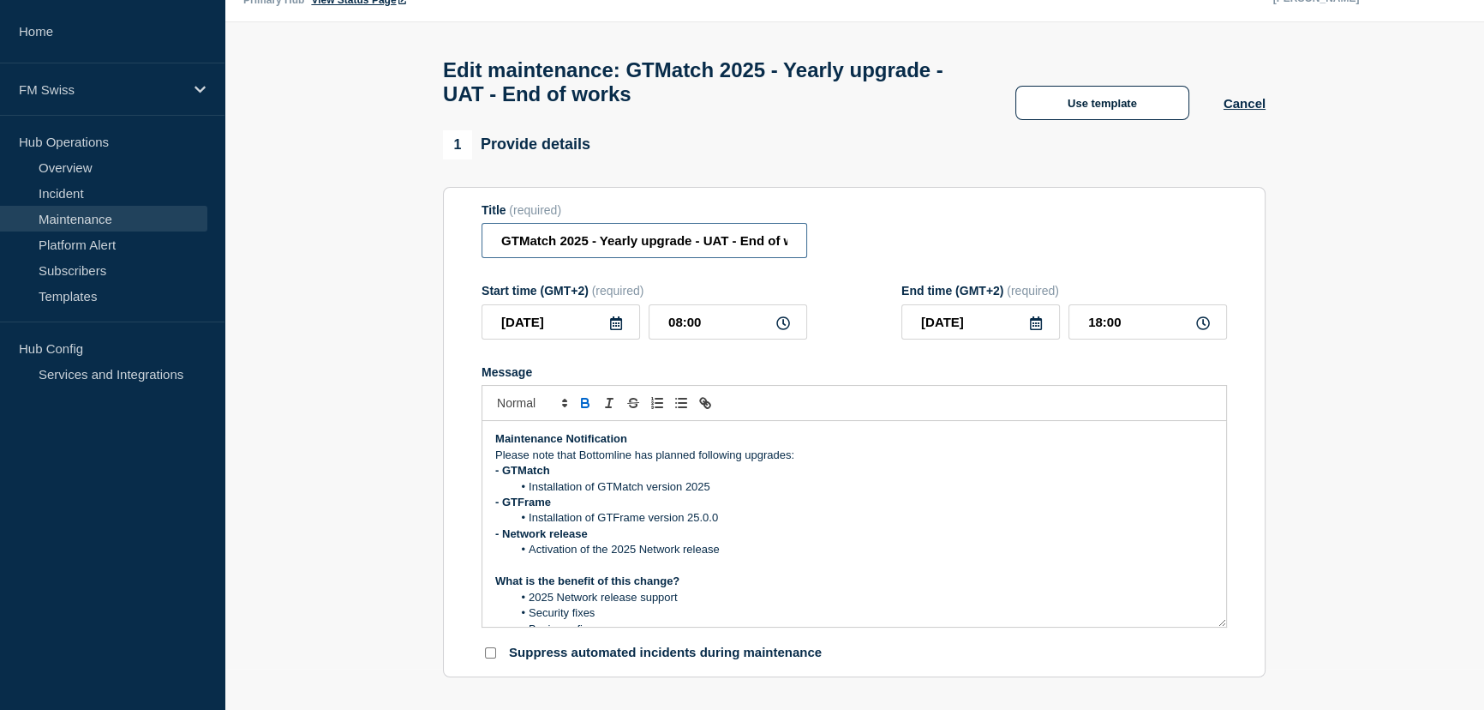
scroll to position [0, 33]
drag, startPoint x: 739, startPoint y: 249, endPoint x: 872, endPoint y: 253, distance: 133.8
click at [872, 253] on div "Title (required) GTMatch 2025 - Yearly upgrade - UAT - End of works" at bounding box center [855, 231] width 746 height 56
paste input "GTFrame patch 25.0.4"
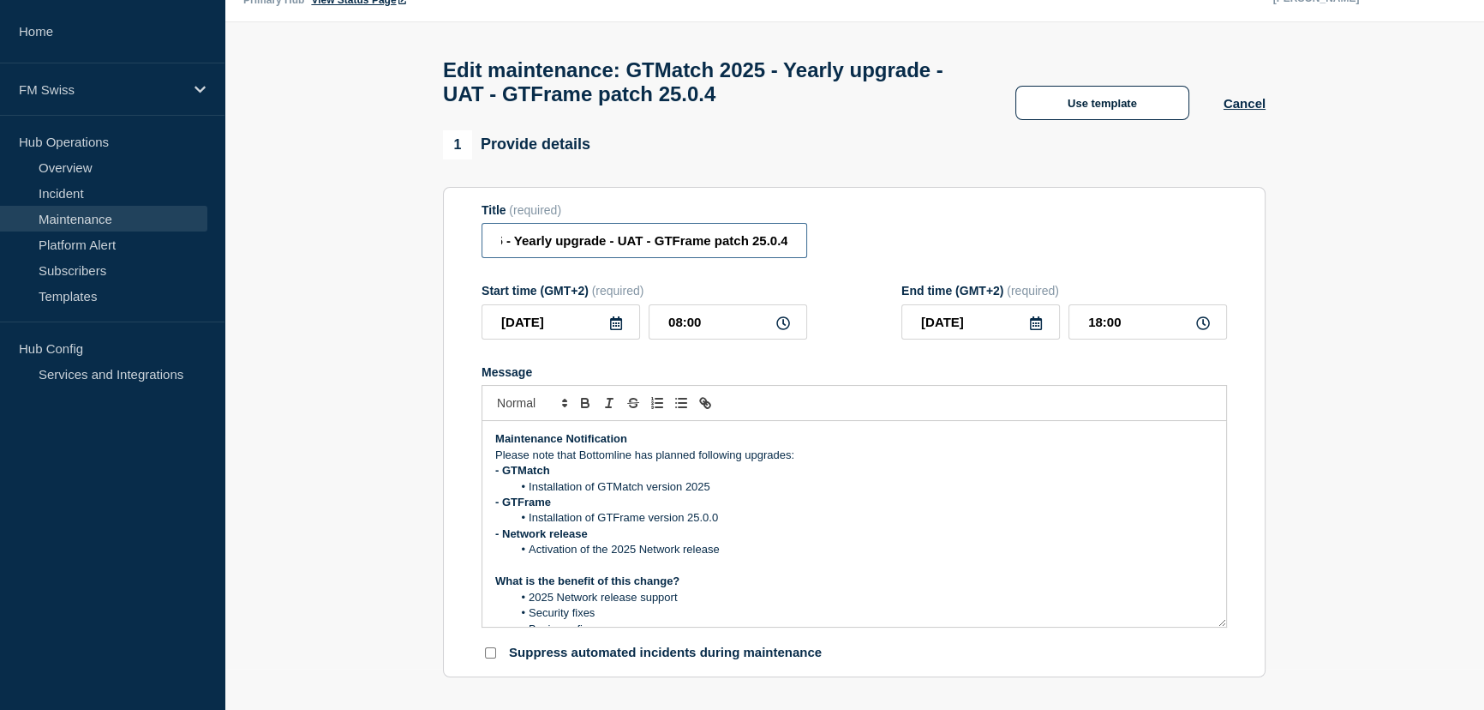
type input "GTMatch 2025 - Yearly upgrade - UAT - GTFrame patch 25.0.4"
click at [614, 330] on icon at bounding box center [616, 323] width 14 height 14
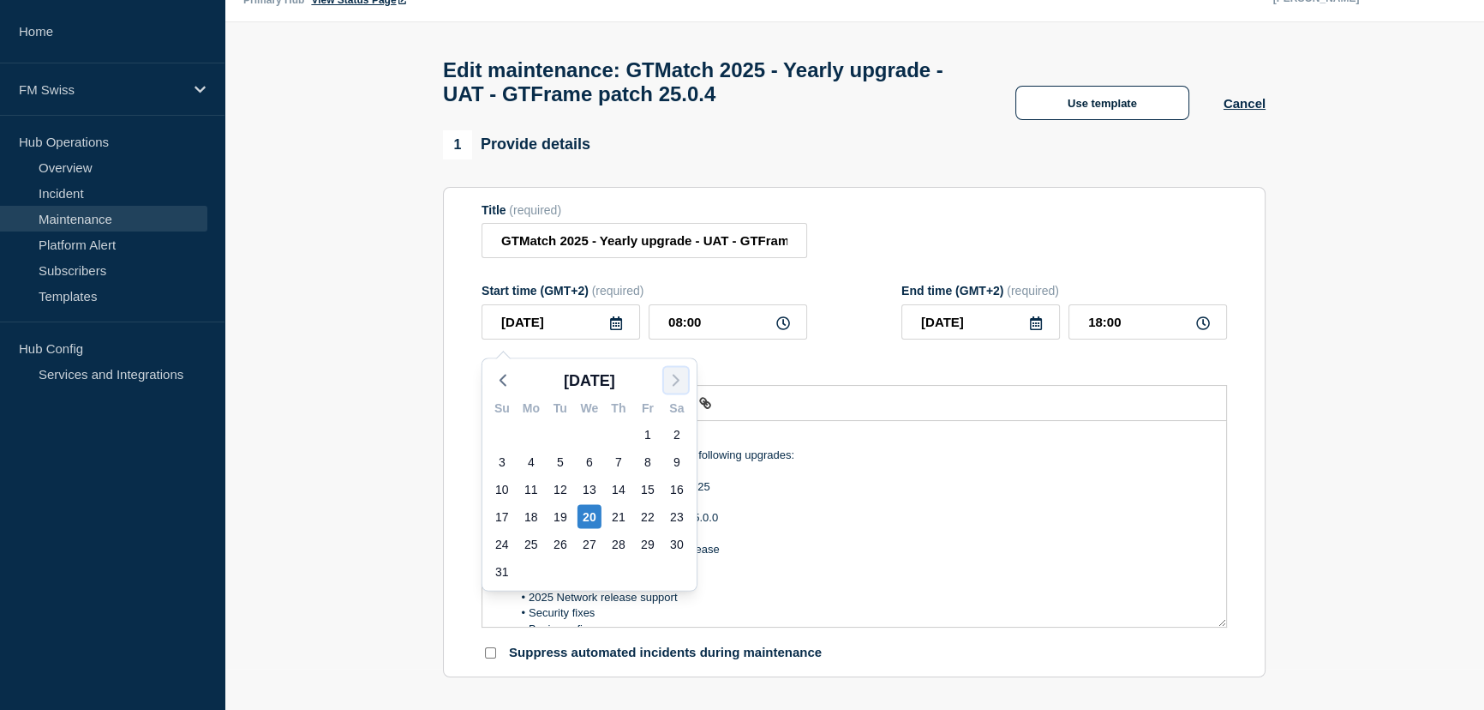
click at [676, 376] on polyline "button" at bounding box center [676, 379] width 5 height 10
click at [503, 513] on div "21" at bounding box center [502, 516] width 24 height 24
type input "[DATE]"
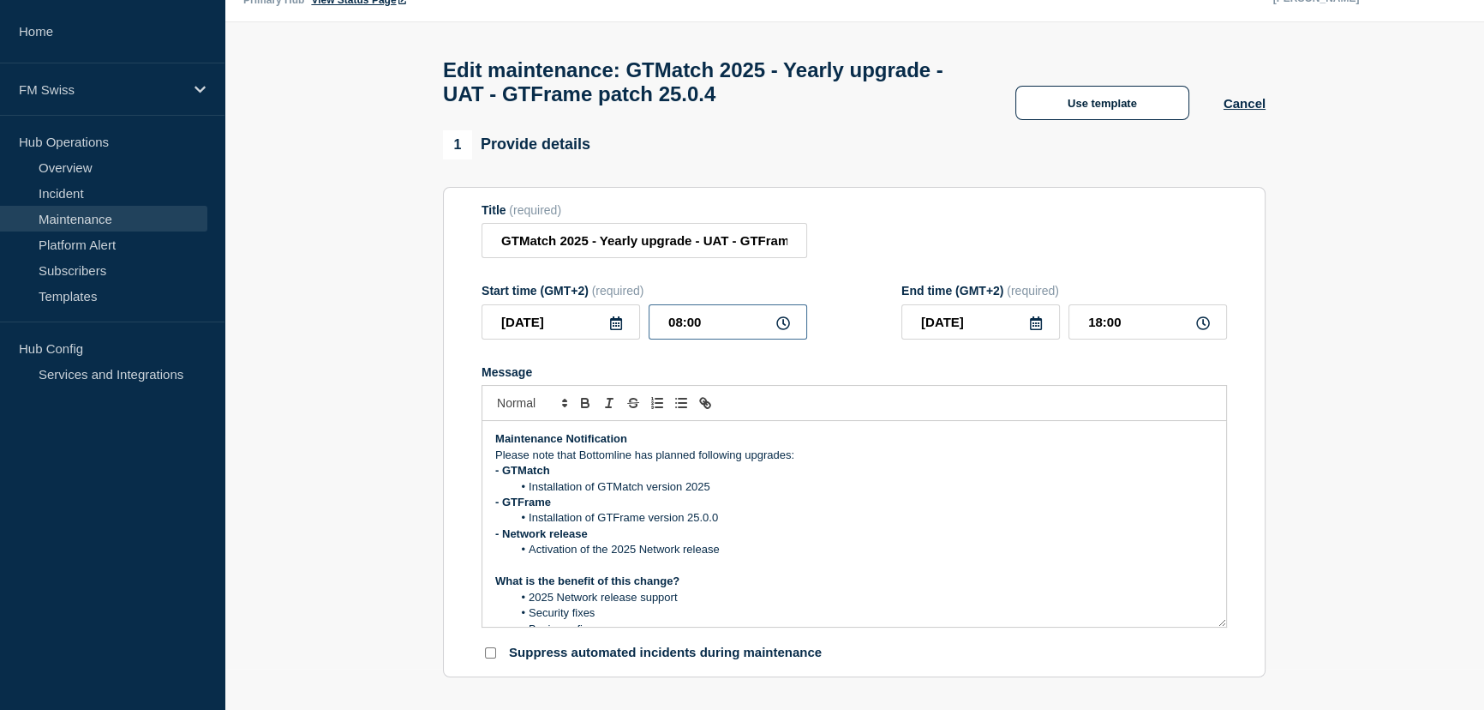
click at [682, 326] on input "08:00" at bounding box center [728, 321] width 159 height 35
type input "01:00"
click at [1101, 327] on input "11:00" at bounding box center [1148, 321] width 159 height 35
type input "02:00"
click at [1063, 231] on div "Title (required) GTMatch 2025 - Yearly upgrade - UAT - GTFrame patch 25.0.4" at bounding box center [855, 231] width 746 height 56
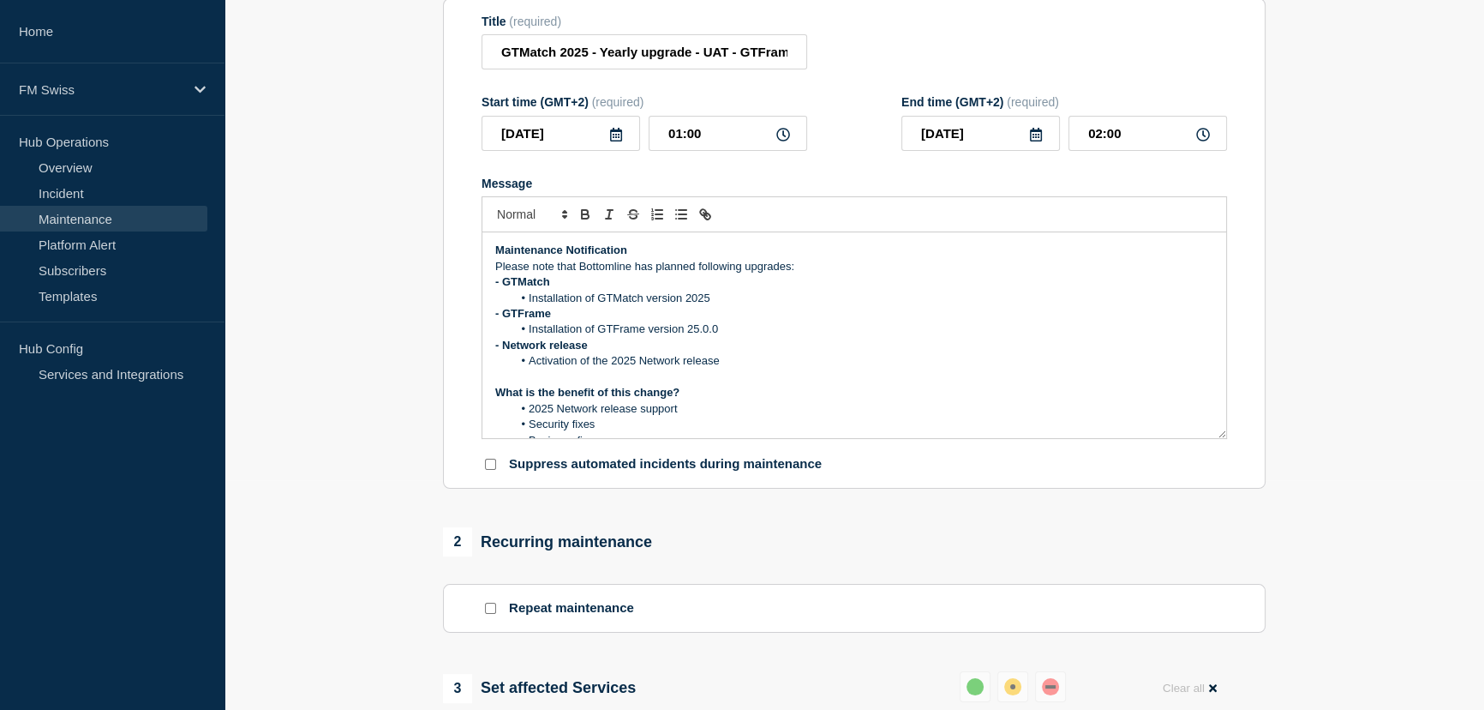
scroll to position [233, 0]
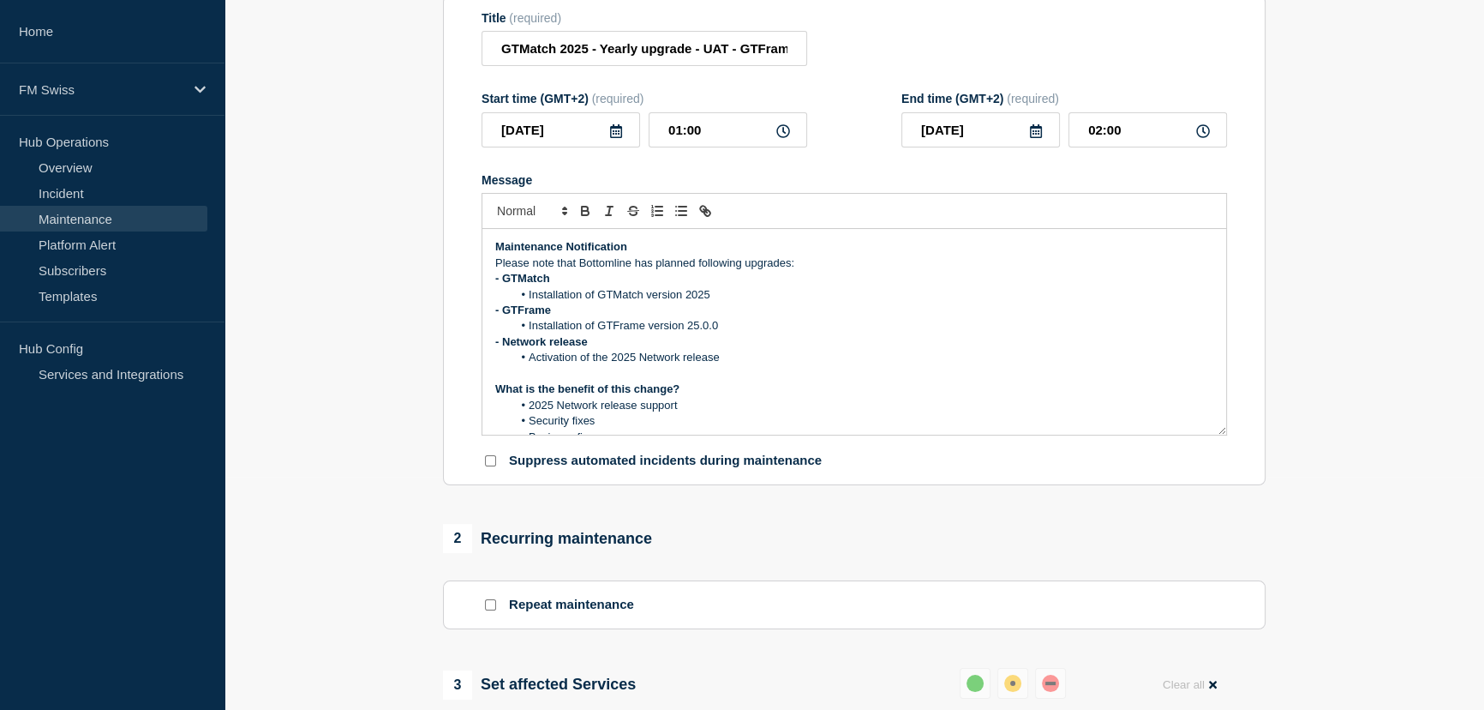
click at [489, 249] on div "Maintenance Notification Please note that Bottomline has planned following upgr…" at bounding box center [854, 332] width 744 height 206
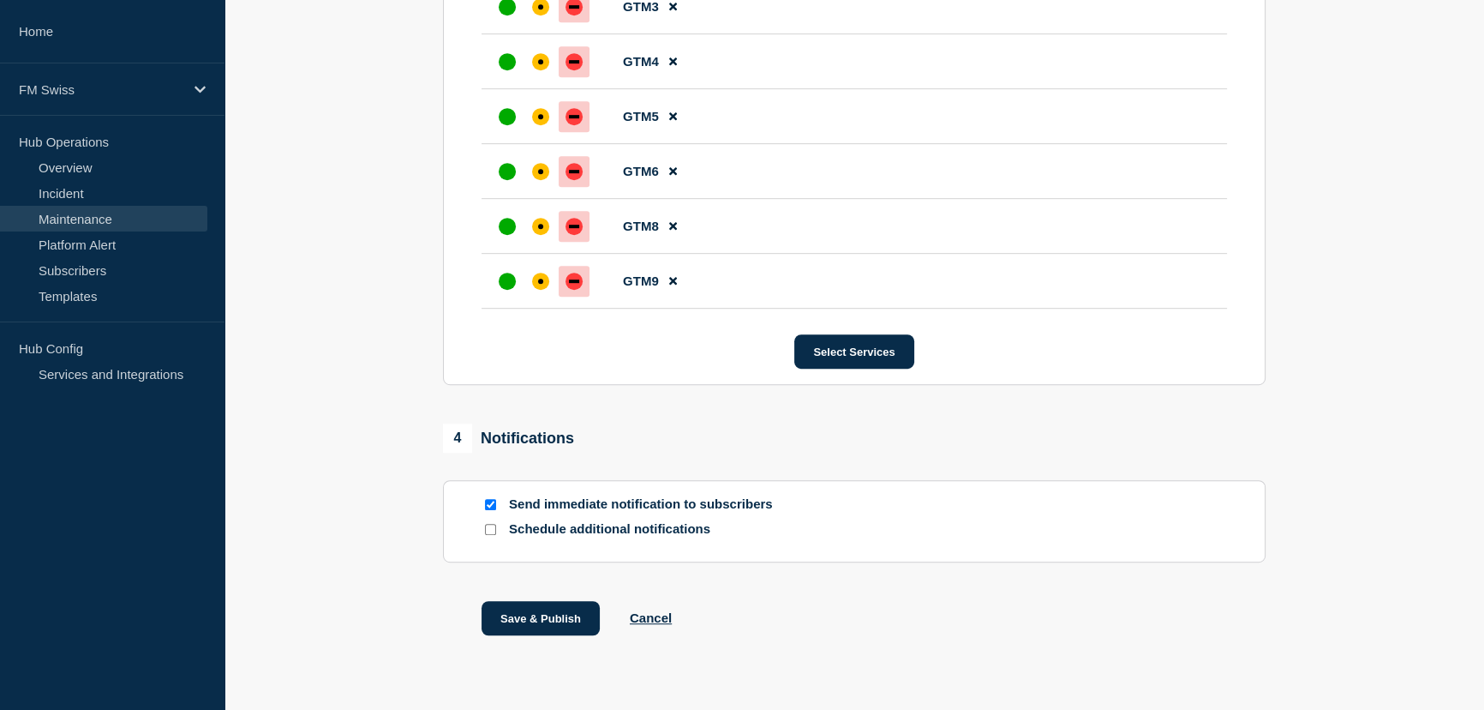
scroll to position [1168, 0]
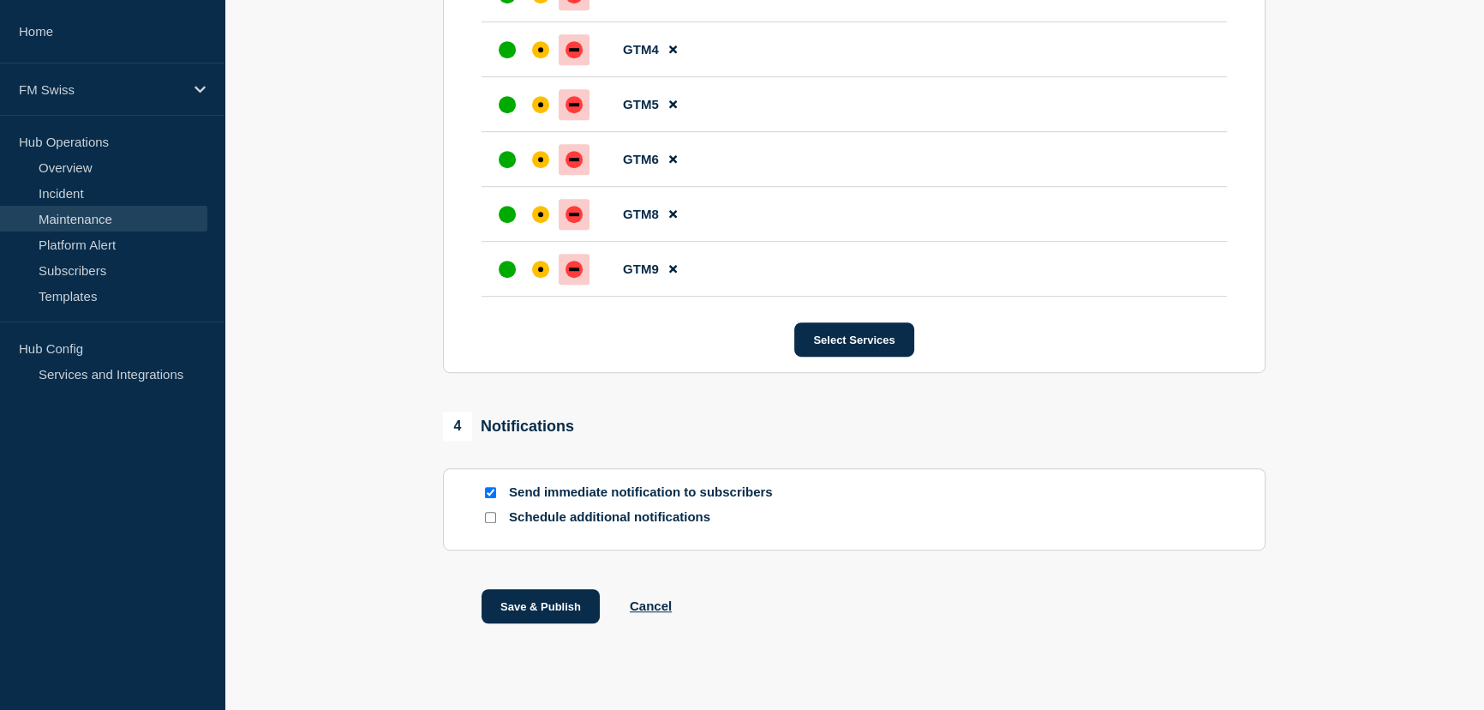
click at [485, 492] on input "Send immediate notification to subscribers" at bounding box center [490, 492] width 11 height 11
checkbox input "false"
click at [544, 609] on button "Save & Publish" at bounding box center [541, 606] width 118 height 34
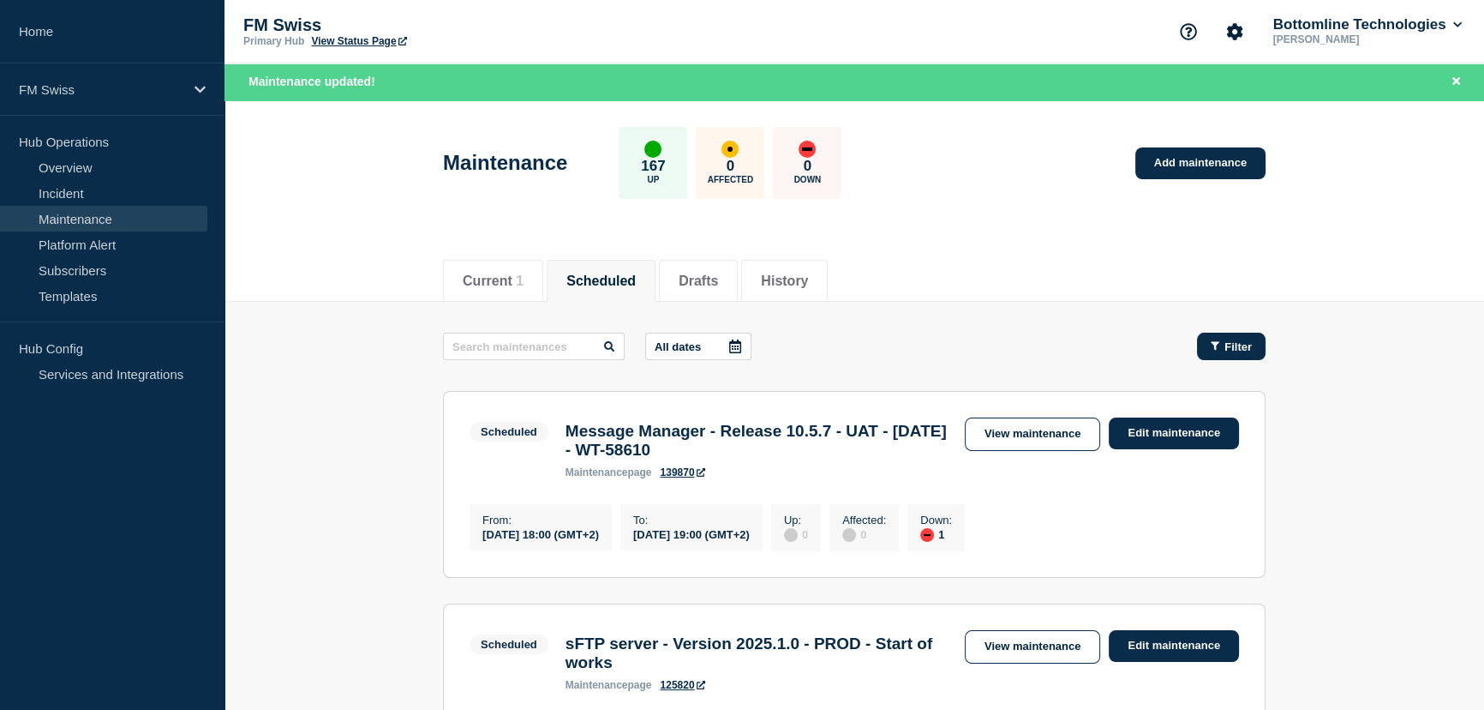
click at [1230, 340] on span "Filter" at bounding box center [1238, 346] width 27 height 13
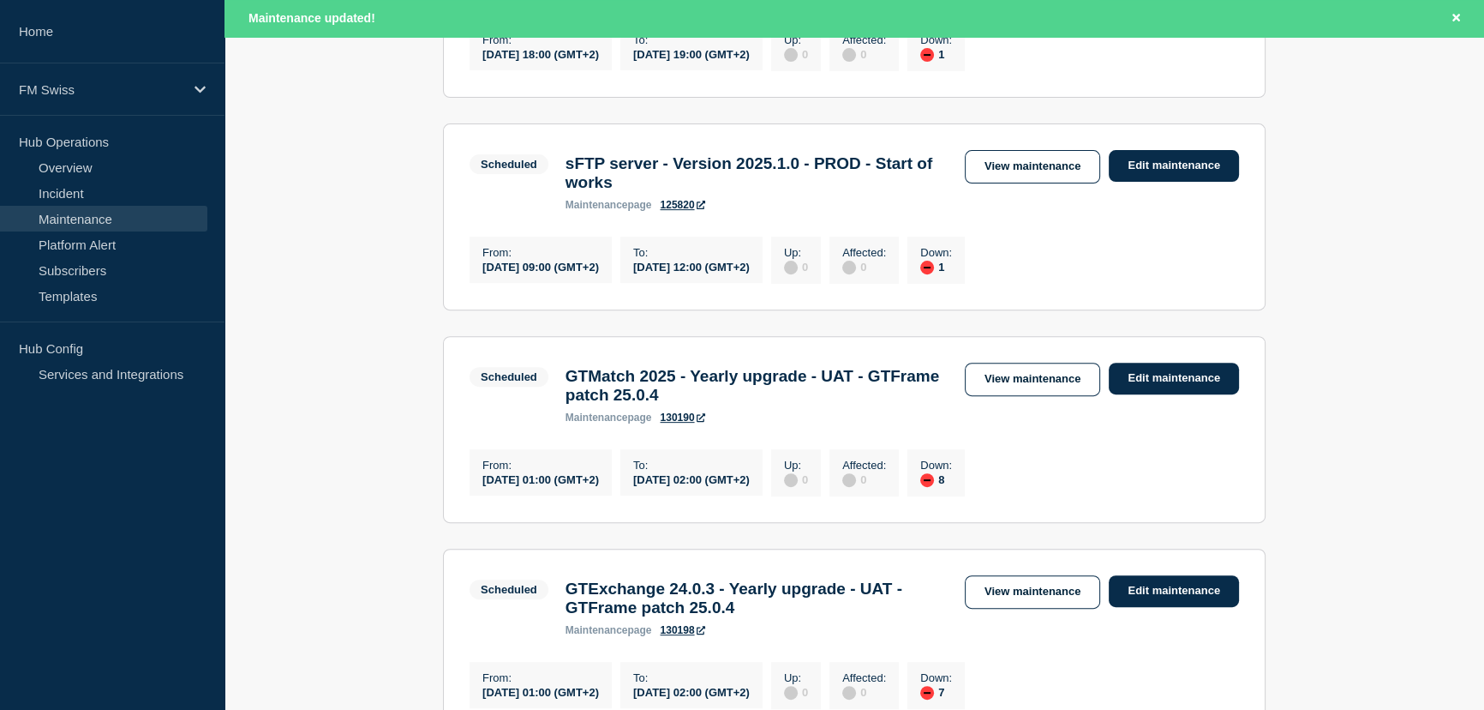
scroll to position [779, 0]
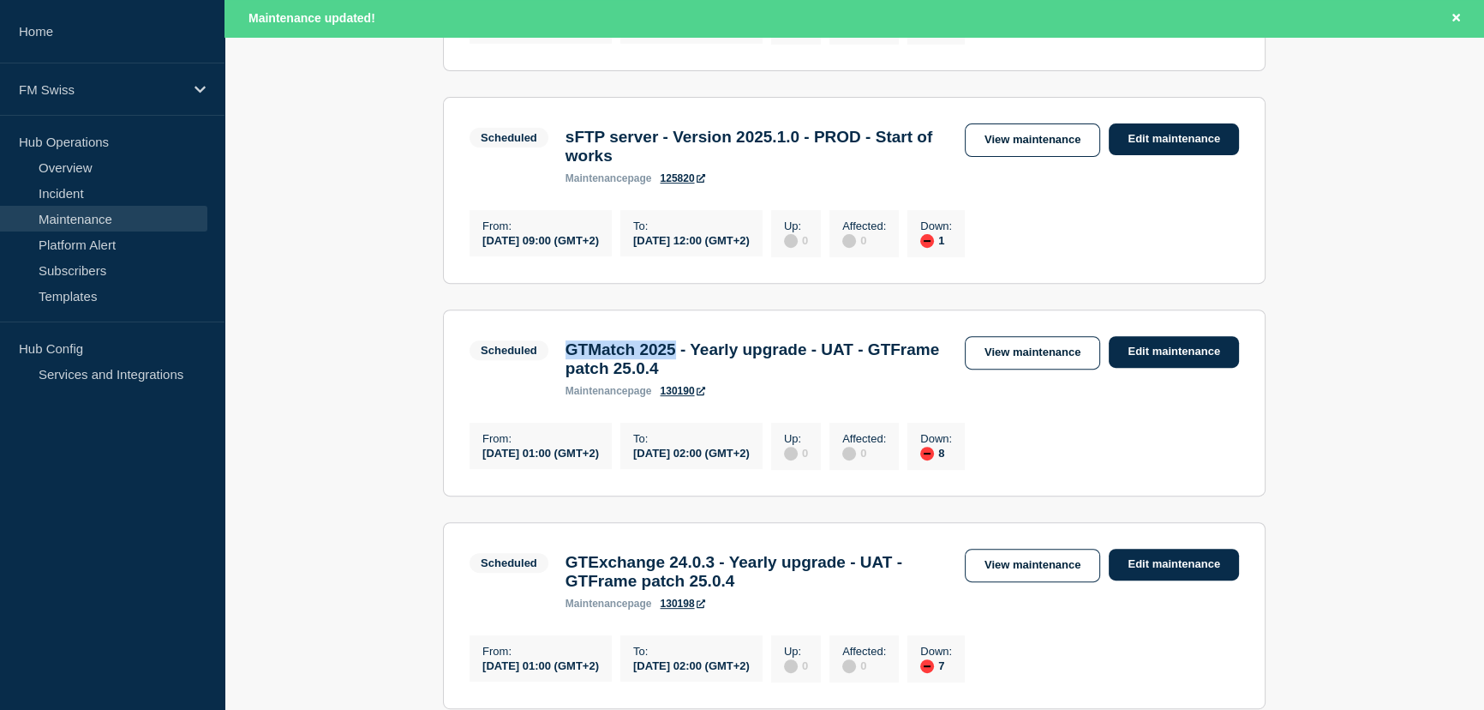
drag, startPoint x: 690, startPoint y: 368, endPoint x: 566, endPoint y: 368, distance: 124.3
click at [566, 368] on h3 "GTMatch 2025 - Yearly upgrade - UAT - GTFrame patch 25.0.4" at bounding box center [757, 359] width 382 height 38
copy h3 "GTMatch 2025"
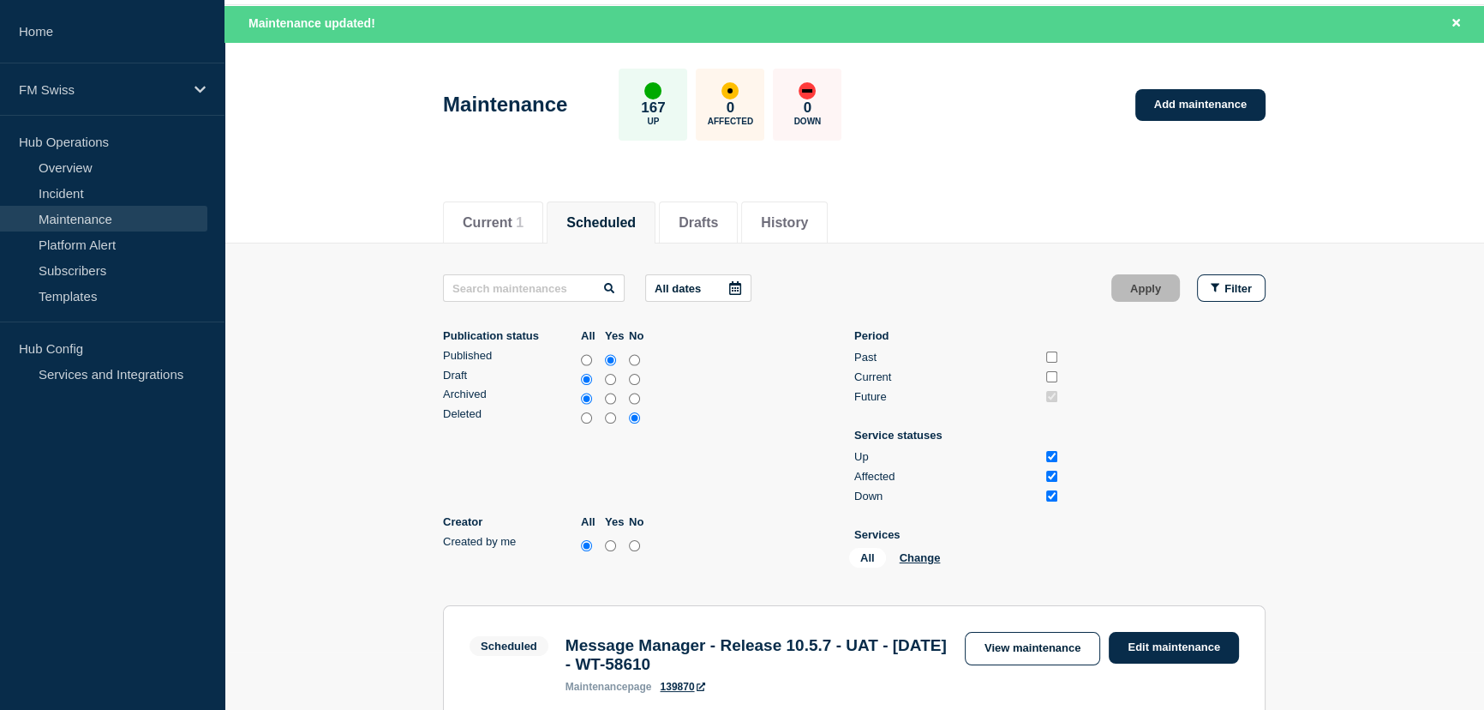
scroll to position [0, 0]
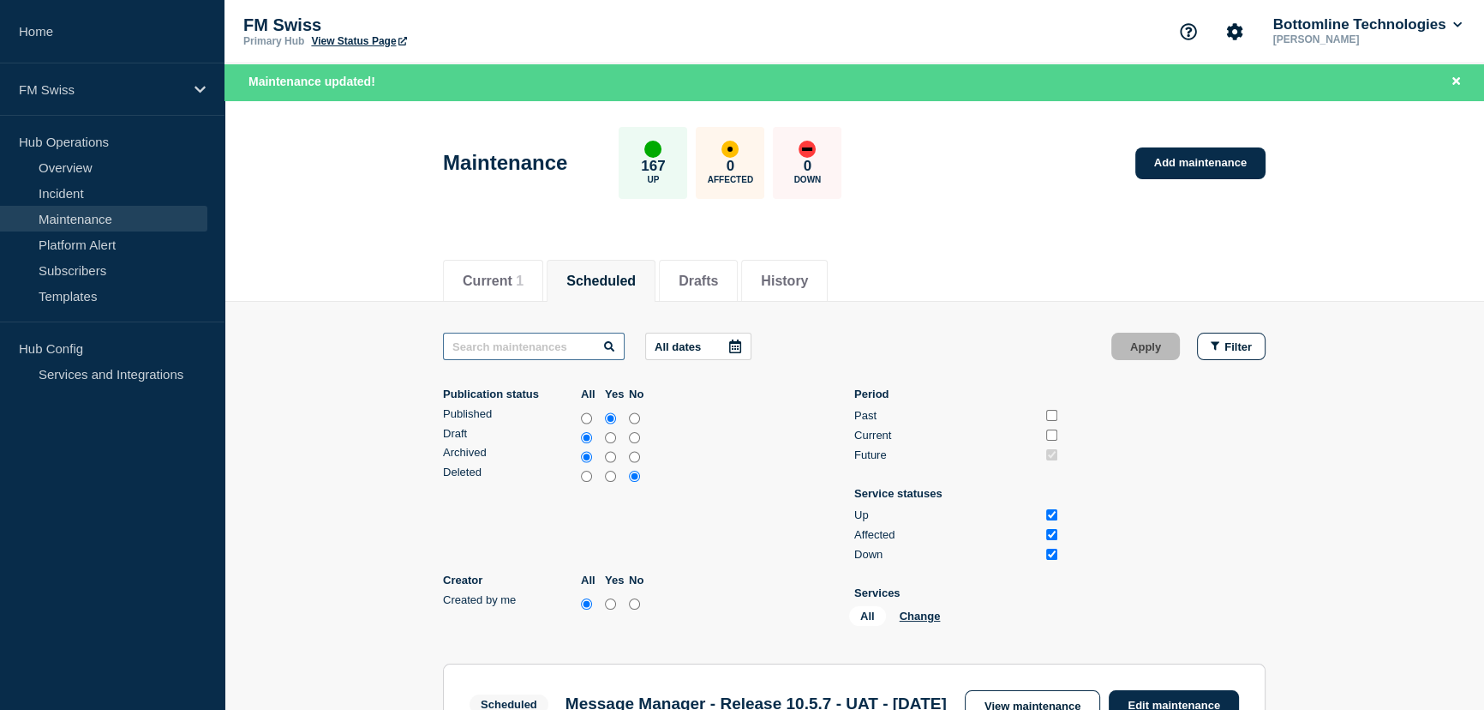
click at [516, 351] on input "text" at bounding box center [534, 345] width 182 height 27
paste input "GTMatch 2025"
type input "GTMatch 2025"
click at [1051, 413] on input "Past" at bounding box center [1051, 415] width 11 height 11
checkbox input "true"
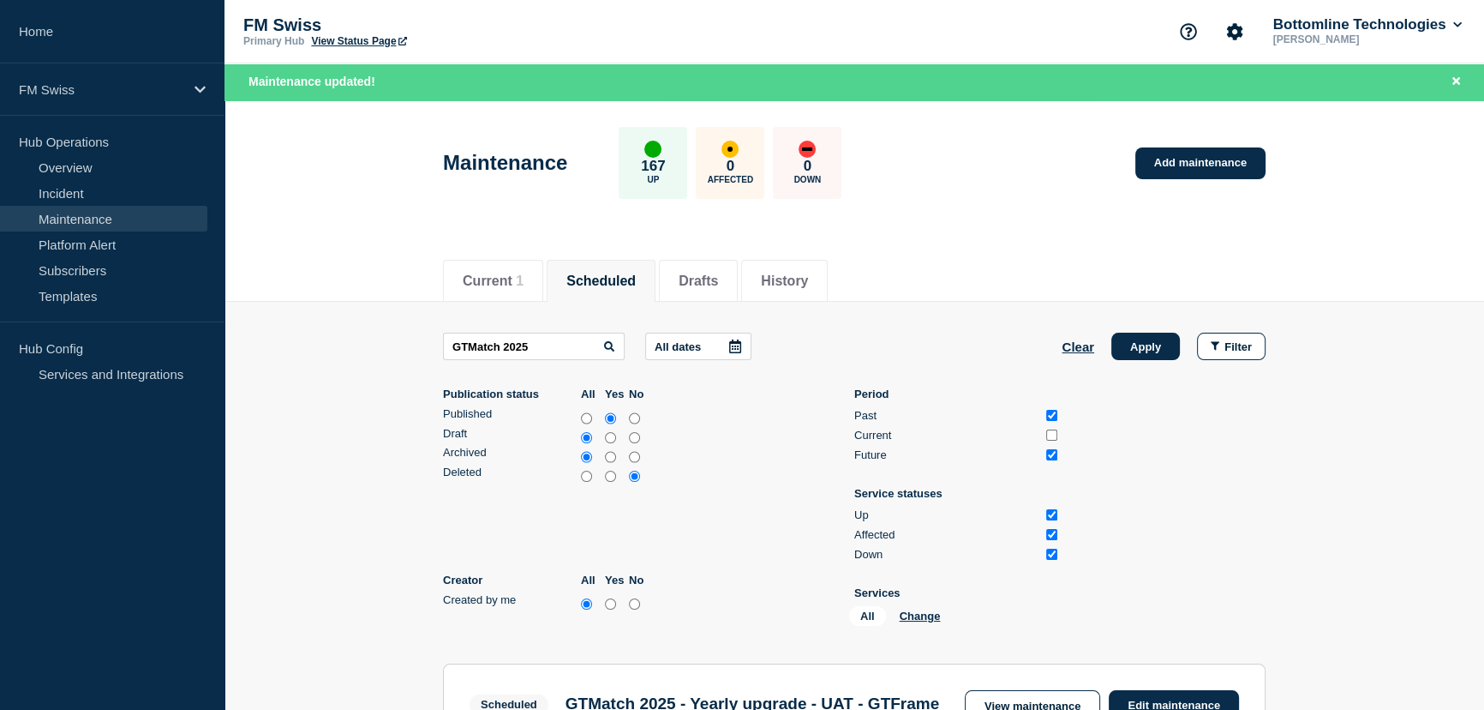
click at [1053, 430] on input "Current" at bounding box center [1051, 434] width 11 height 11
checkbox input "true"
click at [1161, 344] on button "Apply" at bounding box center [1145, 345] width 69 height 27
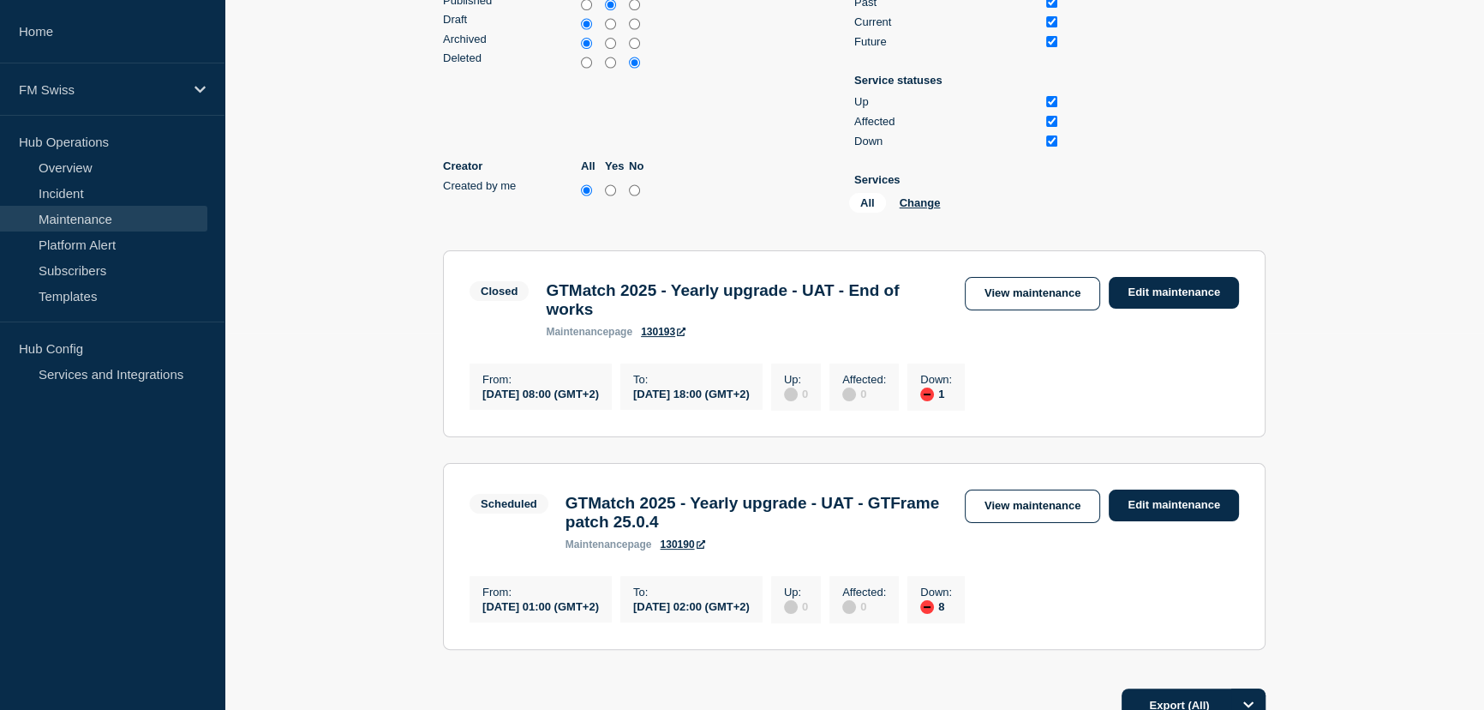
scroll to position [389, 0]
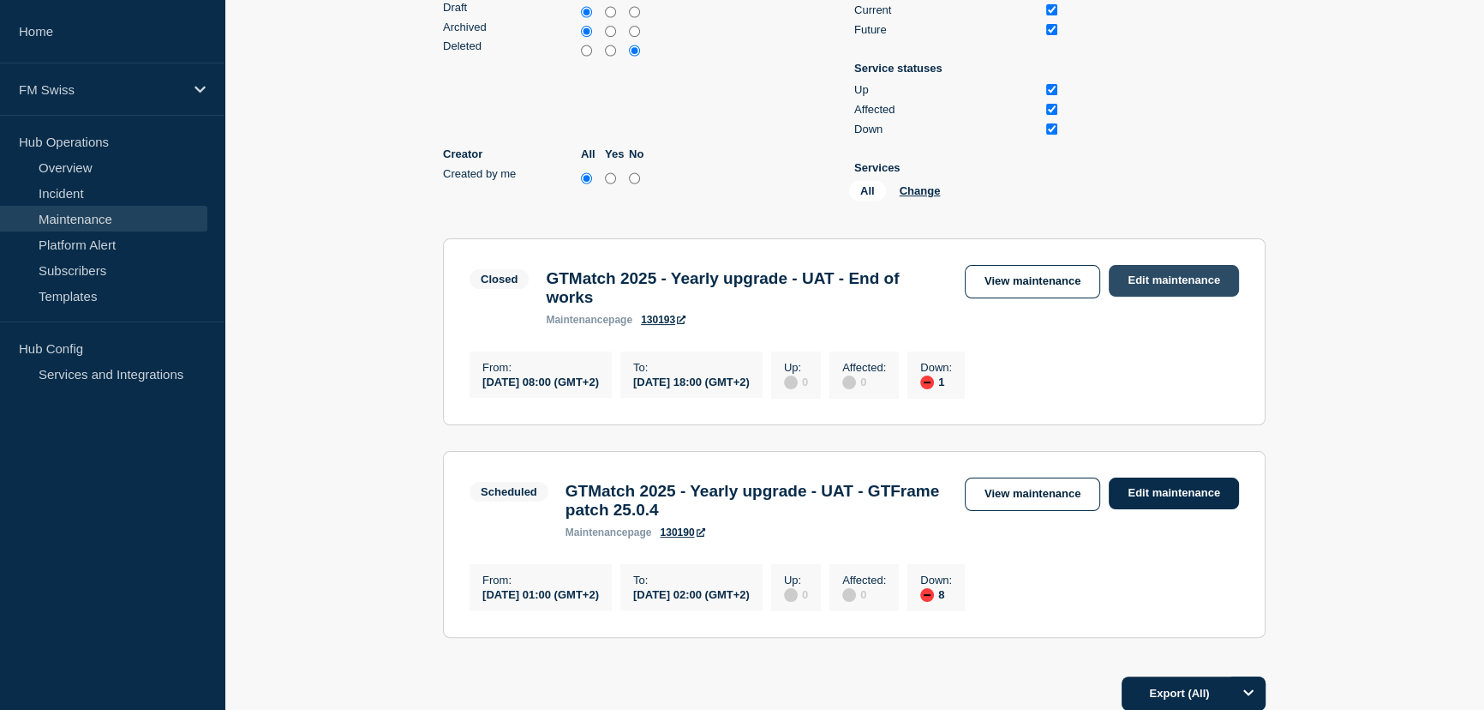
click at [1194, 279] on link "Edit maintenance" at bounding box center [1174, 281] width 130 height 32
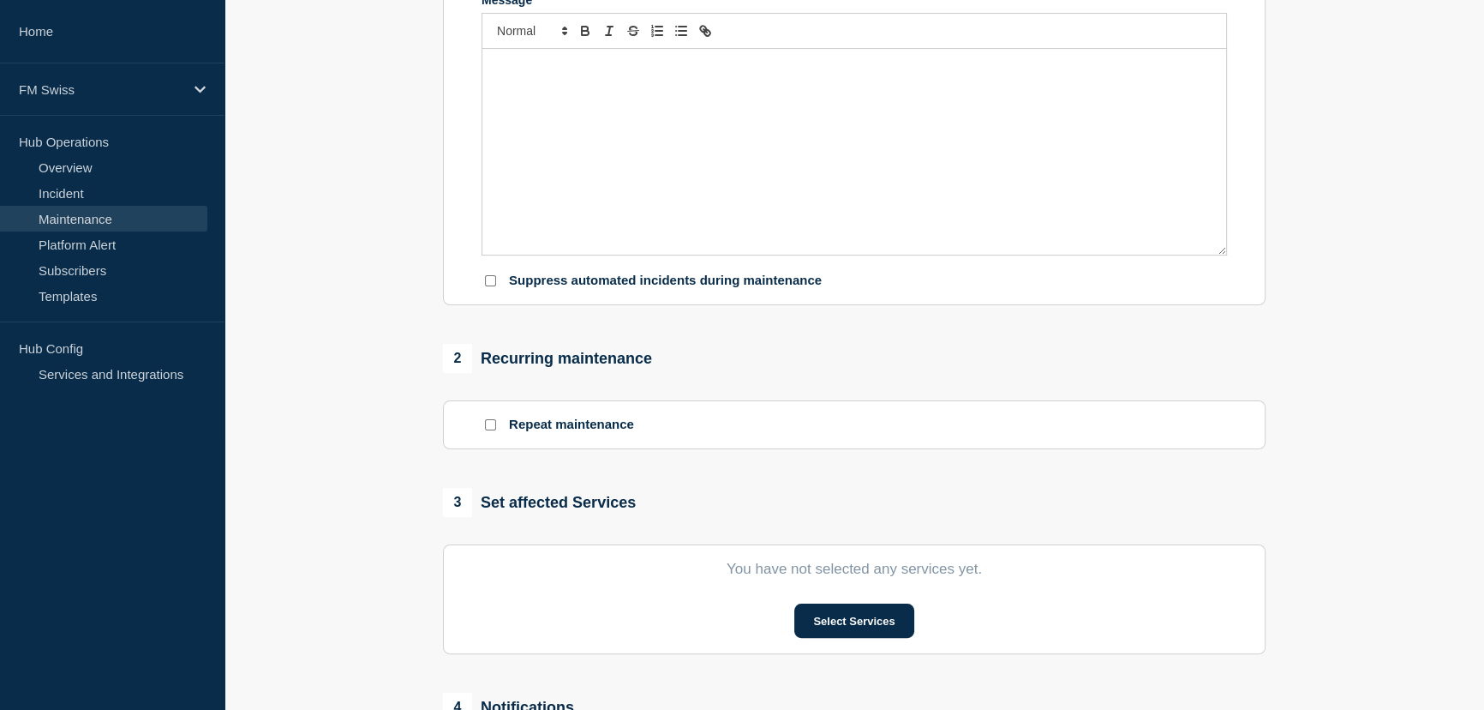
type input "GTMatch 2025 - Yearly upgrade - UAT - End of works"
type input "[DATE]"
type input "08:00"
type input "[DATE]"
type input "18:00"
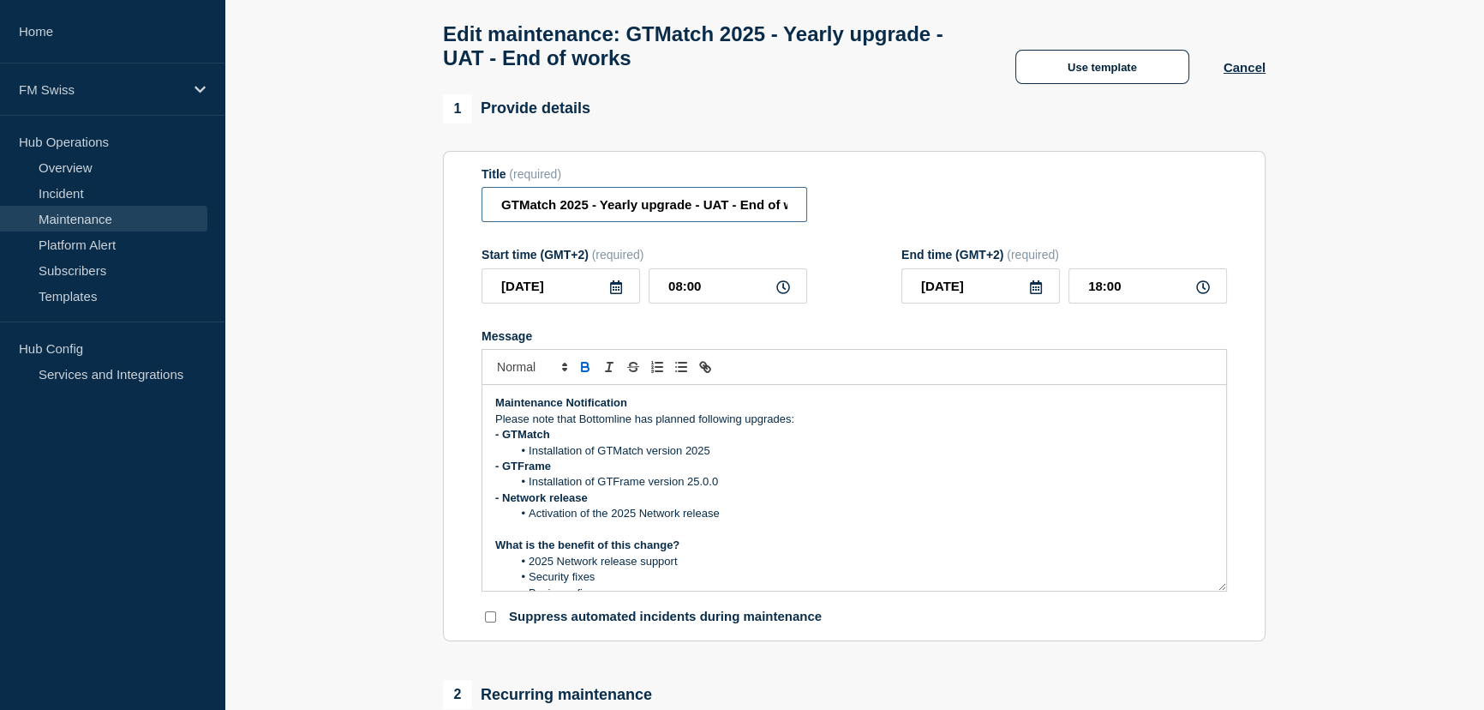
scroll to position [0, 33]
drag, startPoint x: 740, startPoint y: 211, endPoint x: 891, endPoint y: 218, distance: 151.0
click at [891, 218] on div "Title (required) GTMatch 2025 - Yearly upgrade - UAT - End of works" at bounding box center [855, 195] width 746 height 56
paste input "GTFrame patch 25.0.4"
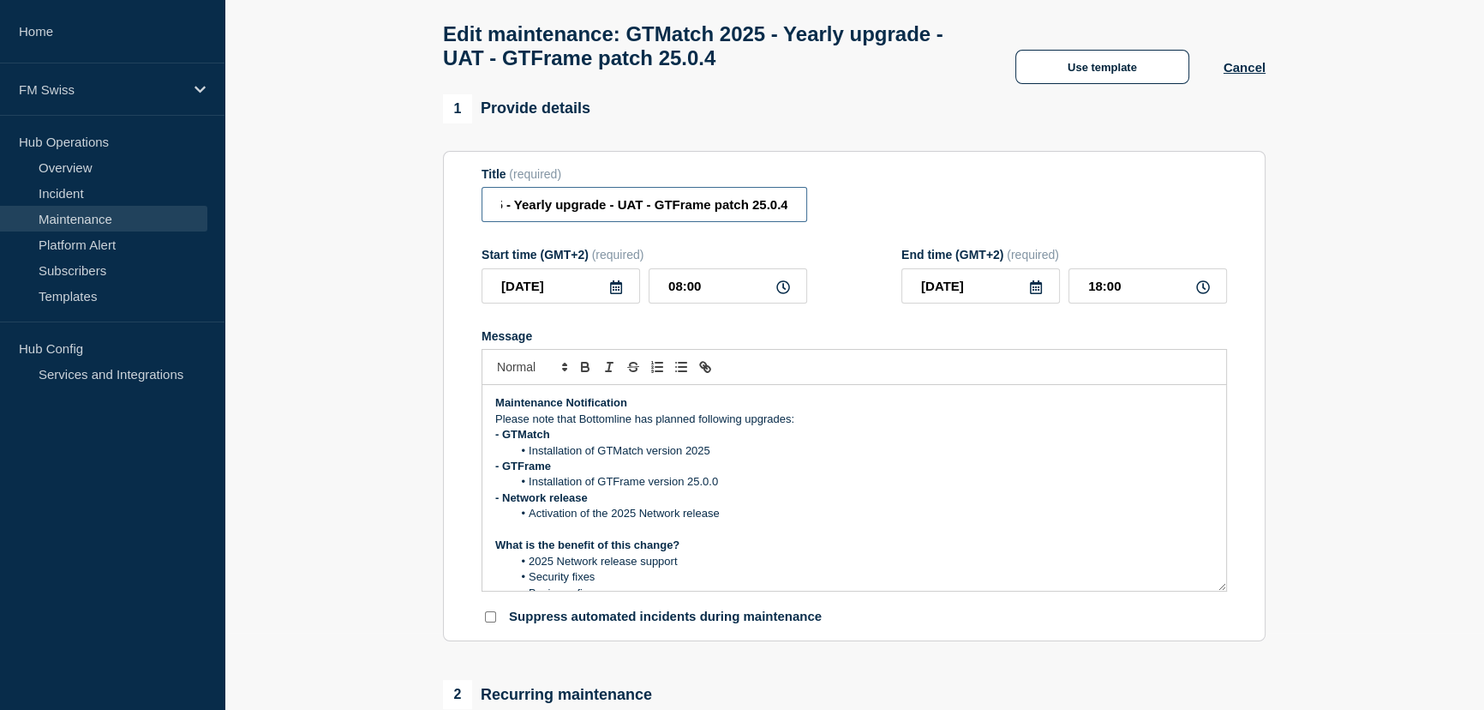
type input "GTMatch 2025 - Yearly upgrade - UAT - GTFrame patch 25.0.4"
click at [613, 294] on icon at bounding box center [616, 287] width 14 height 14
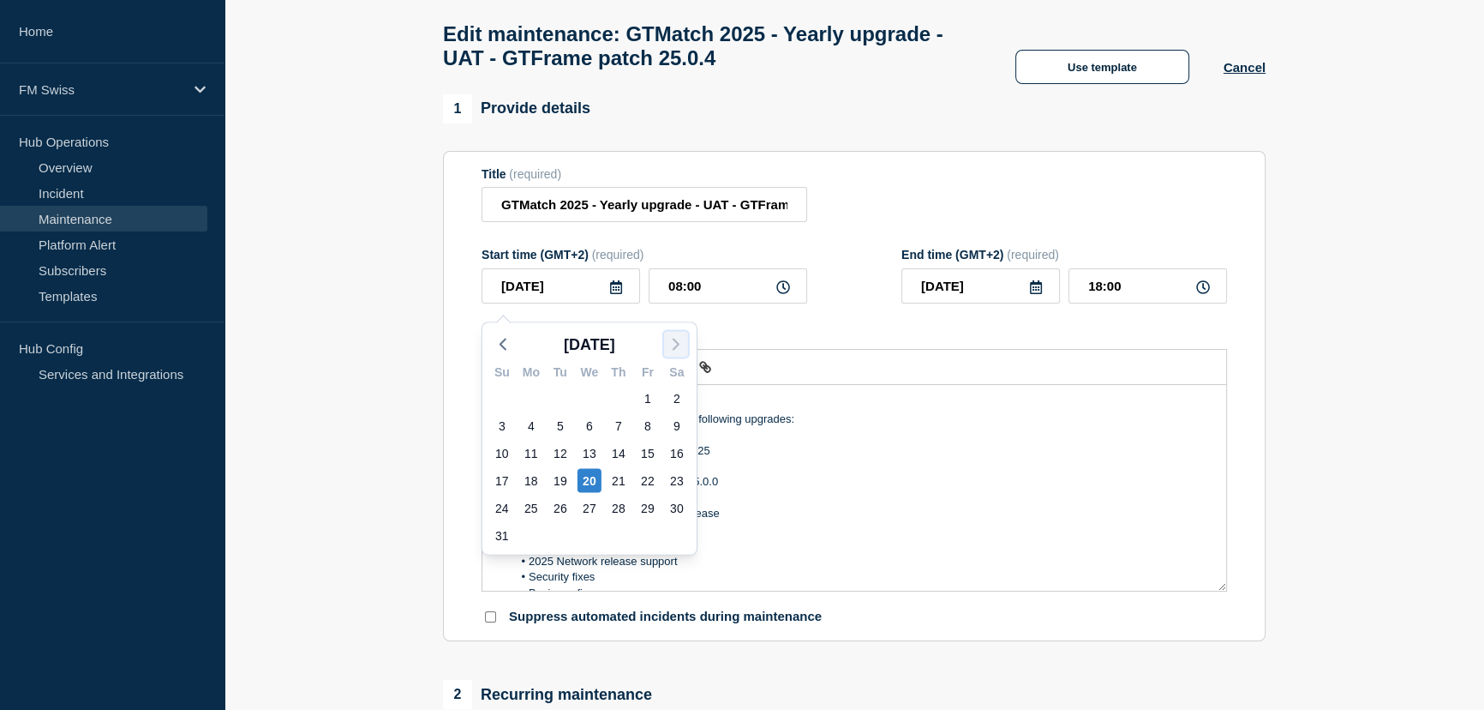
click at [674, 338] on polyline "button" at bounding box center [676, 343] width 5 height 10
click at [502, 475] on div "21" at bounding box center [502, 480] width 24 height 24
type input "[DATE]"
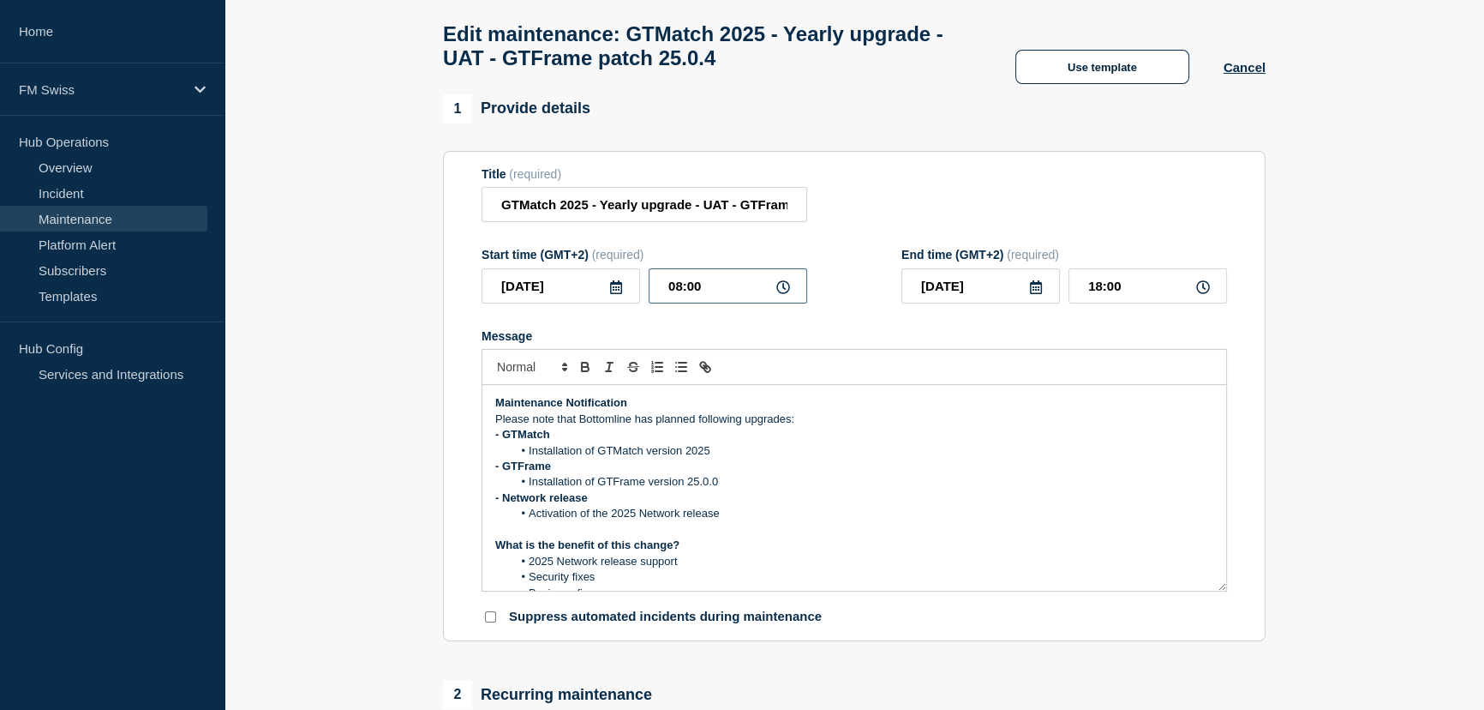
click at [676, 293] on input "08:00" at bounding box center [728, 285] width 159 height 35
type input "01:00"
click at [1099, 296] on input "11:00" at bounding box center [1148, 285] width 159 height 35
click at [1097, 295] on input "11:00" at bounding box center [1148, 285] width 159 height 35
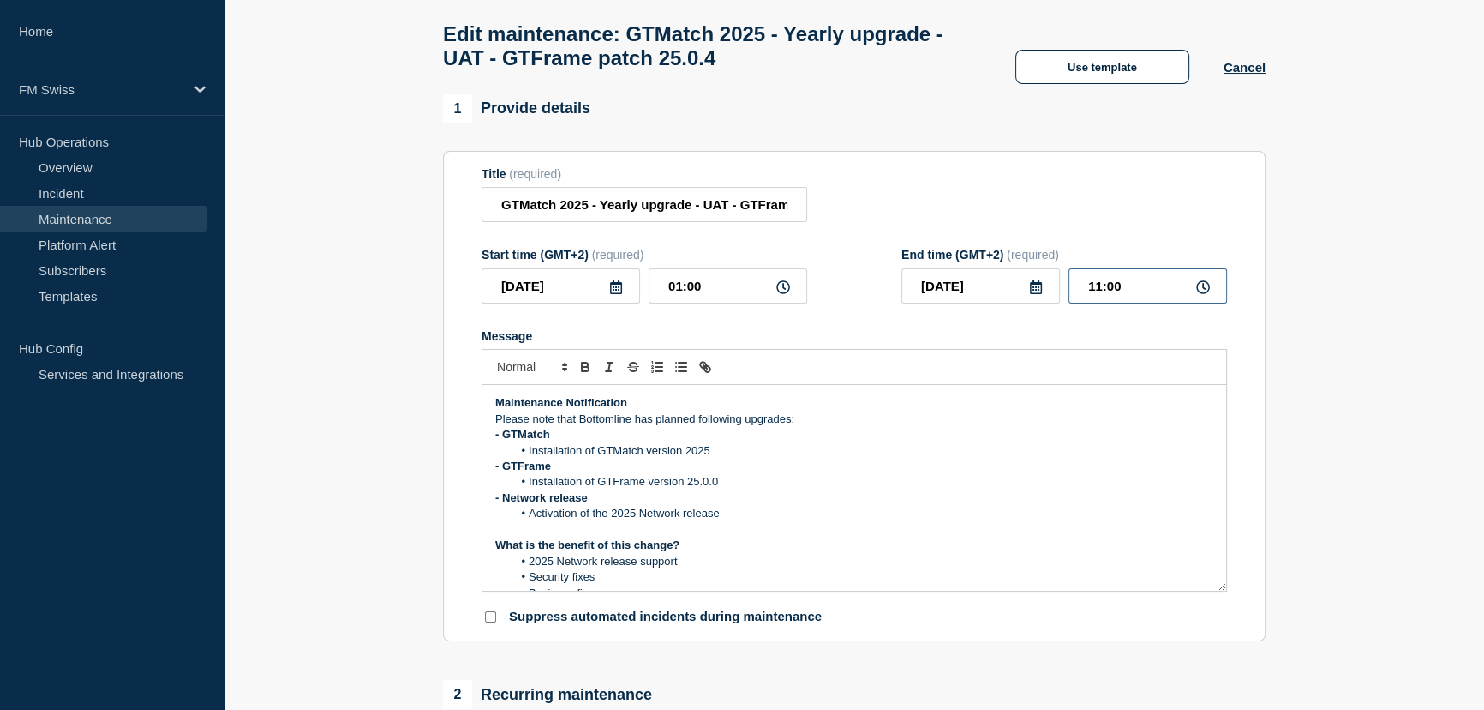
click at [1097, 295] on input "11:00" at bounding box center [1148, 285] width 159 height 35
type input "02:00"
click at [1088, 194] on div "Title (required) GTMatch 2025 - Yearly upgrade - UAT - GTFrame patch 25.0.4" at bounding box center [855, 195] width 746 height 56
click at [493, 410] on div "Maintenance Notification Please note that Bottomline has planned following upgr…" at bounding box center [854, 488] width 744 height 206
click at [494, 412] on div "Maintenance Notification Please note that Bottomline has planned following upgr…" at bounding box center [854, 488] width 744 height 206
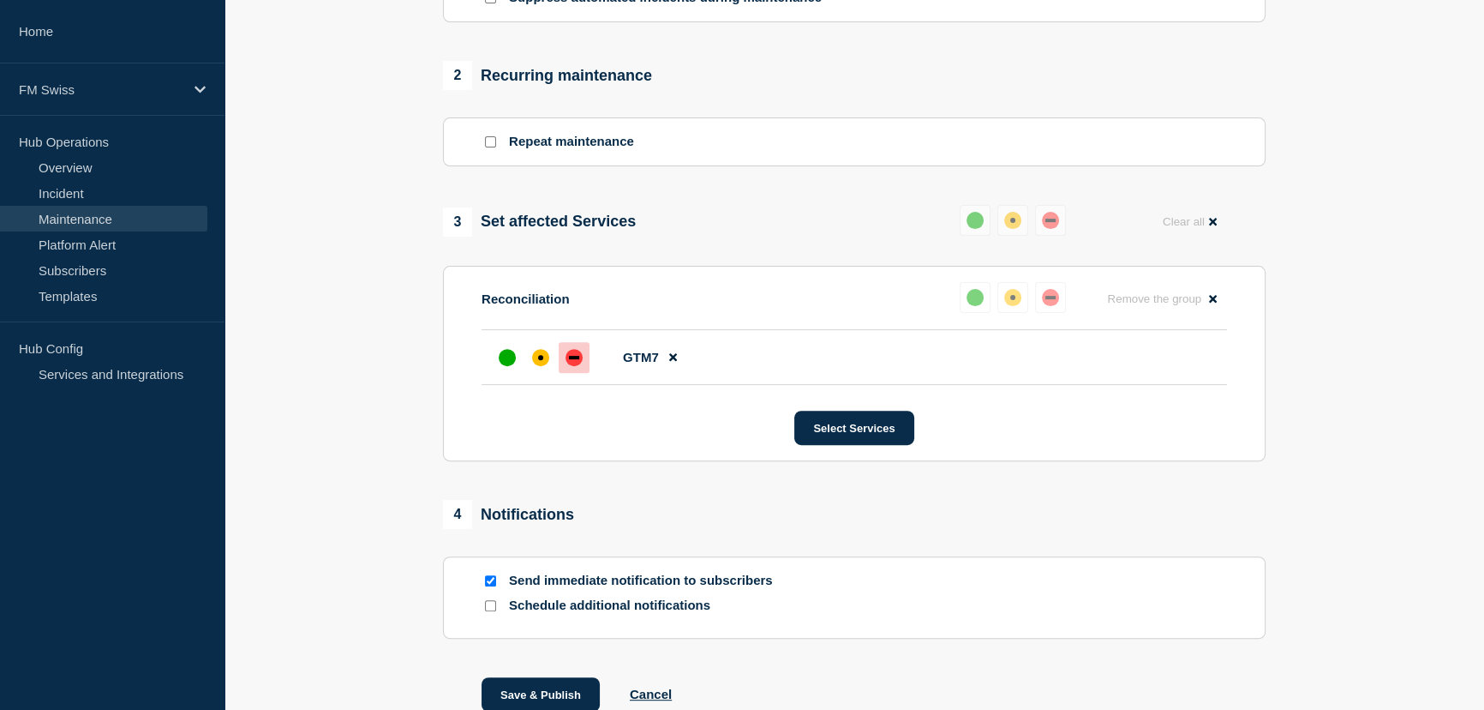
scroll to position [701, 0]
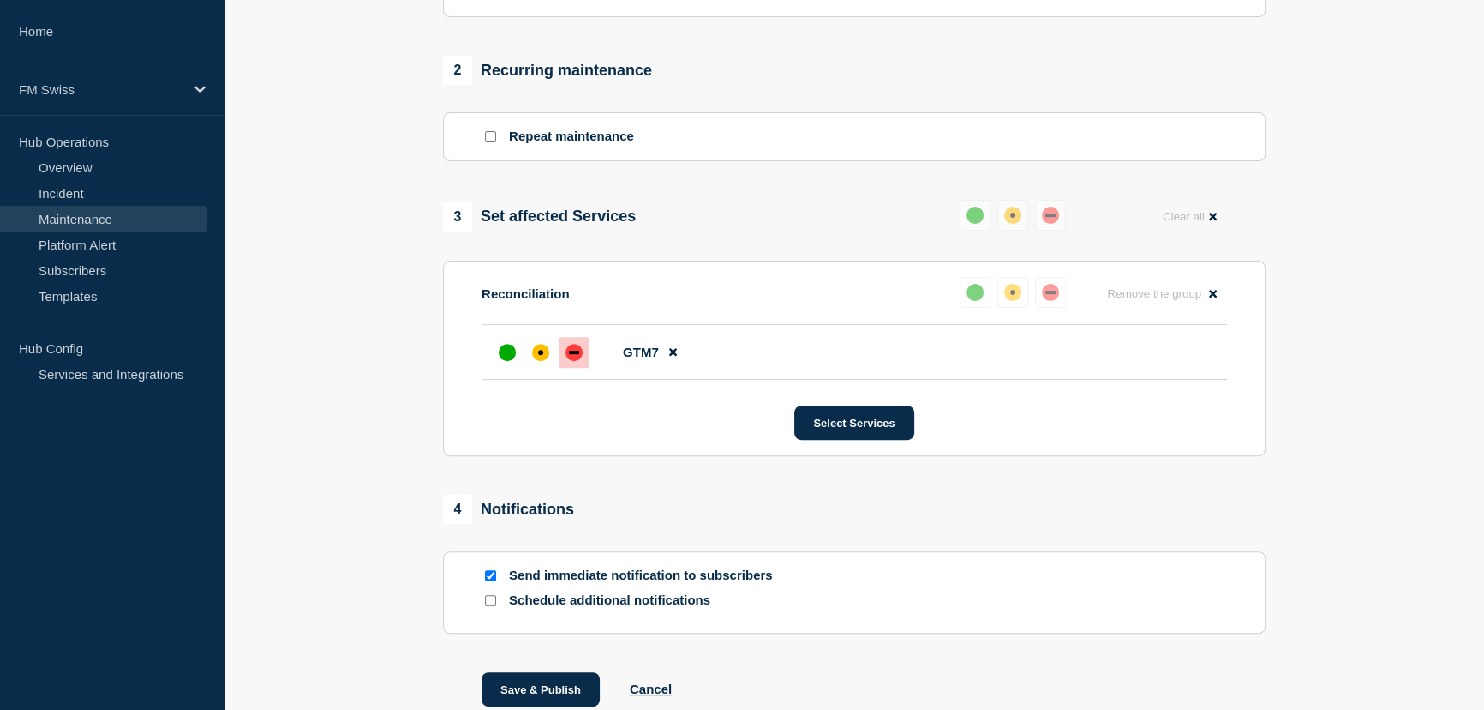
click at [487, 581] on input "Send immediate notification to subscribers" at bounding box center [490, 575] width 11 height 11
checkbox input "false"
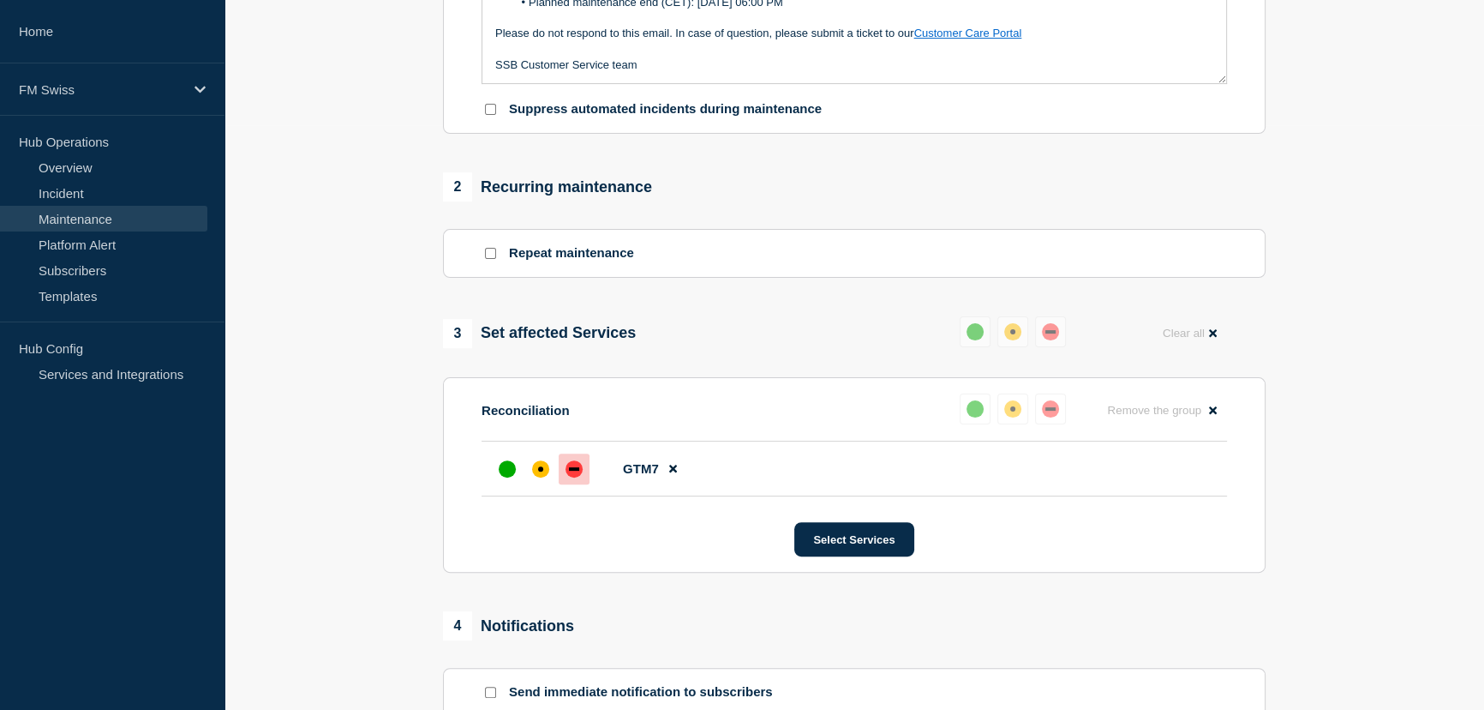
scroll to position [818, 0]
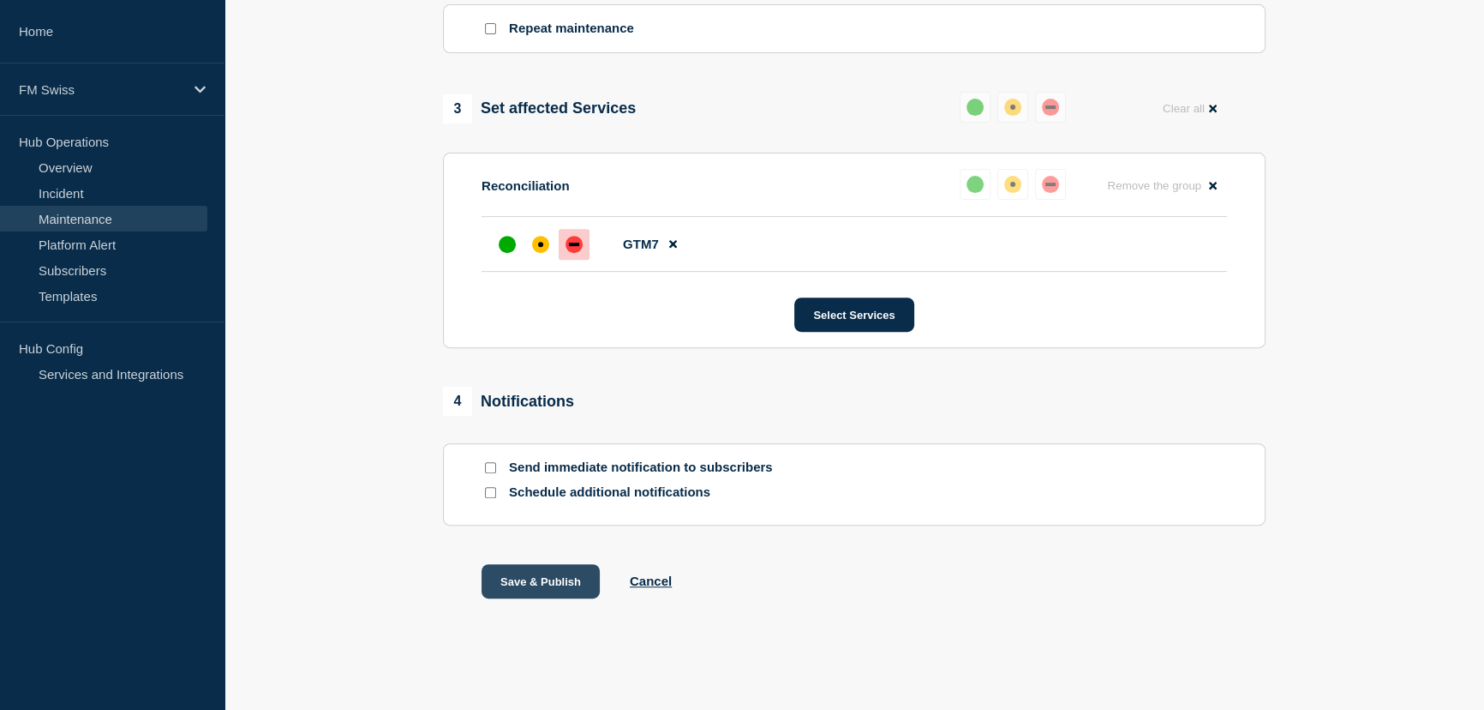
click at [545, 581] on button "Save & Publish" at bounding box center [541, 581] width 118 height 34
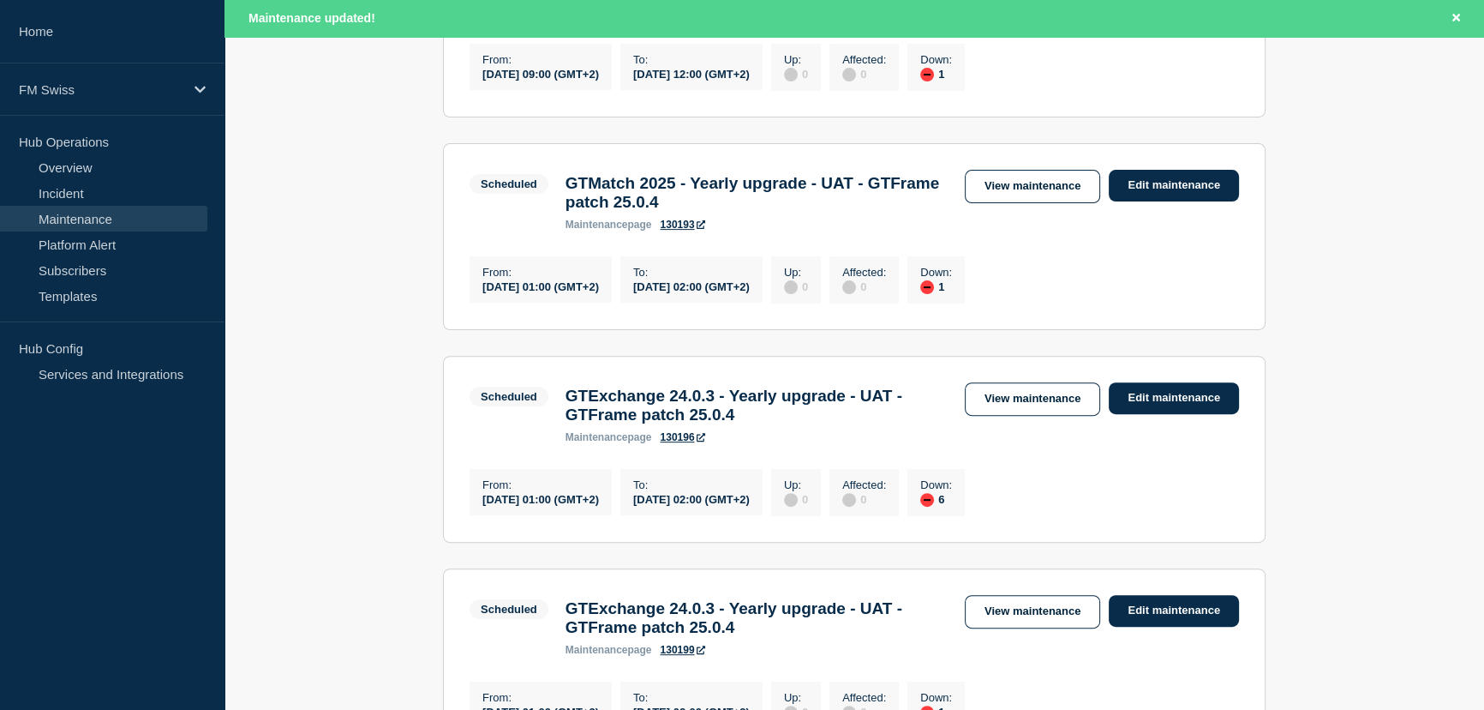
scroll to position [623, 0]
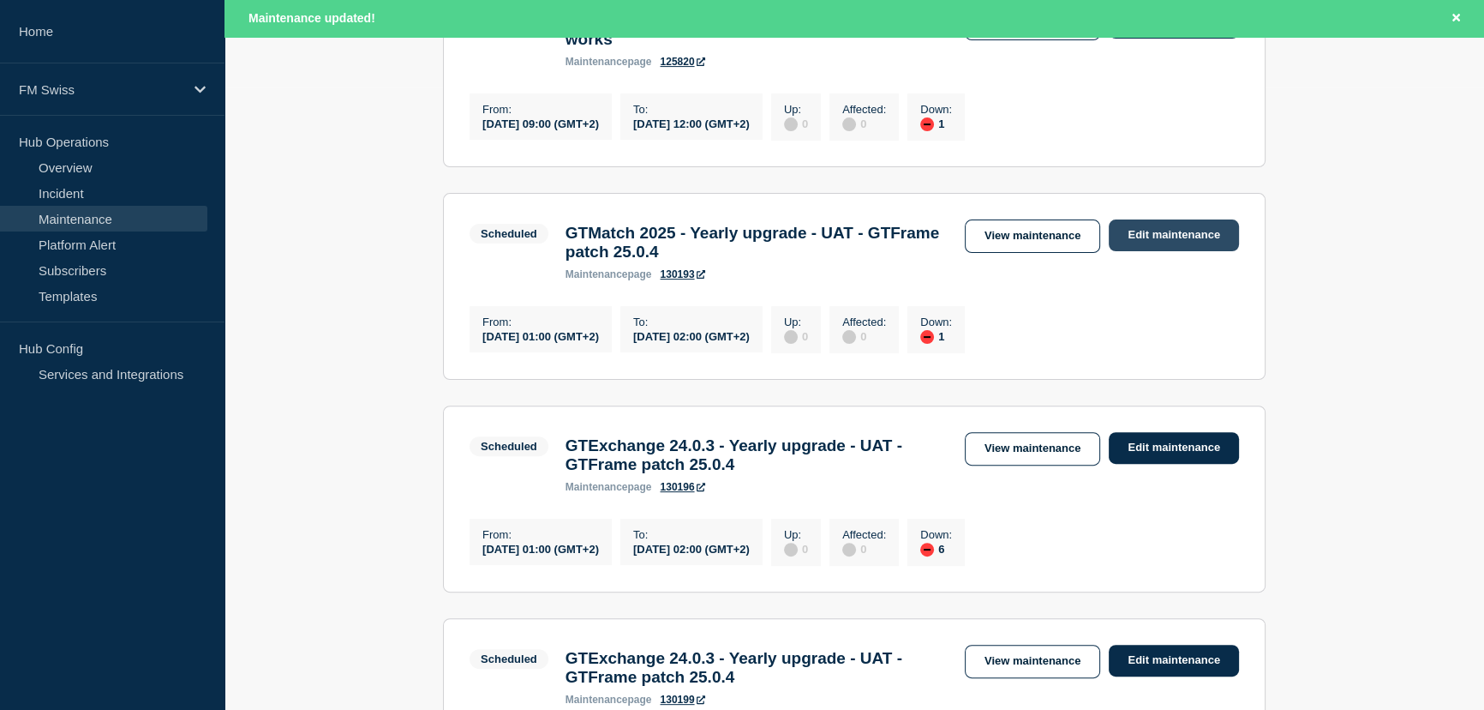
click at [1154, 251] on link "Edit maintenance" at bounding box center [1174, 235] width 130 height 32
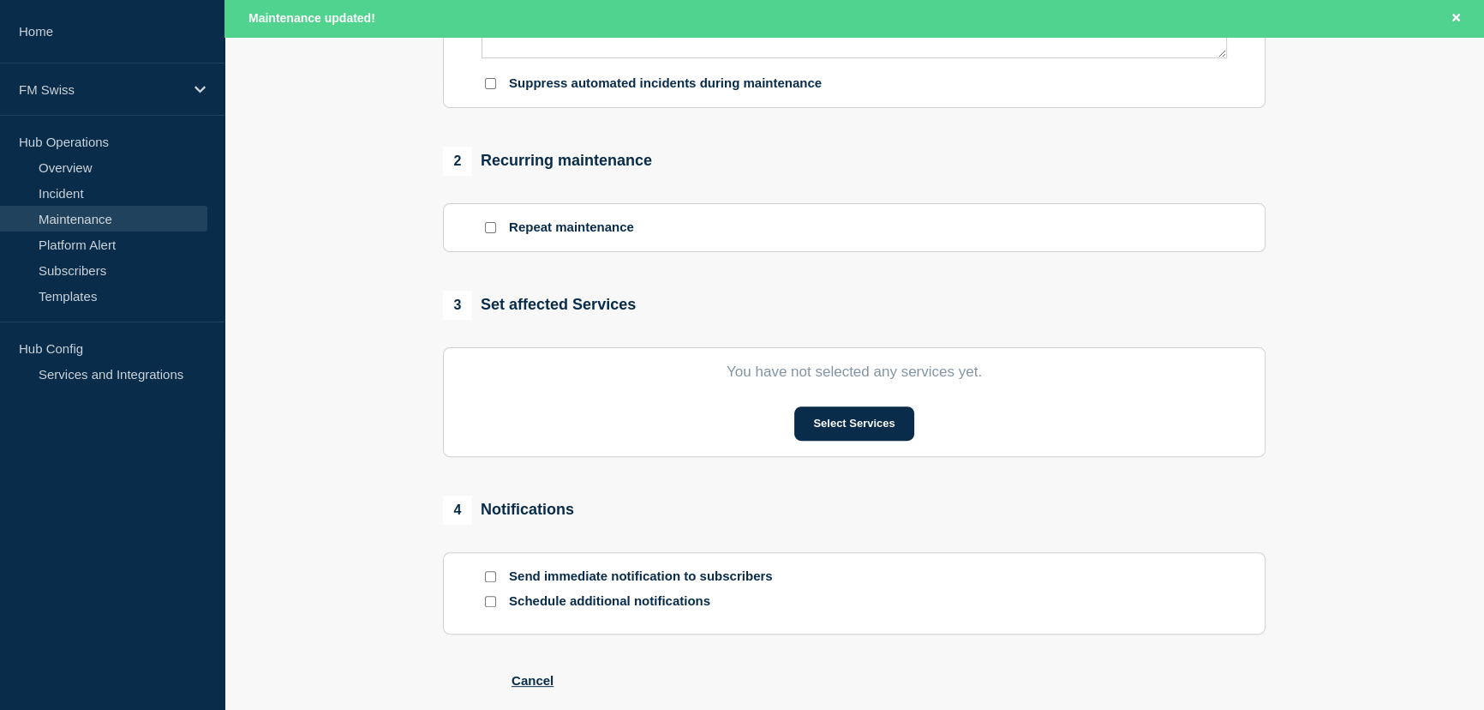
type input "GTMatch 2025 - Yearly upgrade - UAT - GTFrame patch 25.0.4"
type input "[DATE]"
type input "01:00"
type input "[DATE]"
type input "02:00"
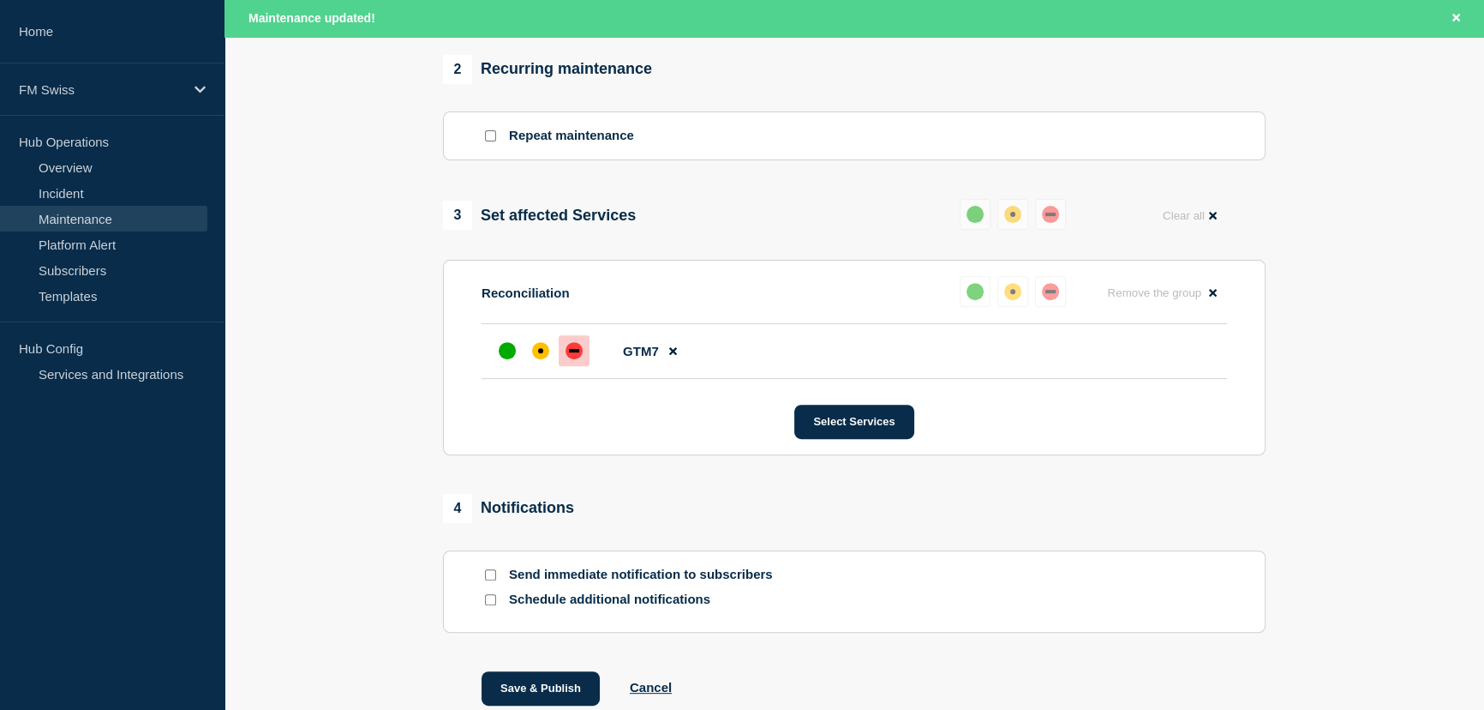
scroll to position [854, 0]
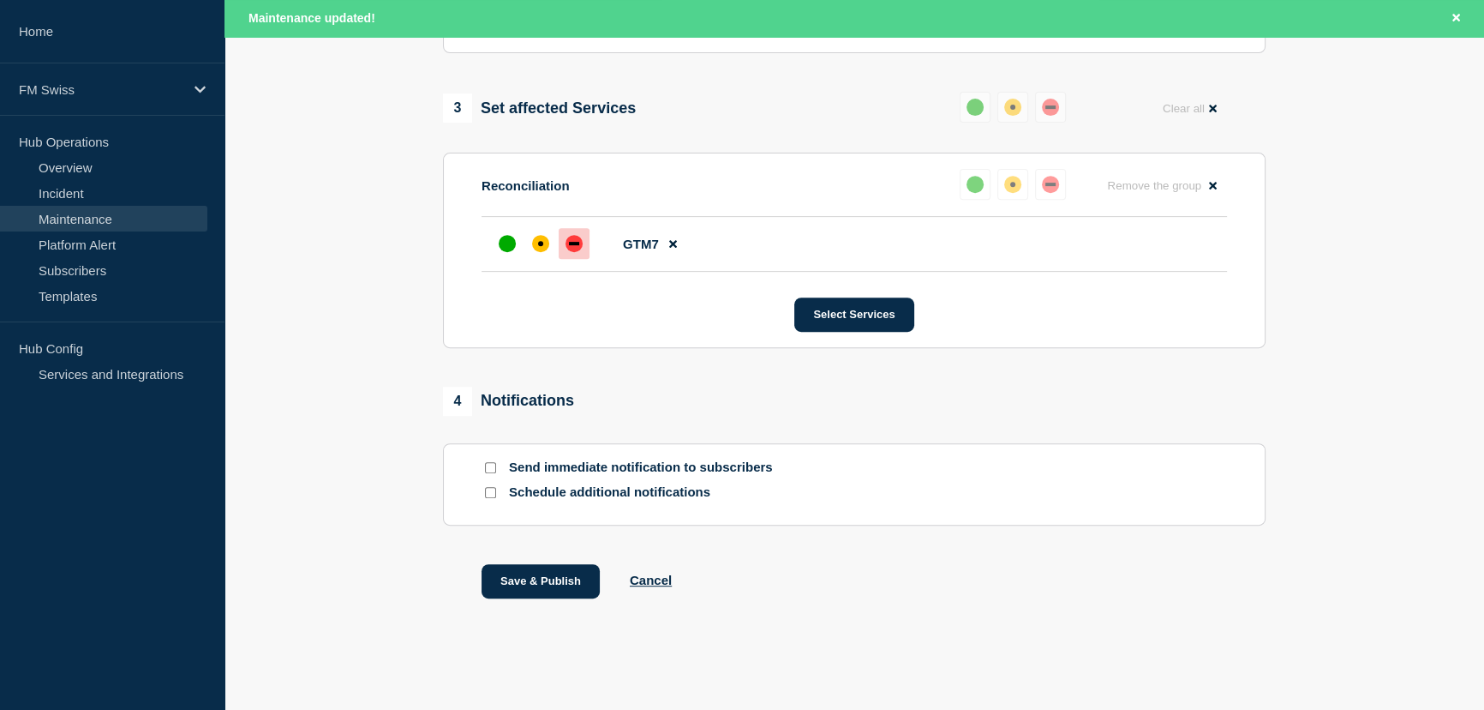
click at [489, 465] on input "Send immediate notification to subscribers" at bounding box center [490, 467] width 11 height 11
checkbox input "true"
click at [545, 579] on button "Save & Publish" at bounding box center [541, 581] width 118 height 34
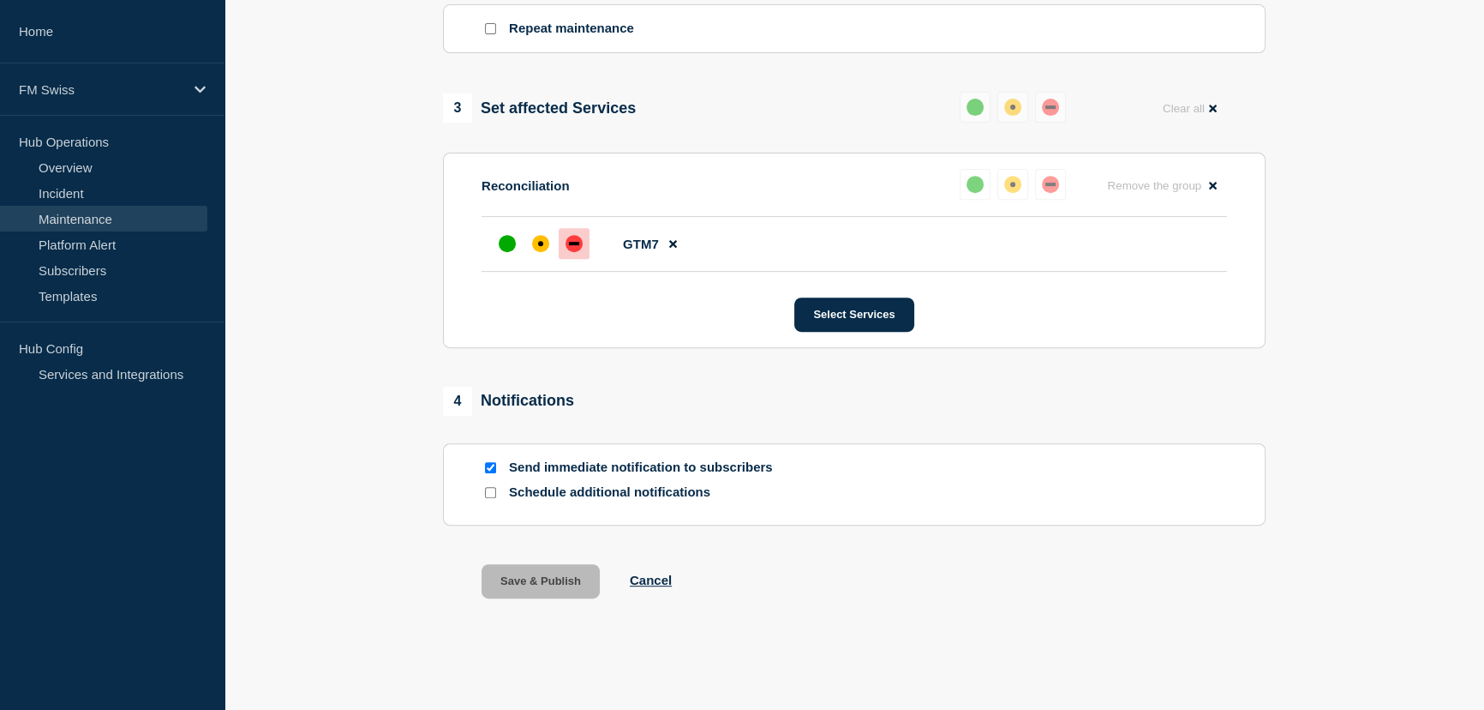
scroll to position [818, 0]
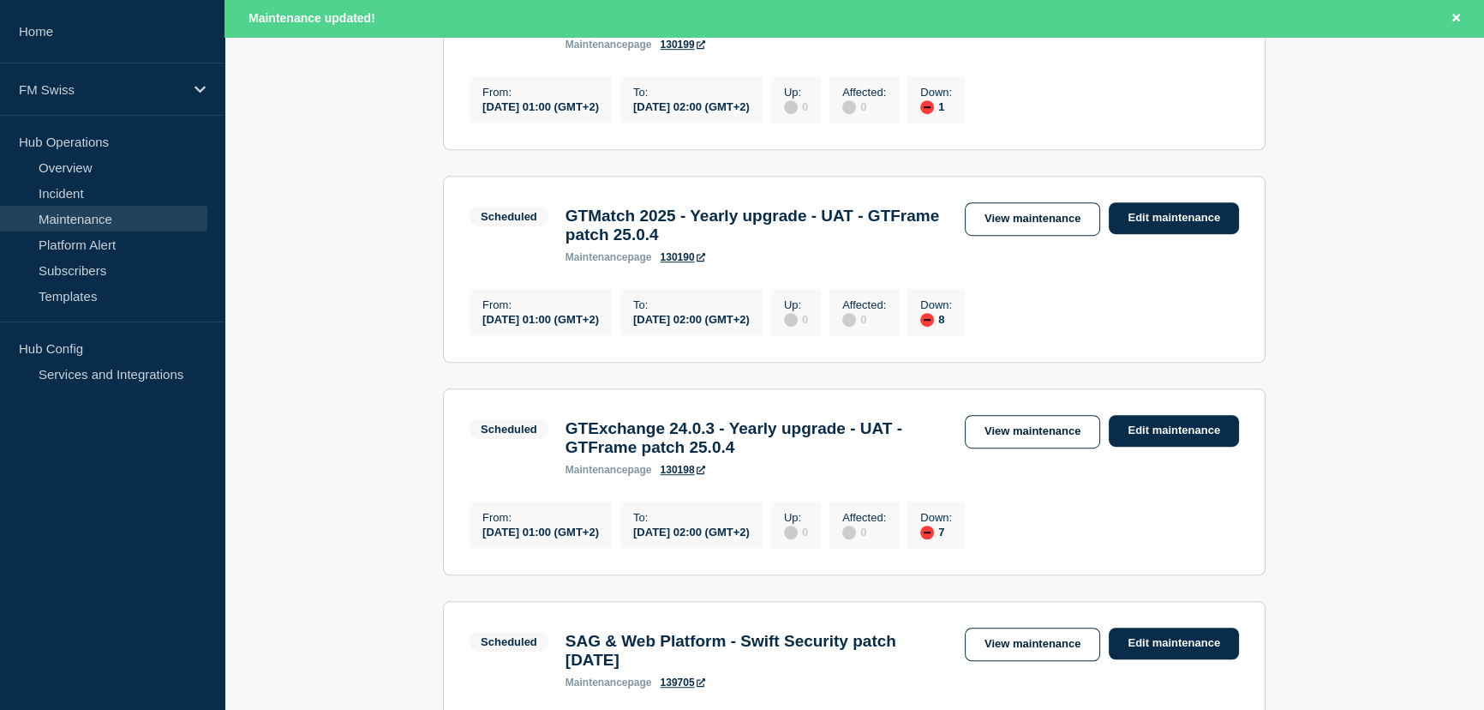
scroll to position [1324, 0]
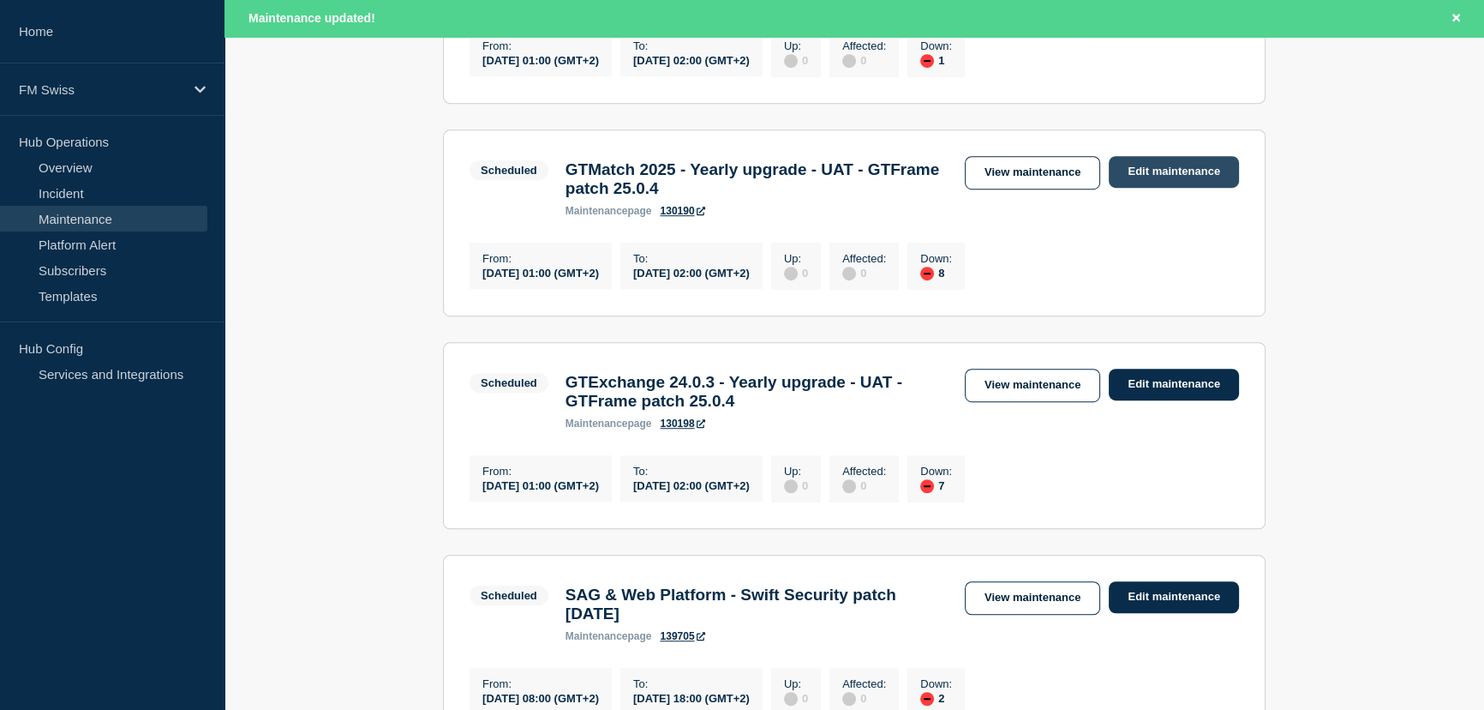
click at [1183, 188] on link "Edit maintenance" at bounding box center [1174, 172] width 130 height 32
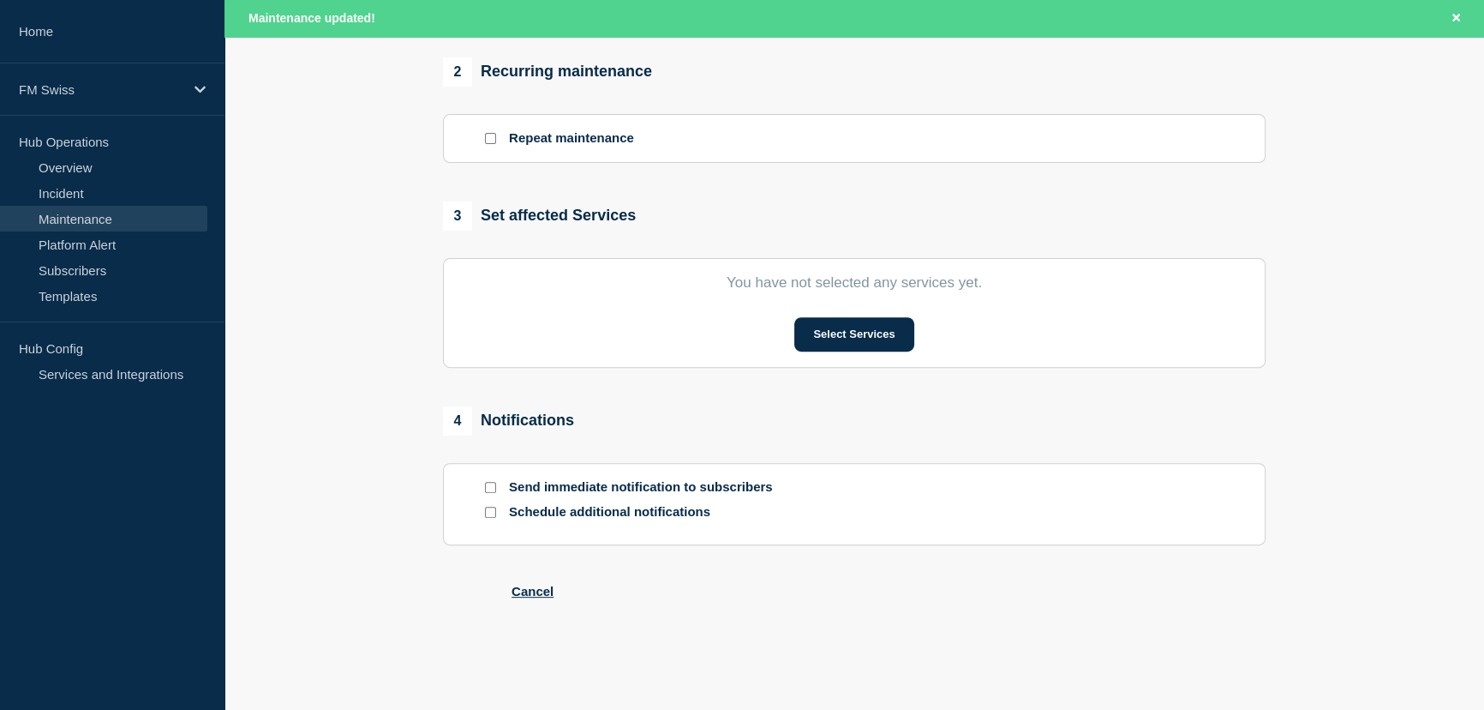
type input "GTMatch 2025 - Yearly upgrade - UAT - GTFrame patch 25.0.4"
type input "[DATE]"
type input "01:00"
type input "[DATE]"
type input "02:00"
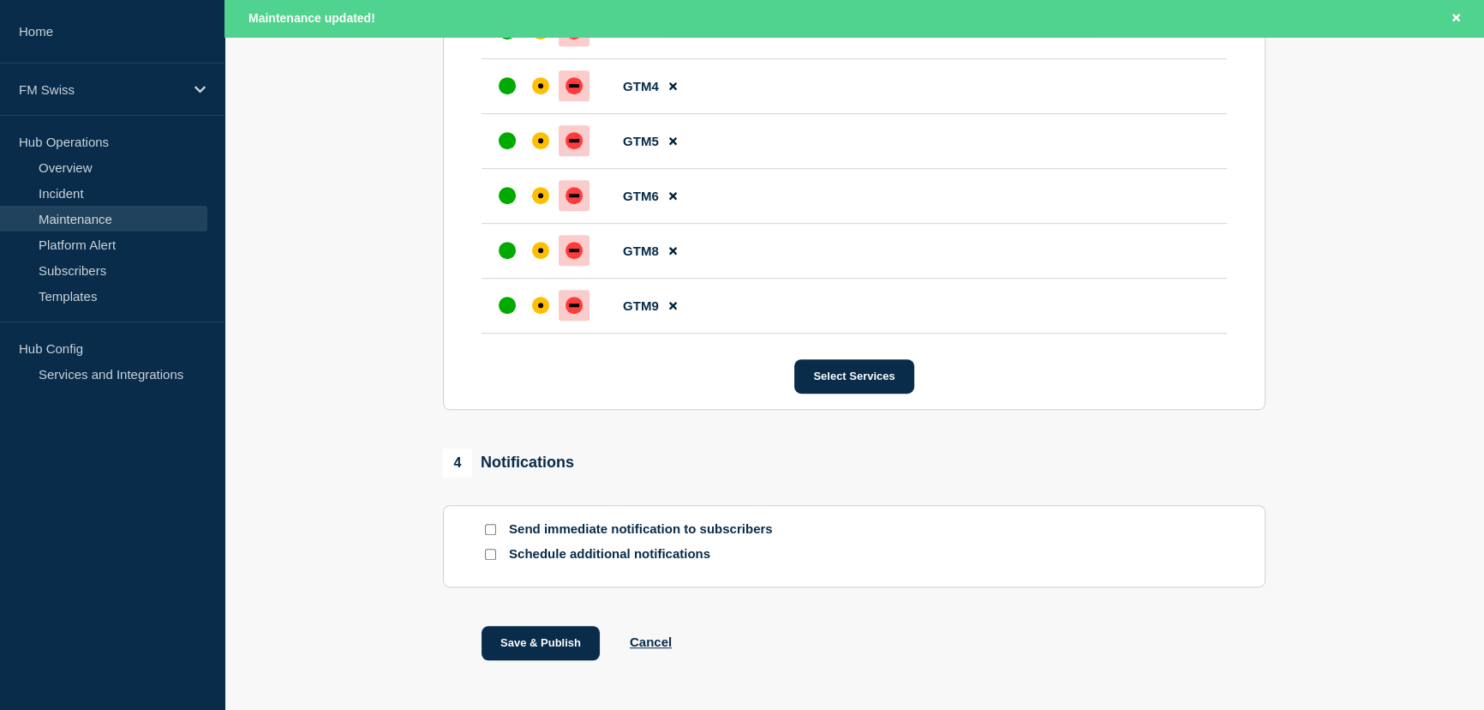
scroll to position [1234, 0]
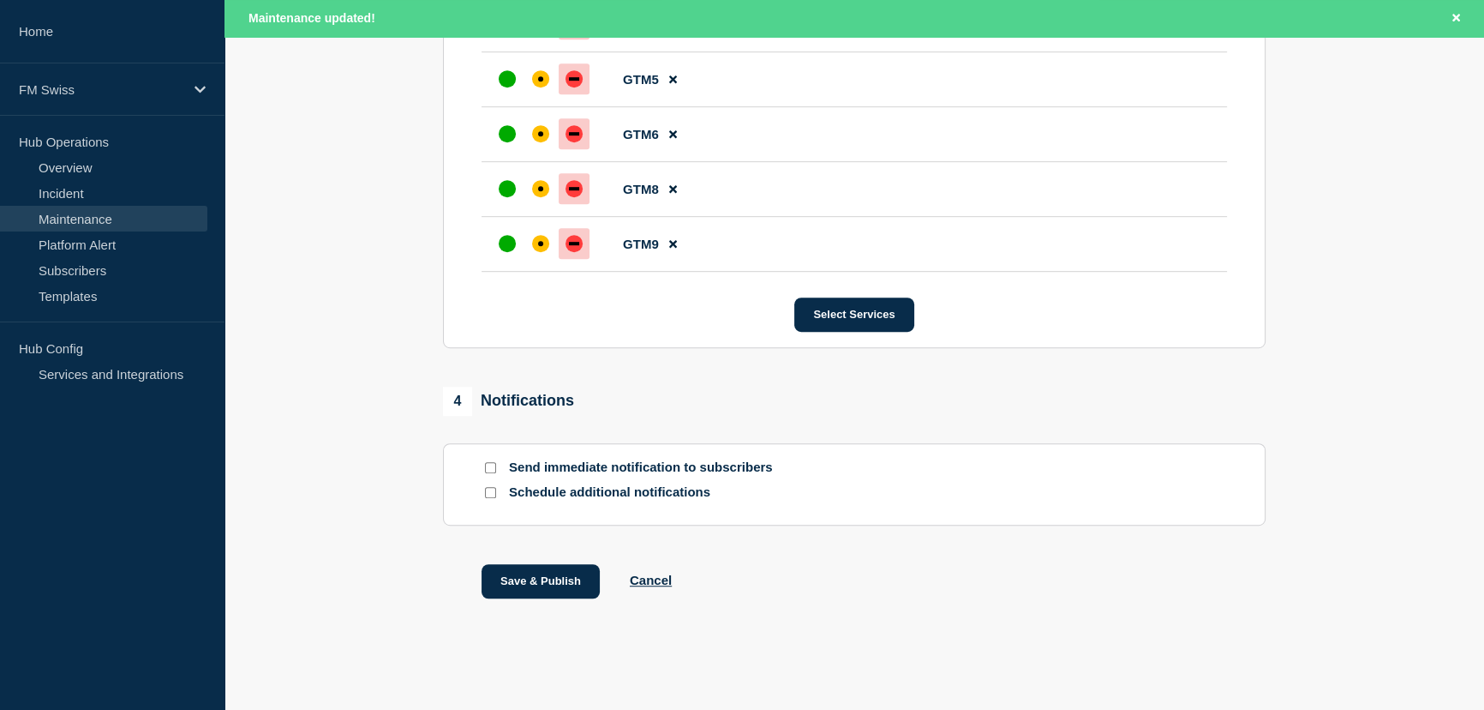
click at [487, 467] on input "Send immediate notification to subscribers" at bounding box center [490, 467] width 11 height 11
checkbox input "true"
click at [549, 575] on button "Save & Publish" at bounding box center [541, 581] width 118 height 34
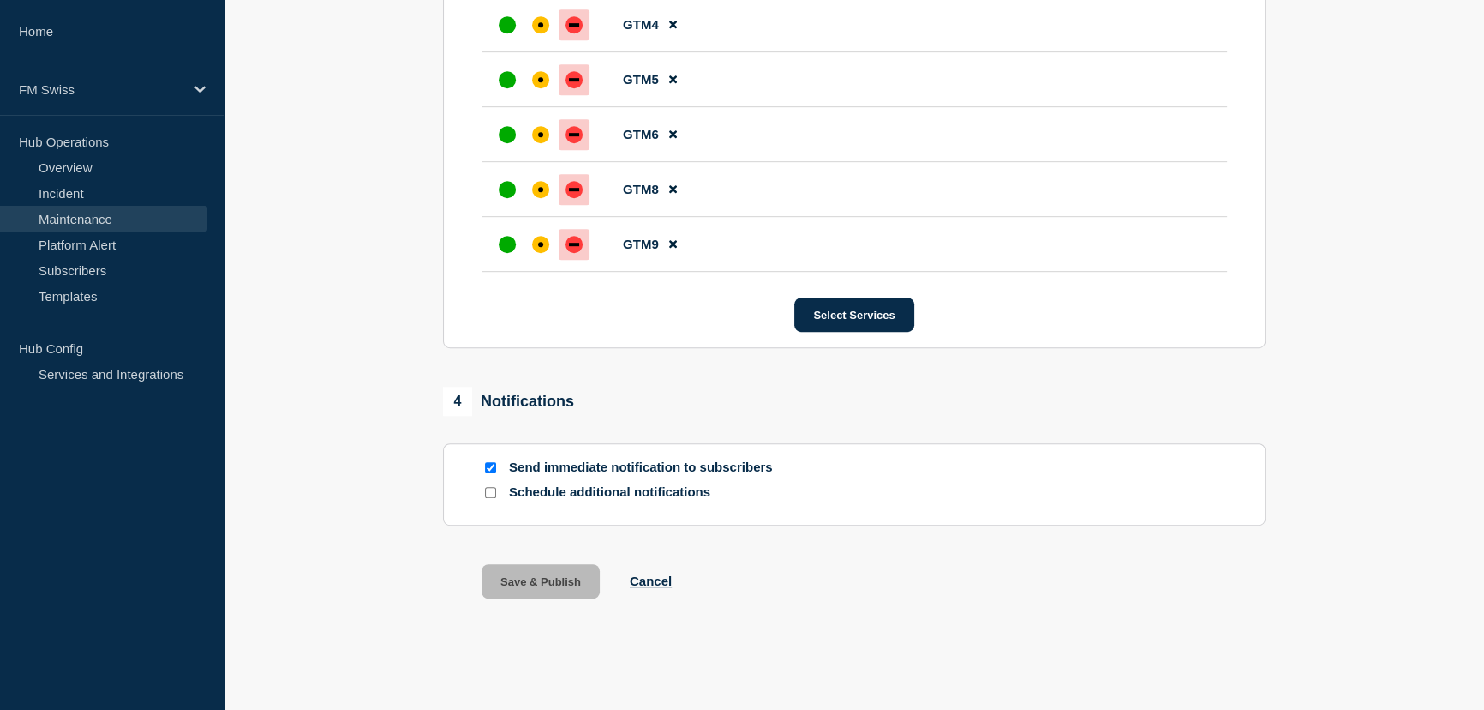
scroll to position [1198, 0]
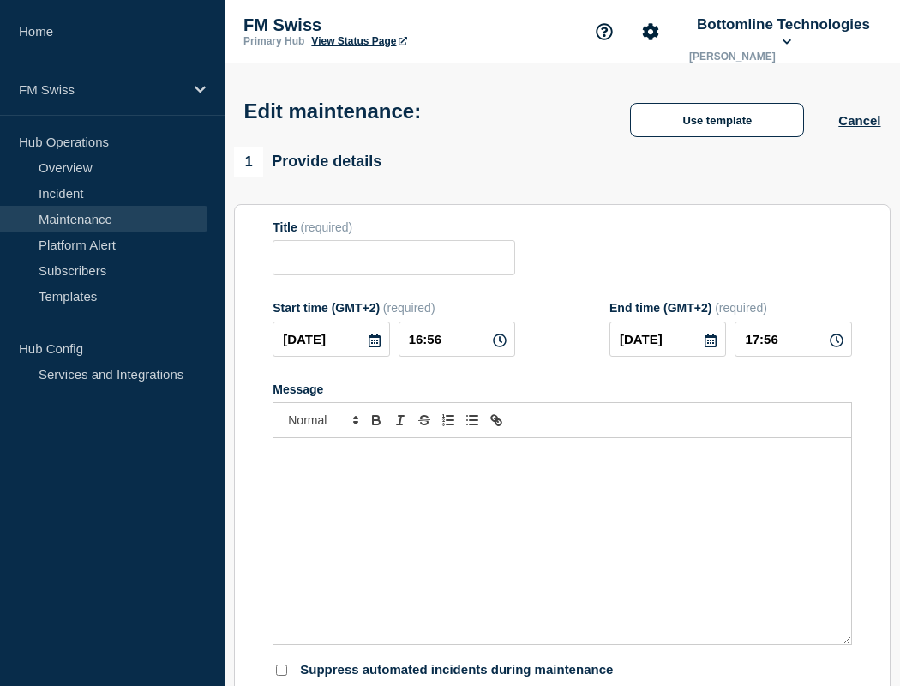
type input "GTExchange 24.0.3 - Yearly upgrade - UAT - GTFrame patch 25.0.4"
type input "[DATE]"
type input "01:00"
type input "[DATE]"
type input "02:00"
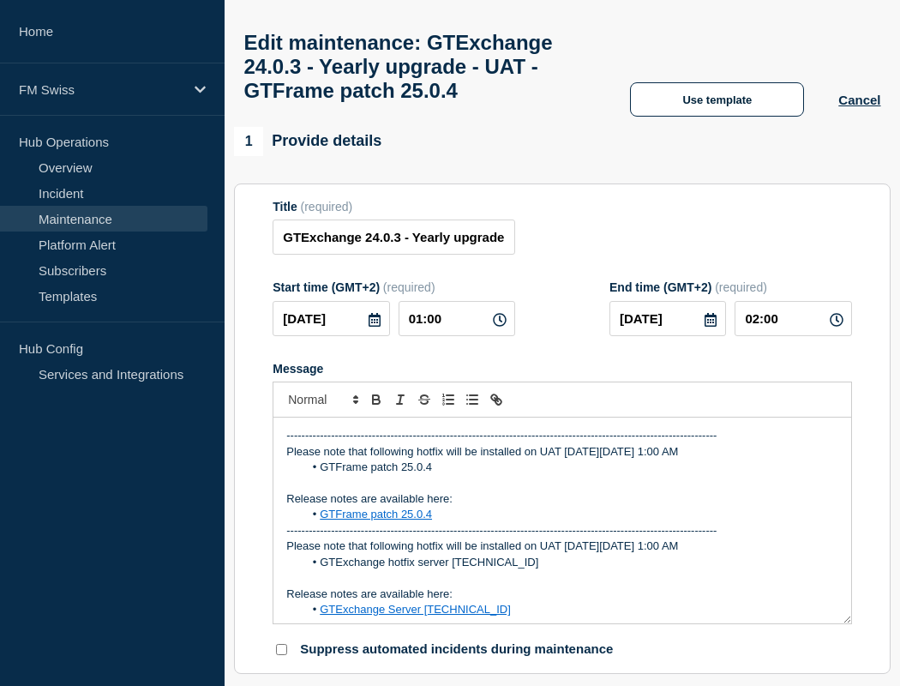
scroll to position [233, 0]
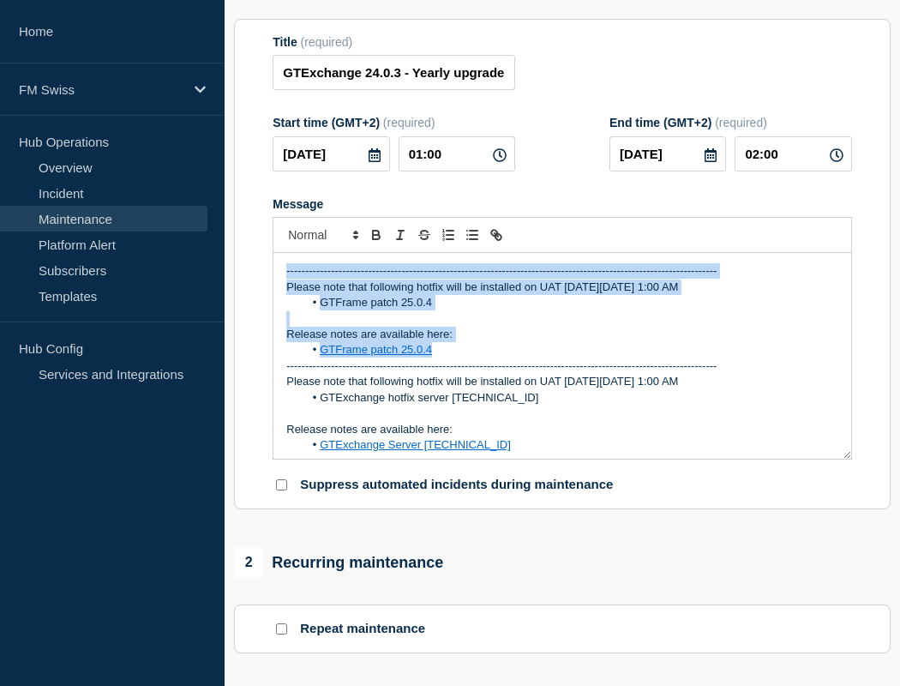
drag, startPoint x: 280, startPoint y: 313, endPoint x: 542, endPoint y: 394, distance: 273.8
click at [542, 394] on div "-------------------------------------------------------------------------------…" at bounding box center [562, 356] width 578 height 206
copy div "-------------------------------------------------------------------------------…"
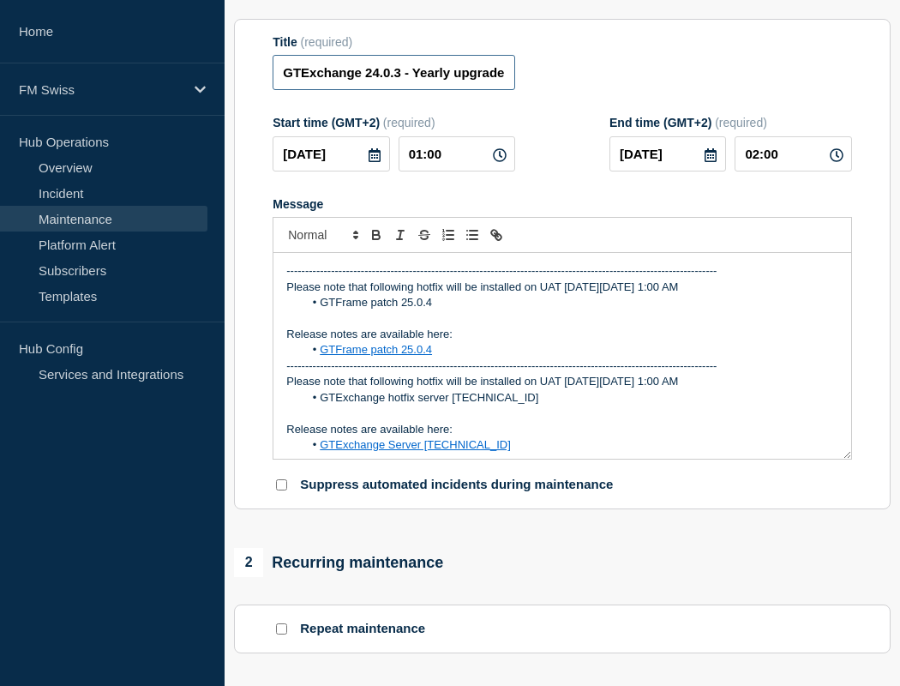
click at [454, 90] on input "GTExchange 24.0.3 - Yearly upgrade - UAT - GTFrame patch 25.0.4" at bounding box center [394, 72] width 243 height 35
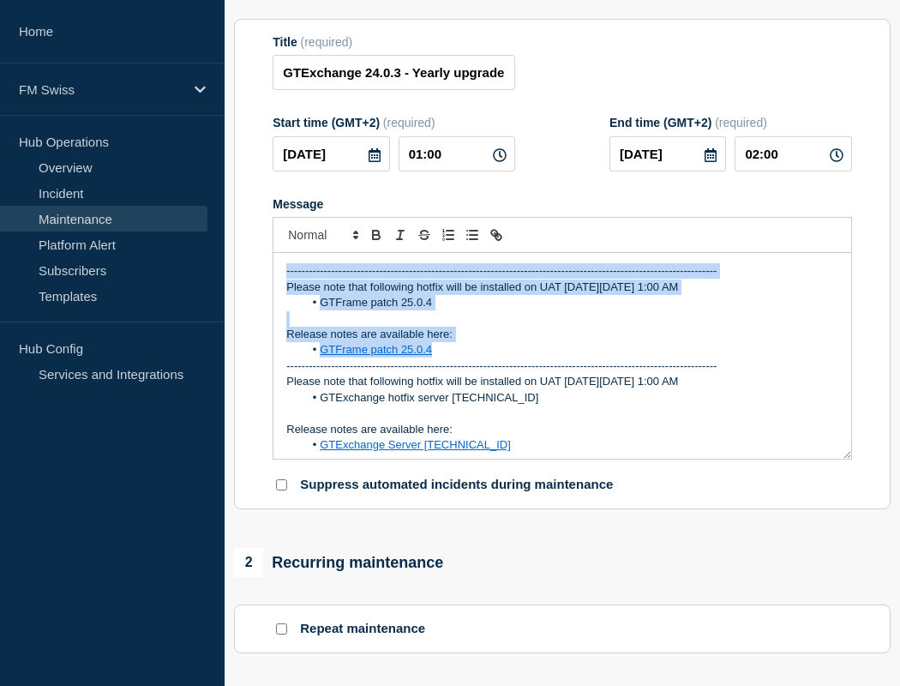
drag, startPoint x: 444, startPoint y: 393, endPoint x: 274, endPoint y: 313, distance: 187.8
click at [274, 313] on div "-------------------------------------------------------------------------------…" at bounding box center [562, 356] width 578 height 206
copy div "-------------------------------------------------------------------------------…"
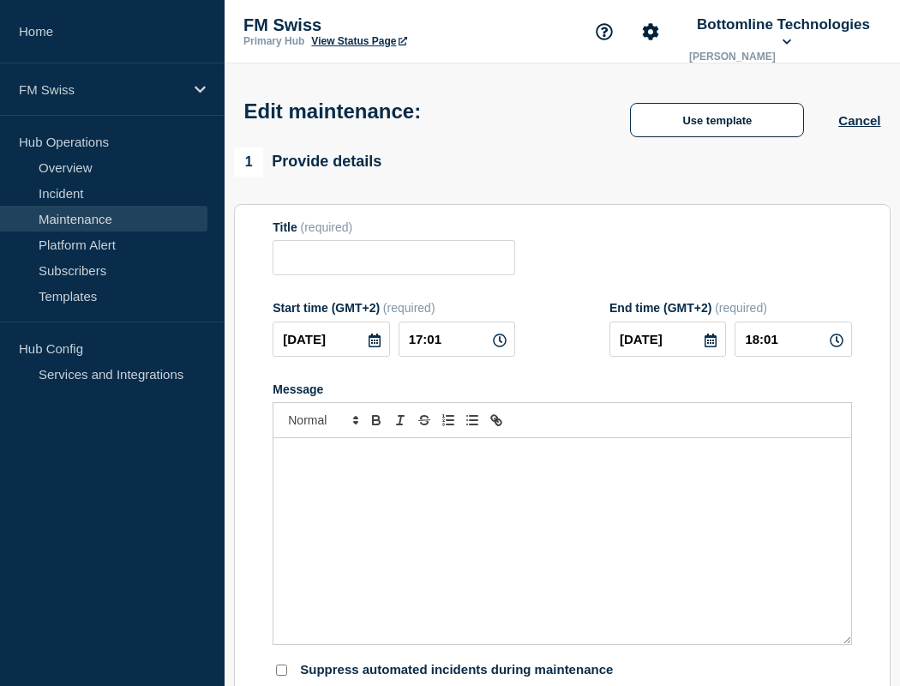
type input "GTExchange 24.0.3 - Yearly upgrade - UAT - GTFrame patch 25.0.4"
type input "[DATE]"
type input "01:00"
type input "[DATE]"
type input "02:00"
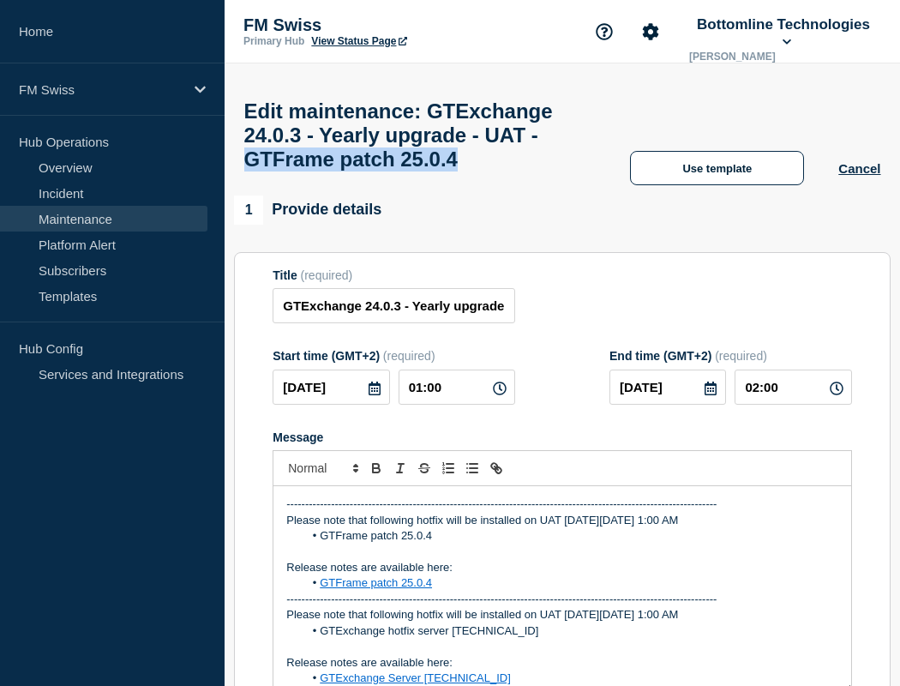
drag, startPoint x: 423, startPoint y: 171, endPoint x: 419, endPoint y: 199, distance: 27.8
click at [419, 171] on h1 "Edit maintenance: GTExchange 24.0.3 - Yearly upgrade - UAT - GTFrame patch 25.0…" at bounding box center [420, 135] width 352 height 72
copy h1 "GTFrame patch 25.0.4"
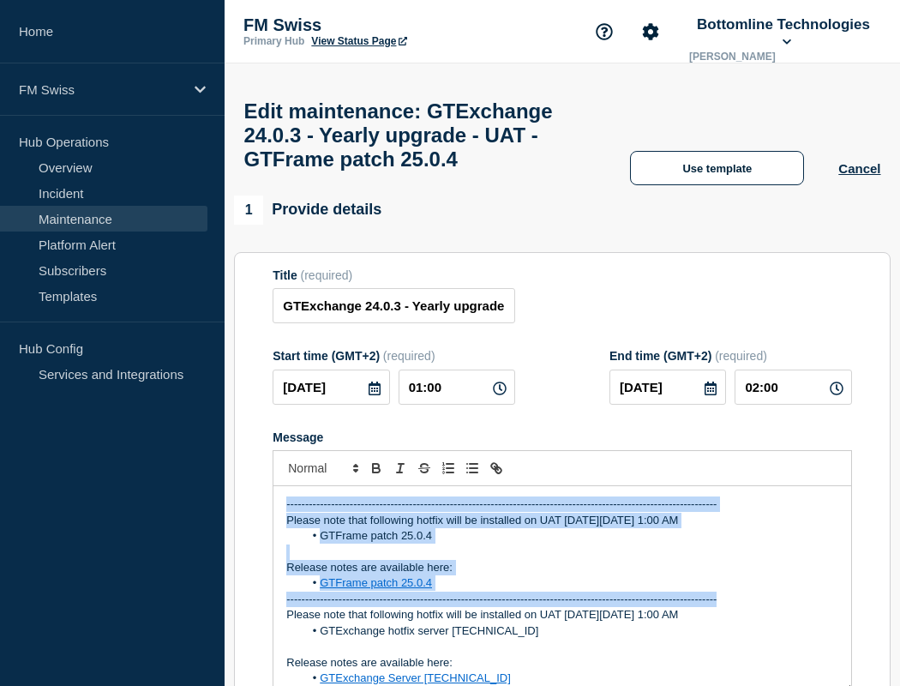
drag, startPoint x: 282, startPoint y: 547, endPoint x: 780, endPoint y: 643, distance: 507.1
click at [780, 643] on div "-------------------------------------------------------------------------------…" at bounding box center [562, 589] width 578 height 206
copy div "-------------------------------------------------------------------------------…"
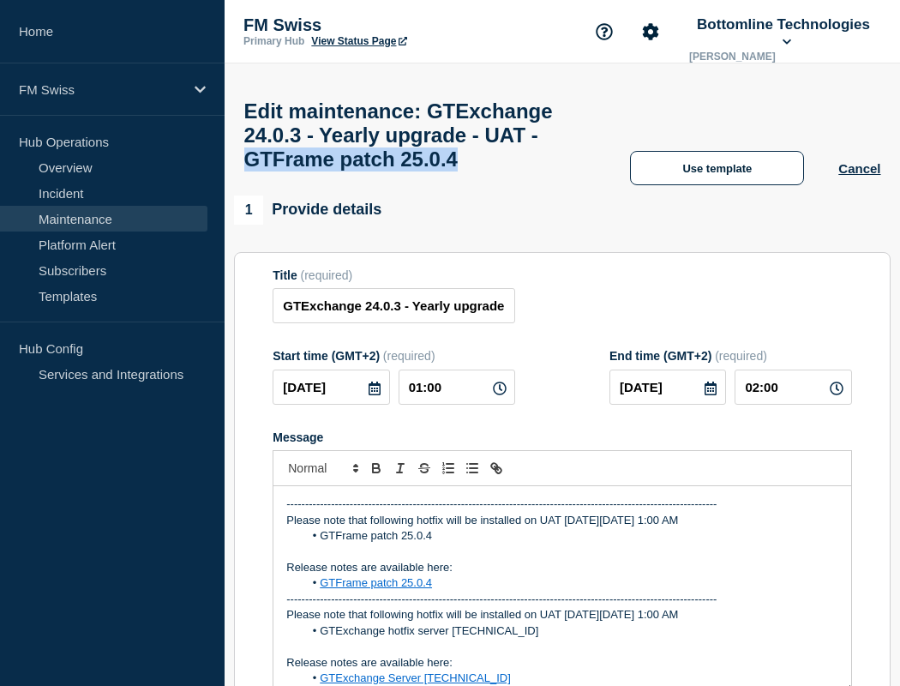
drag, startPoint x: 425, startPoint y: 171, endPoint x: 390, endPoint y: 195, distance: 42.1
click at [390, 171] on h1 "Edit maintenance: GTExchange 24.0.3 - Yearly upgrade - UAT - GTFrame patch 25.0…" at bounding box center [420, 135] width 352 height 72
copy h1 "GTFrame patch 25.0.4"
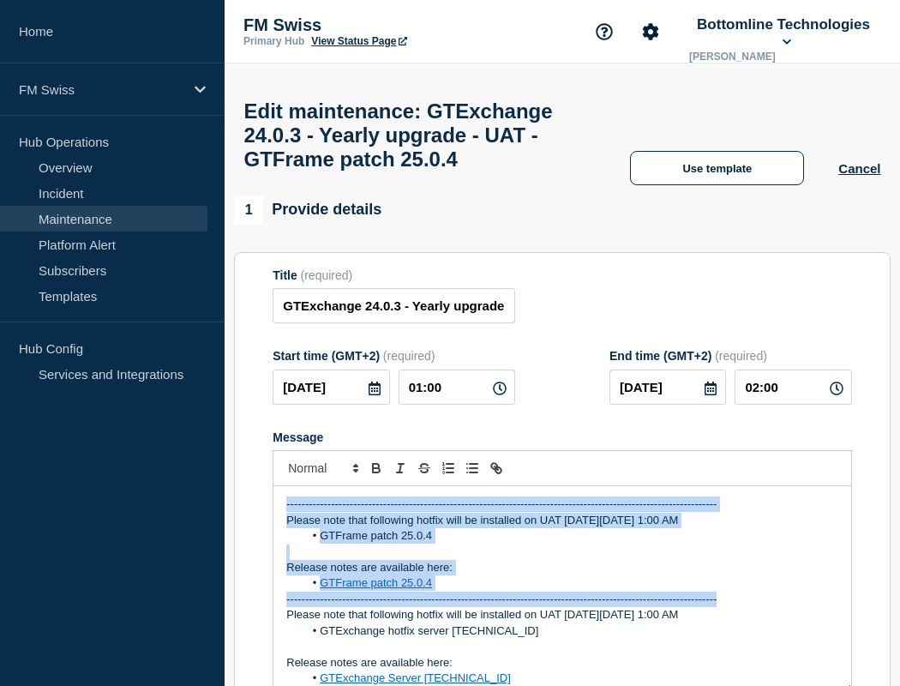
drag, startPoint x: 283, startPoint y: 544, endPoint x: 804, endPoint y: 643, distance: 530.3
click at [804, 643] on div "-------------------------------------------------------------------------------…" at bounding box center [562, 589] width 578 height 206
copy div "-------------------------------------------------------------------------------…"
